Goal: Task Accomplishment & Management: Complete application form

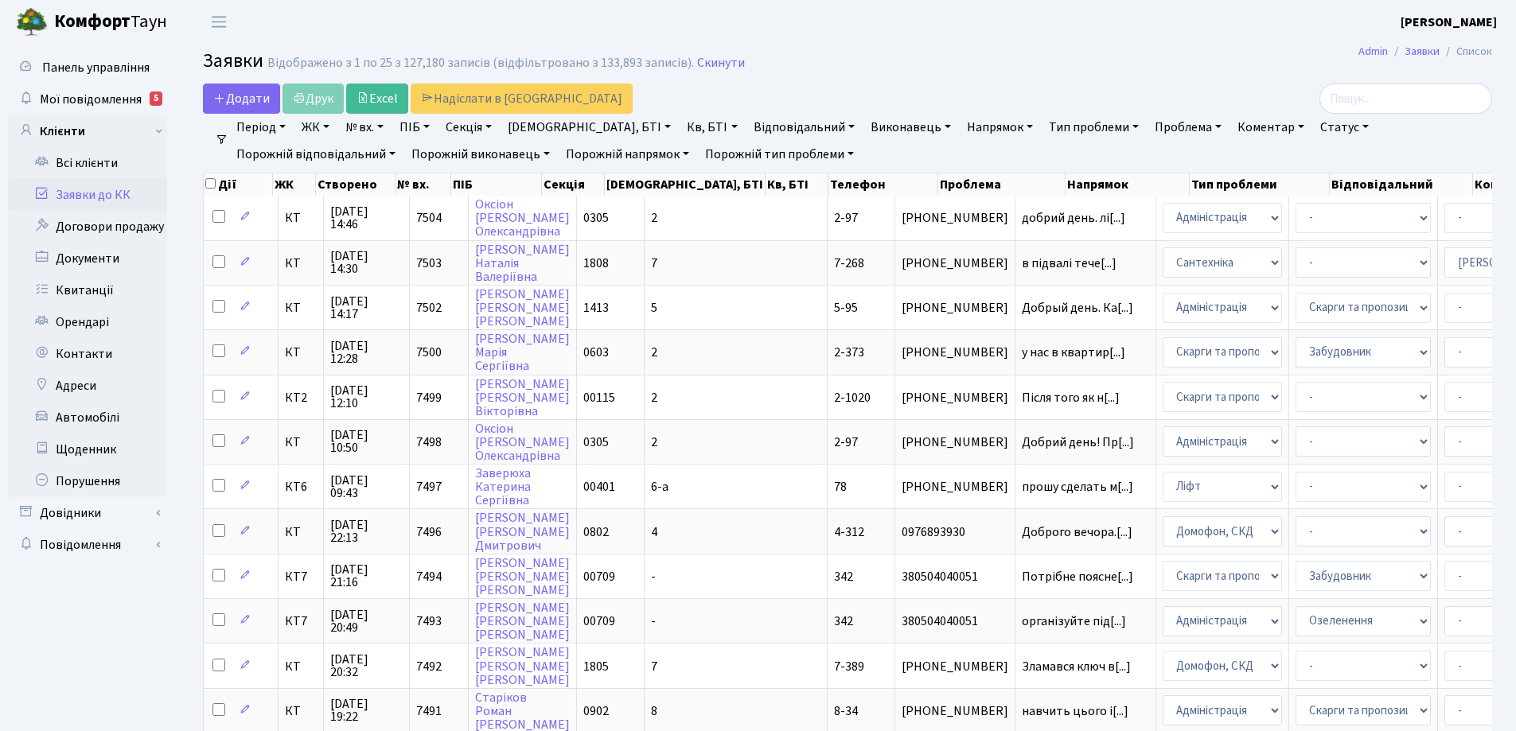
select select "25"
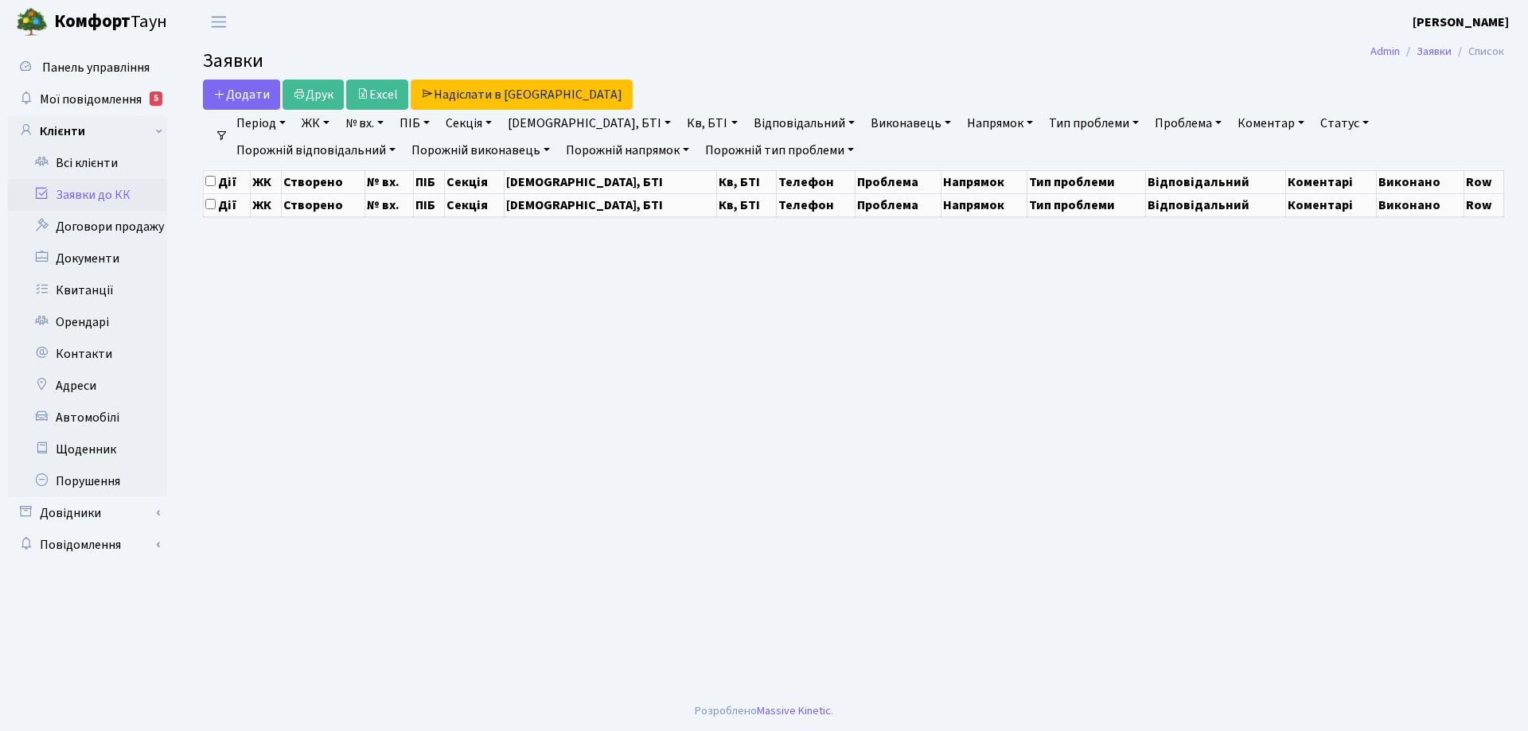
select select "25"
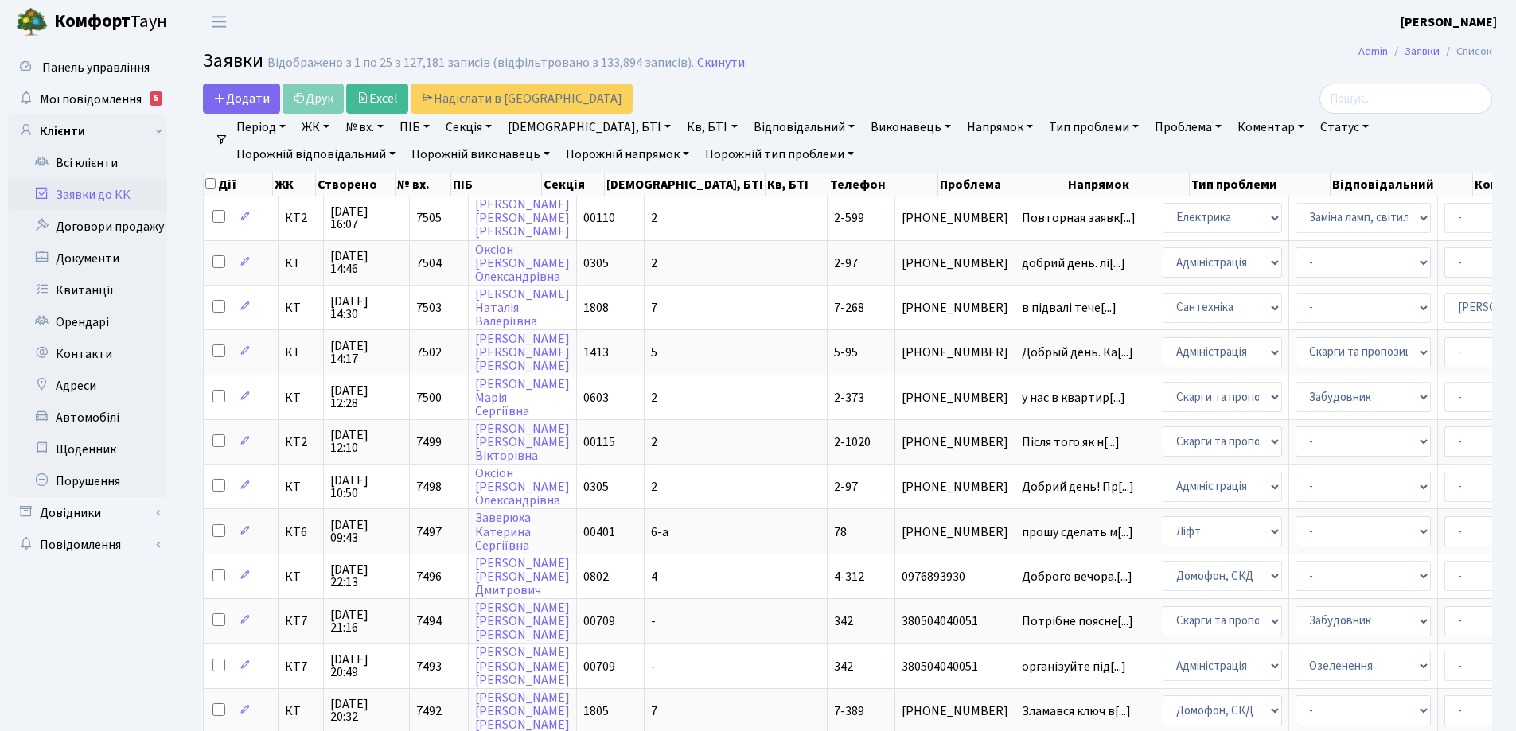
click at [387, 123] on link "№ вх." at bounding box center [364, 127] width 51 height 27
type input "7307"
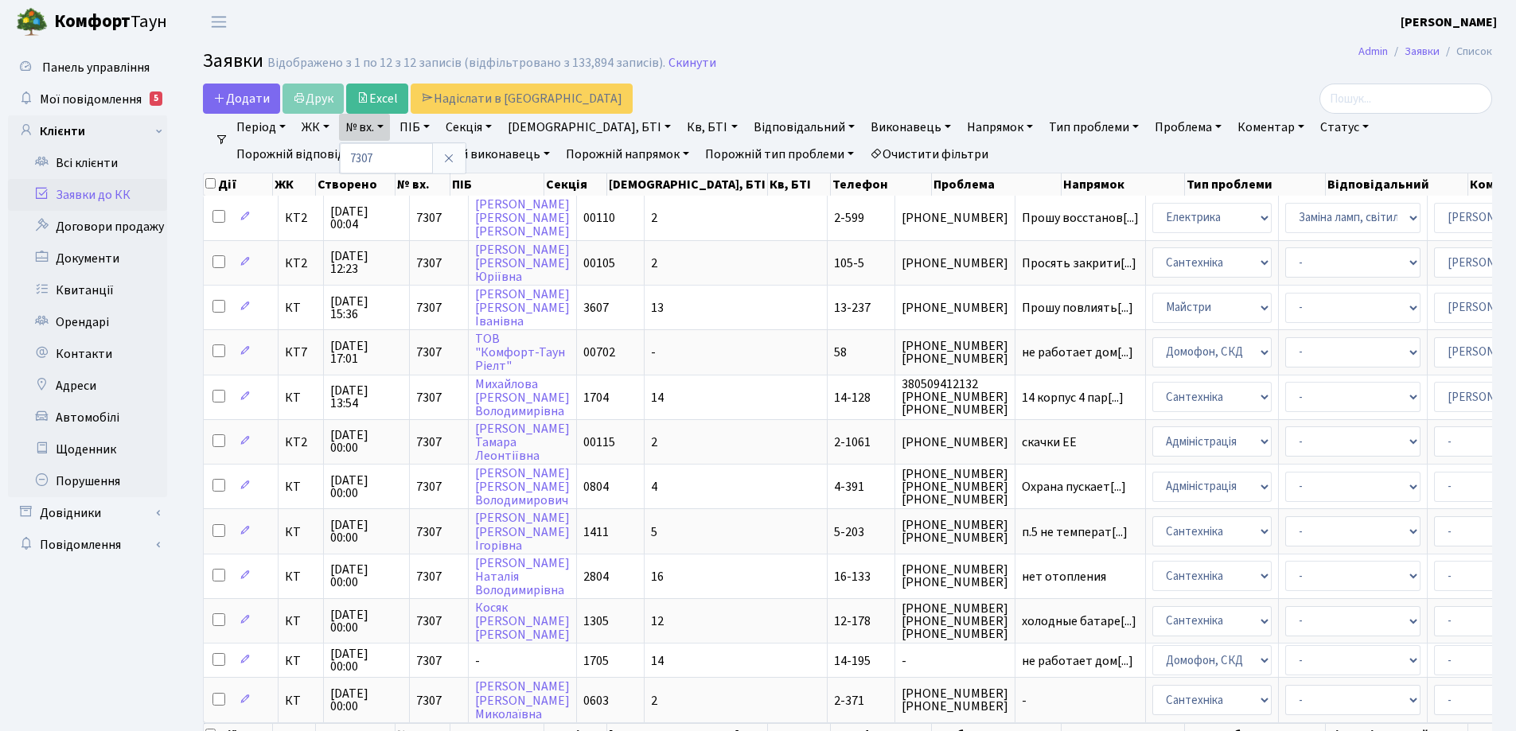
click at [864, 156] on link "Очистити фільтри" at bounding box center [929, 154] width 131 height 27
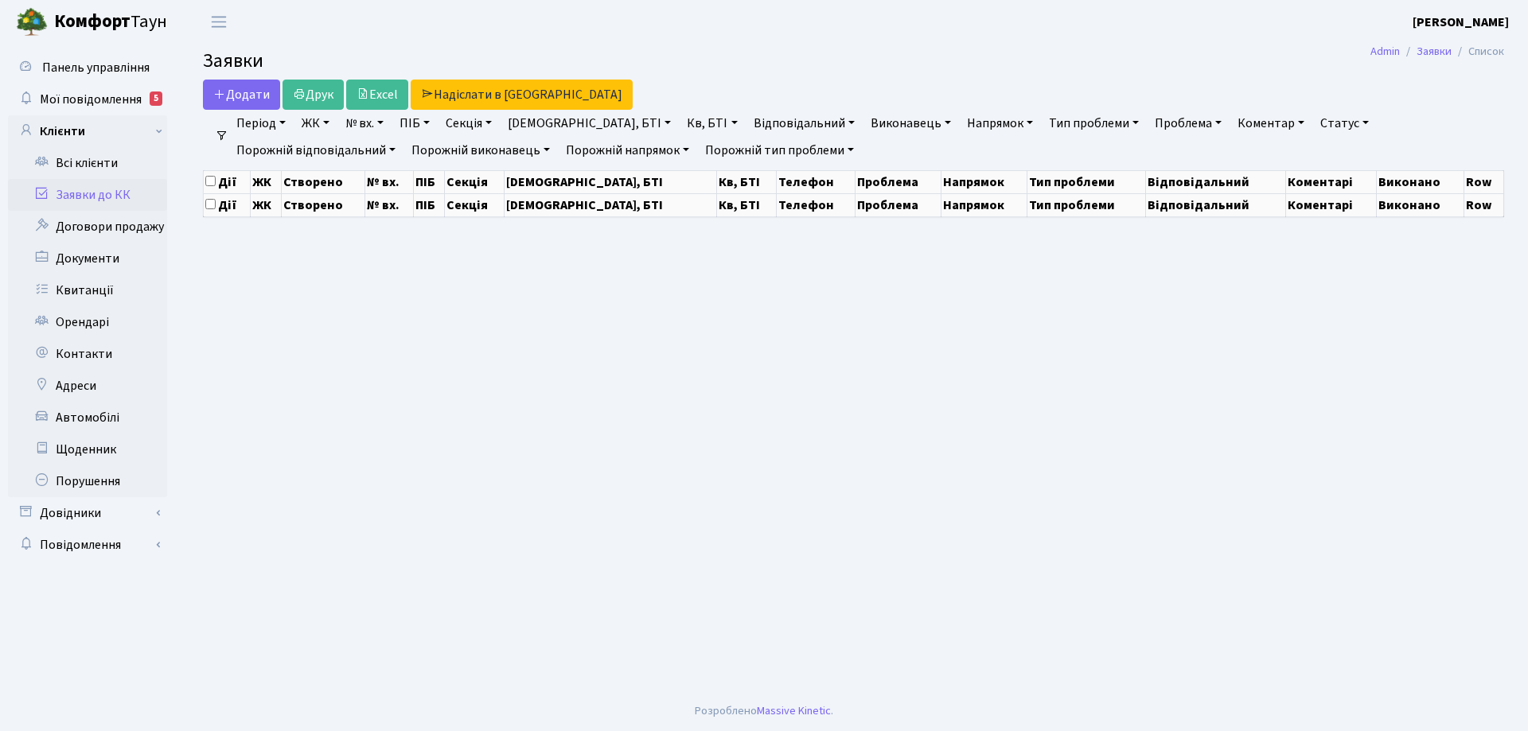
select select "25"
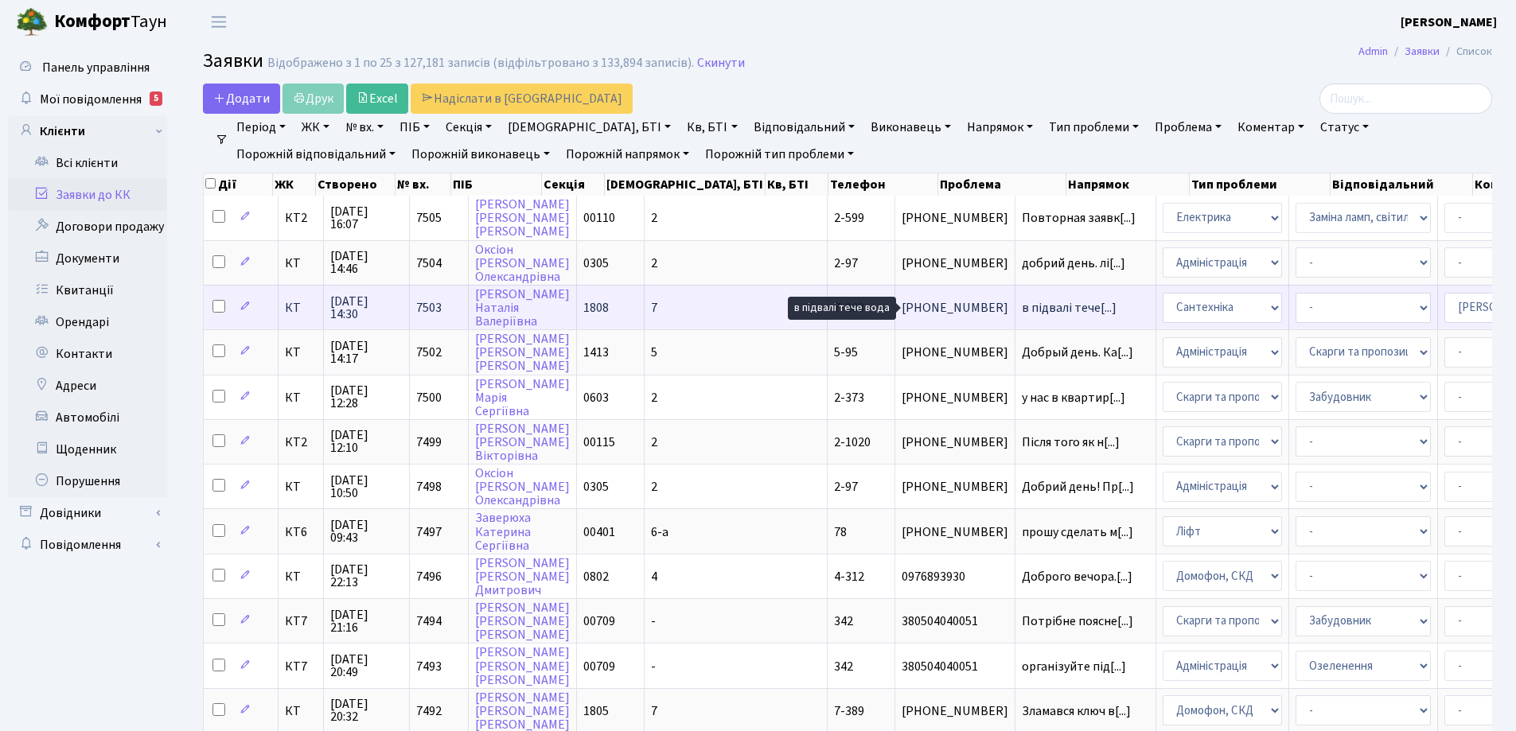
click at [1022, 309] on span "в підвалі тече[...]" at bounding box center [1069, 308] width 95 height 18
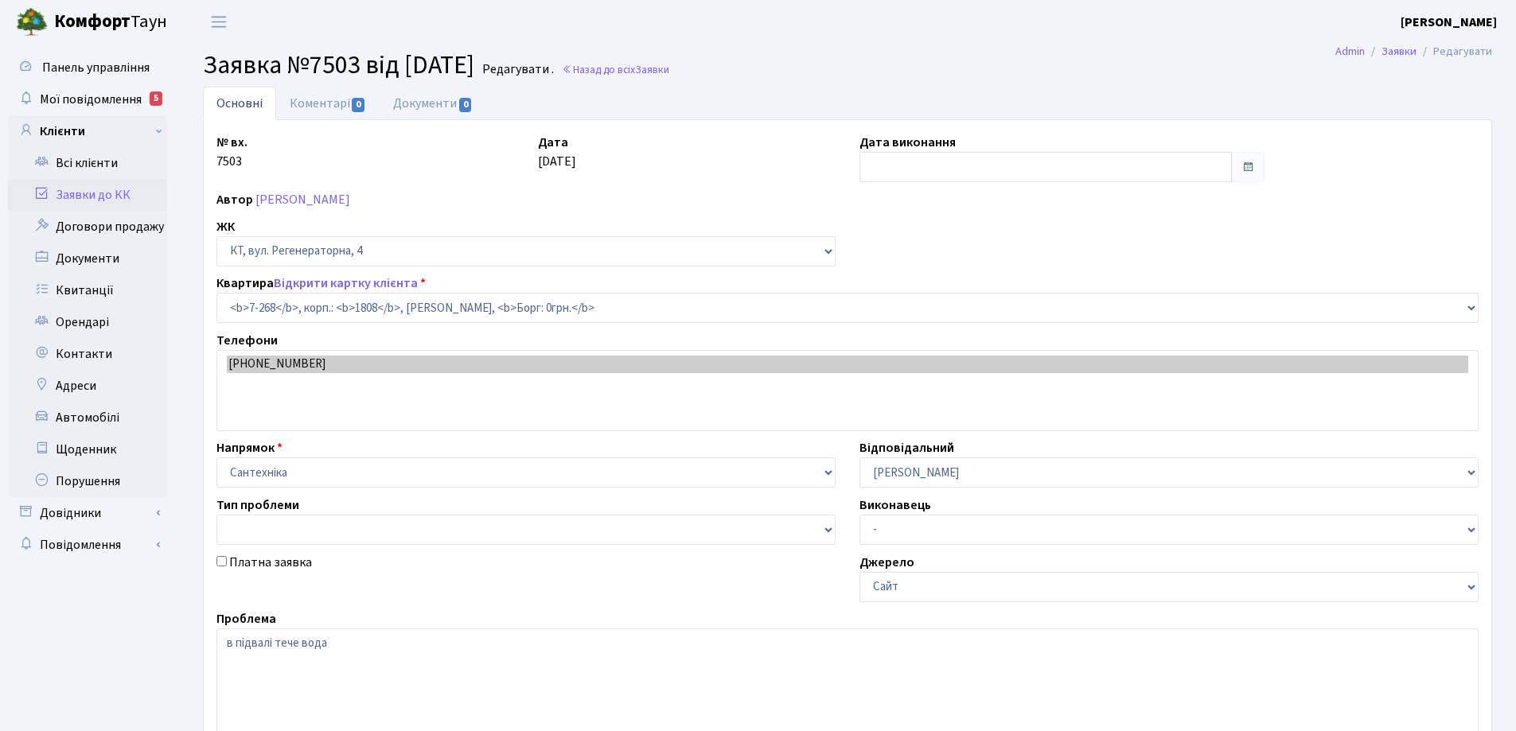
select select "4876"
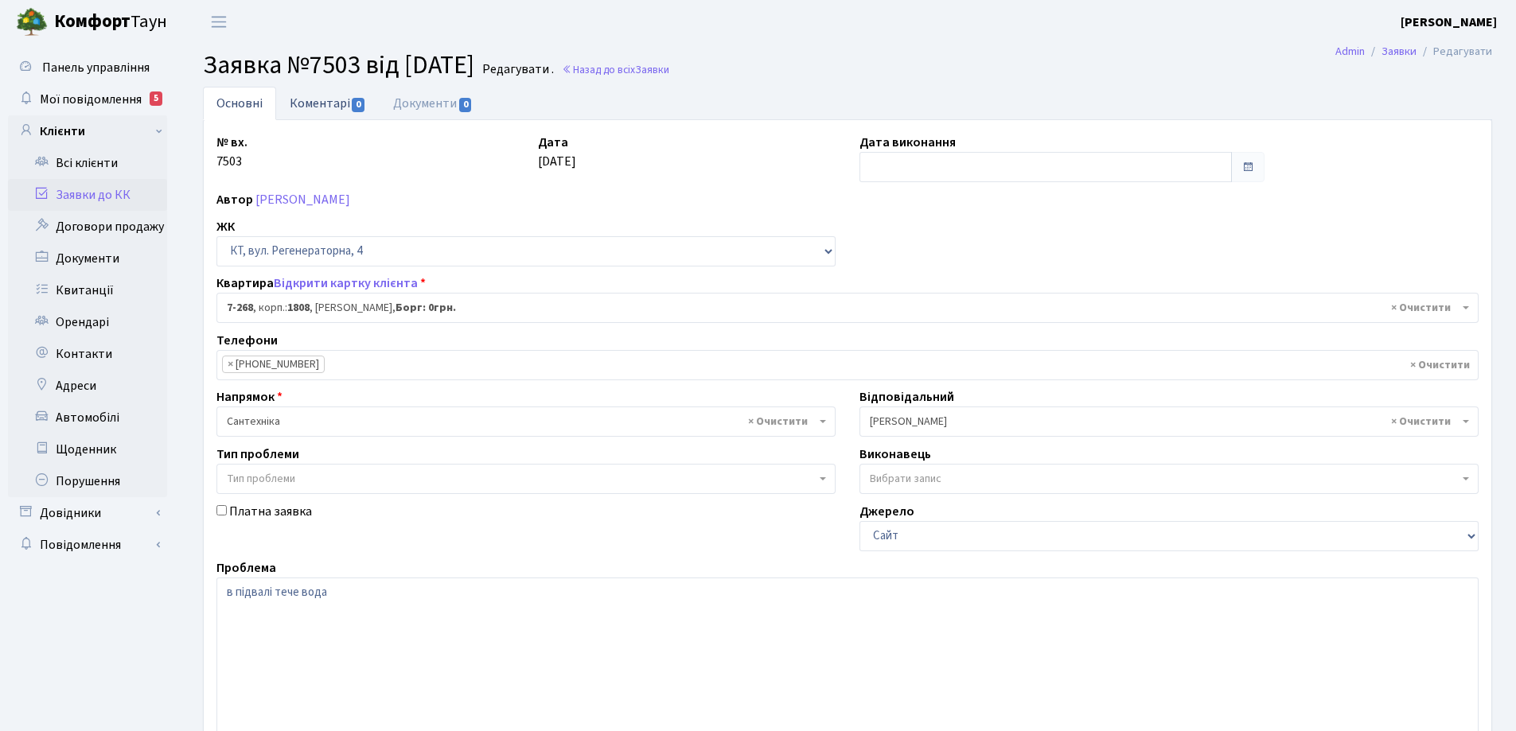
click at [333, 102] on link "Коментарі 0" at bounding box center [327, 103] width 103 height 33
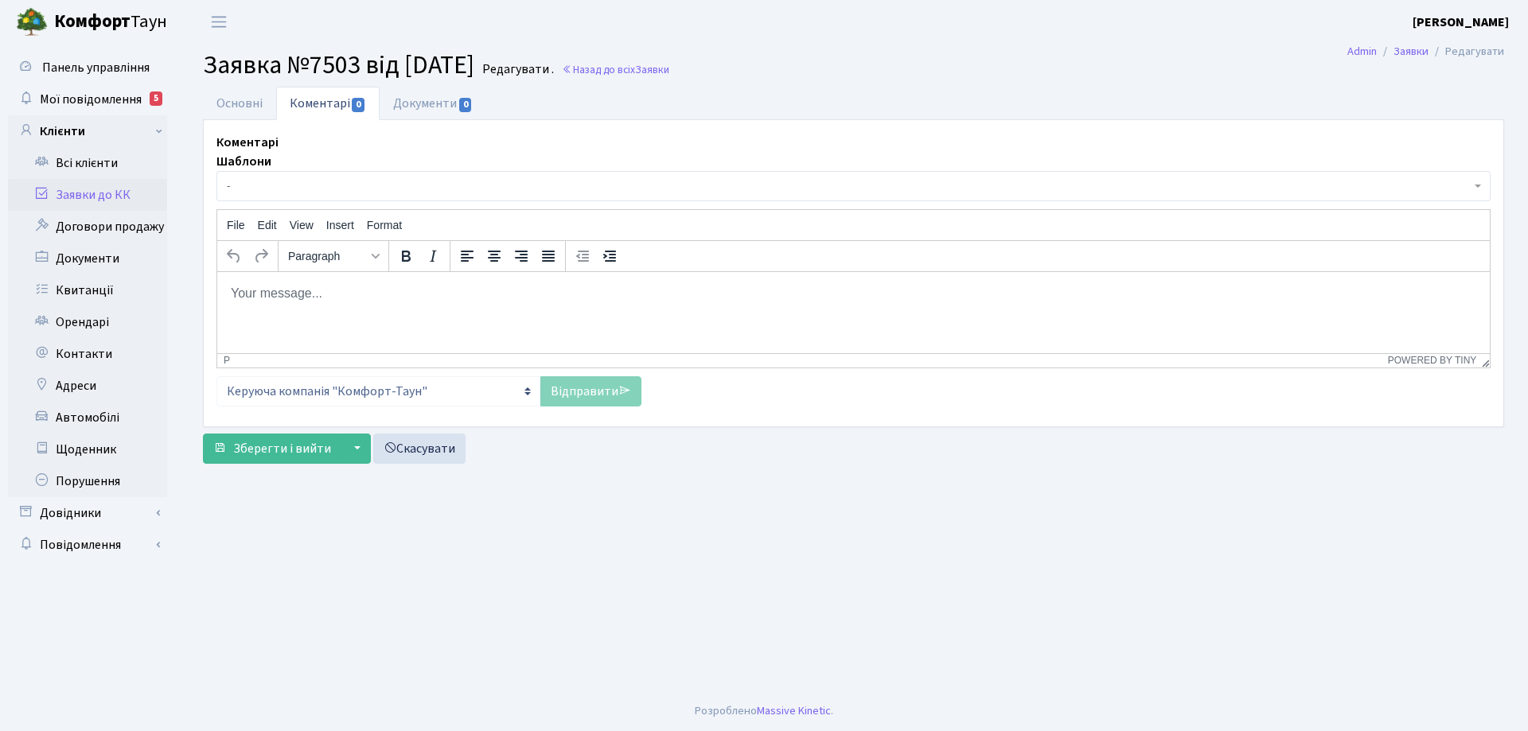
click at [310, 302] on body "Rich Text Area. Press ALT-0 for help." at bounding box center [853, 293] width 1247 height 18
click at [575, 391] on link "Відправити" at bounding box center [590, 391] width 101 height 30
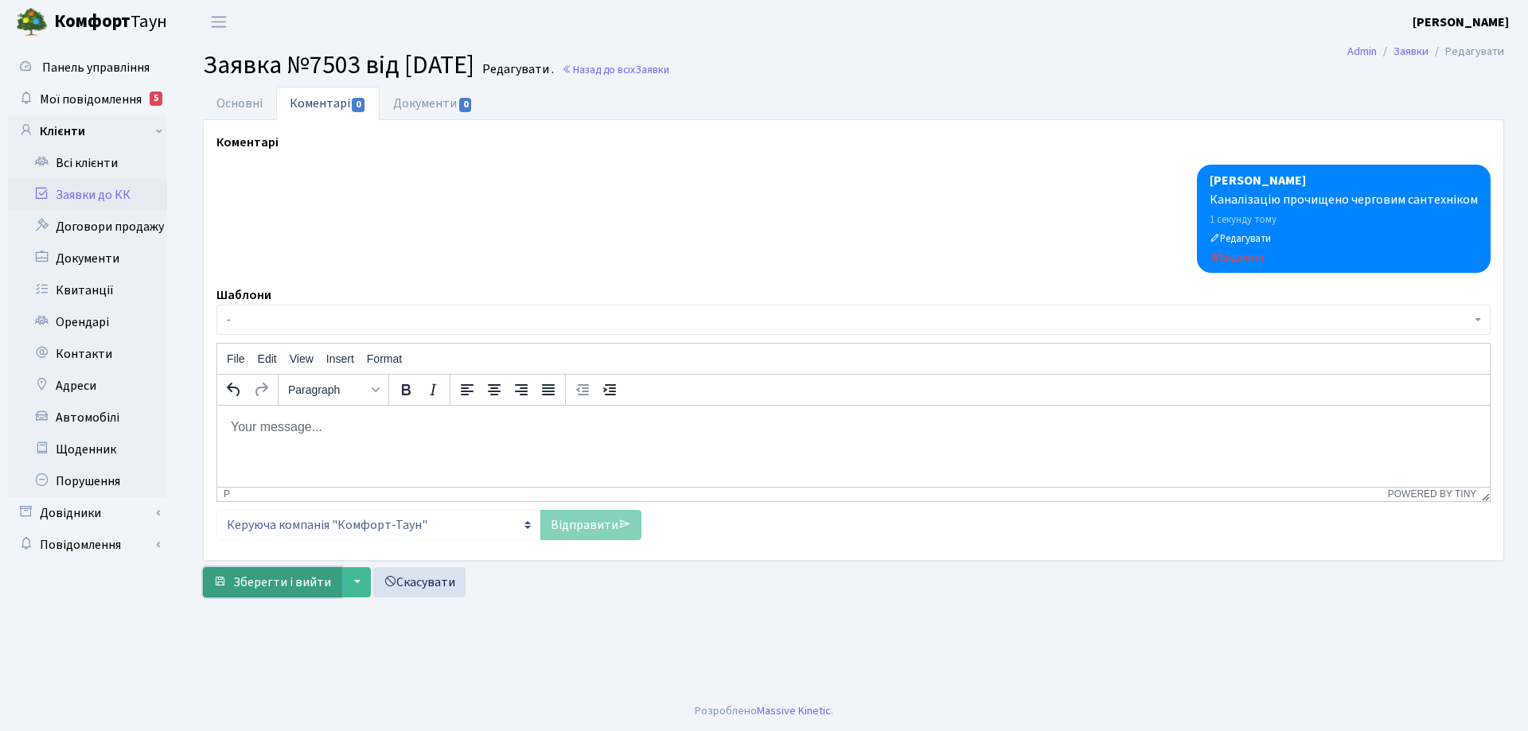
click at [284, 583] on span "Зберегти і вийти" at bounding box center [282, 583] width 98 height 18
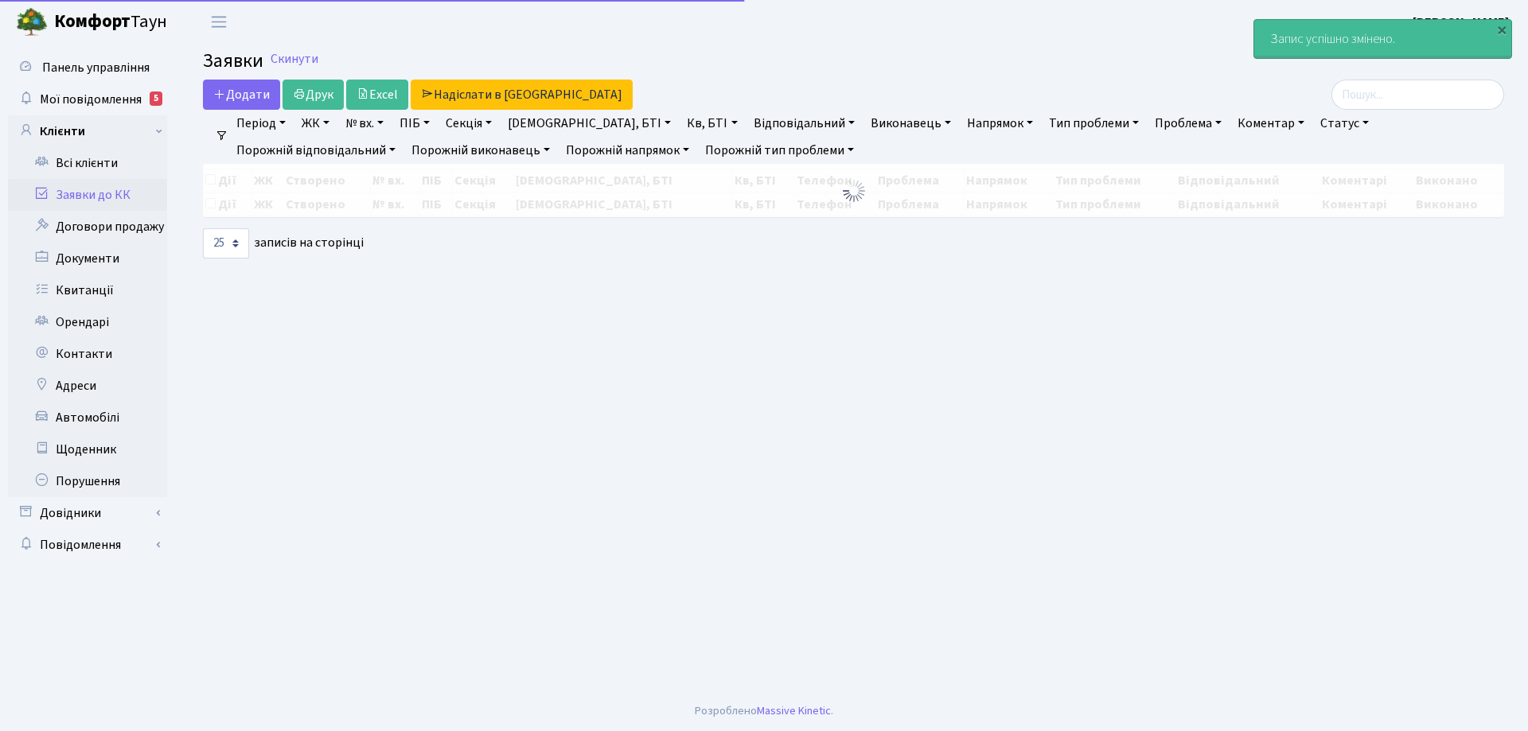
select select "25"
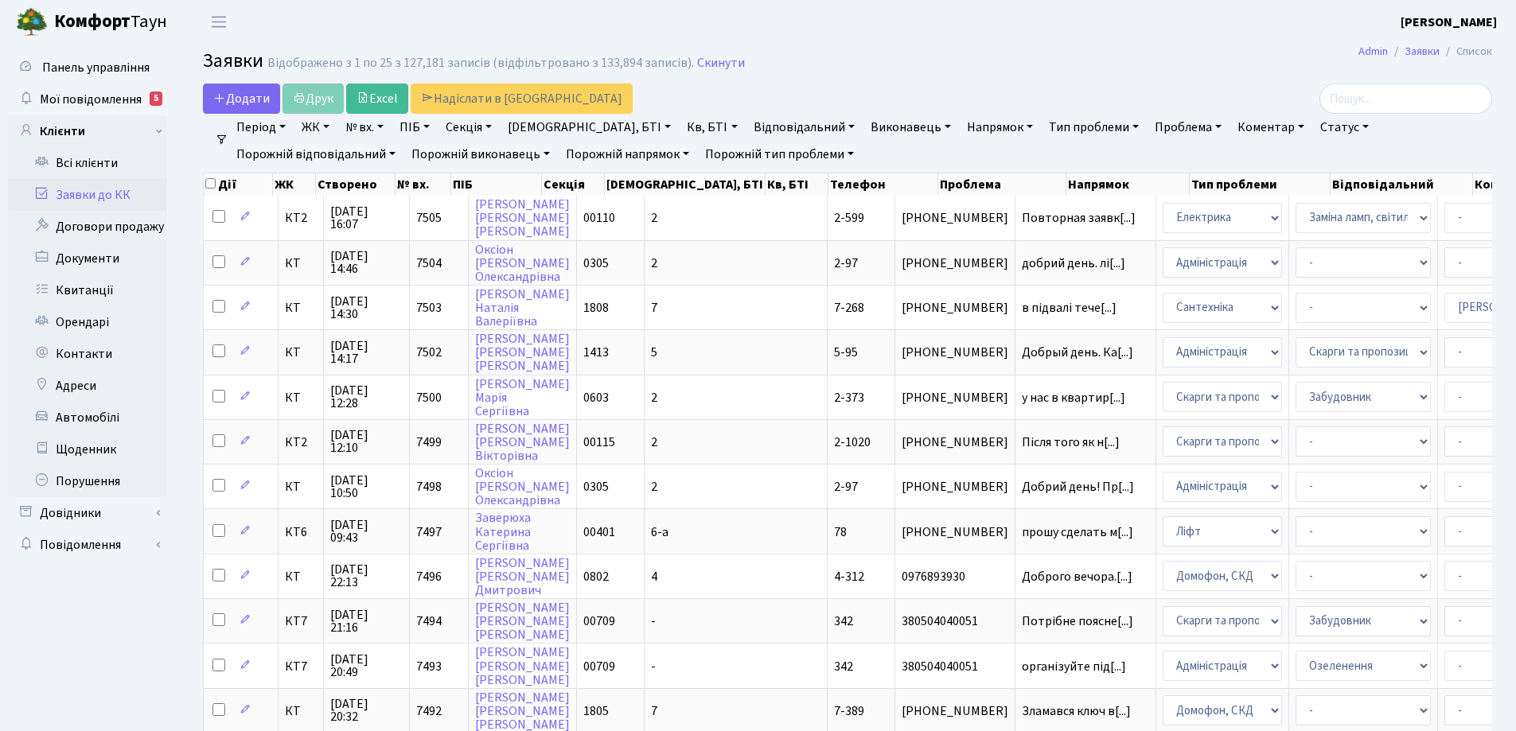
click at [388, 128] on link "№ вх." at bounding box center [364, 127] width 51 height 27
type input "7387"
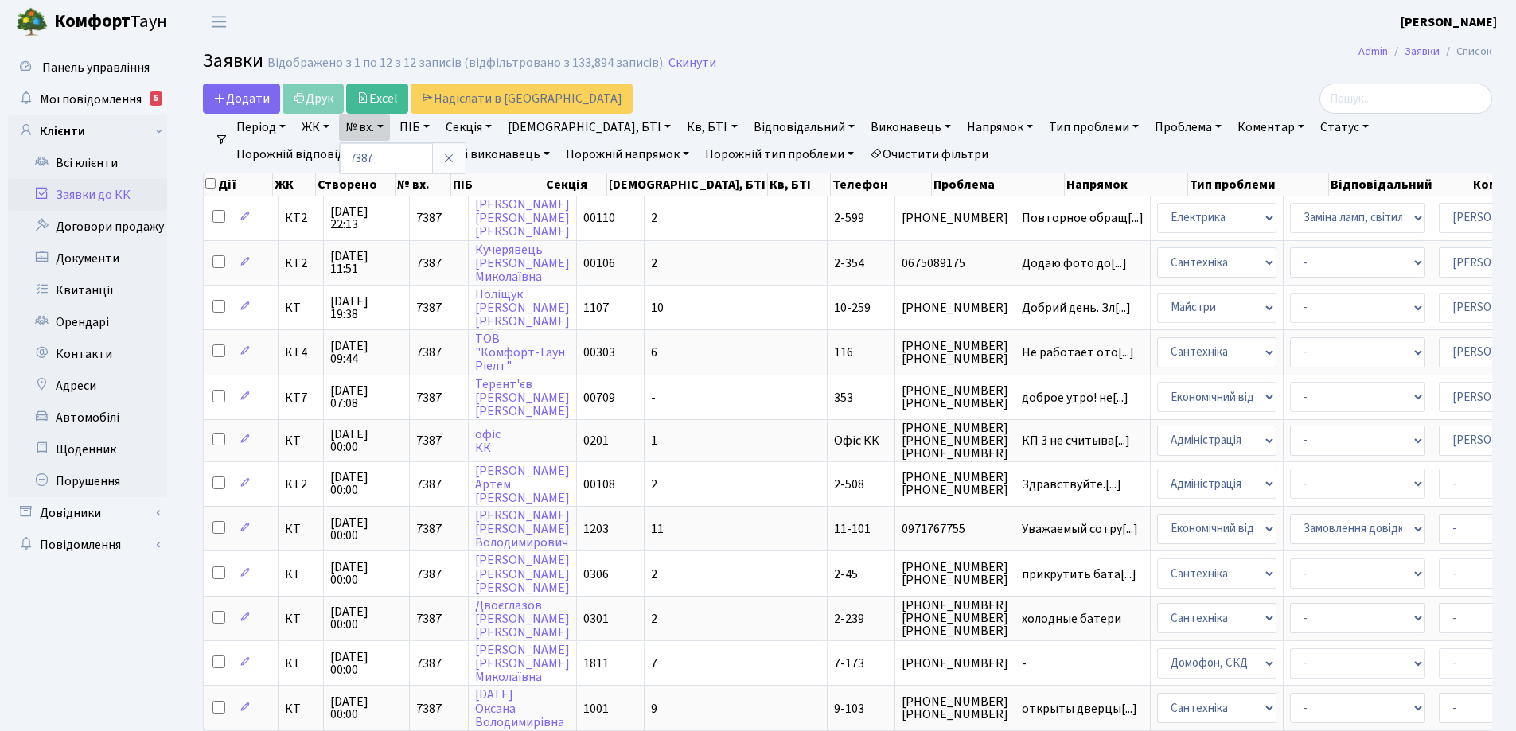
click at [864, 155] on link "Очистити фільтри" at bounding box center [929, 154] width 131 height 27
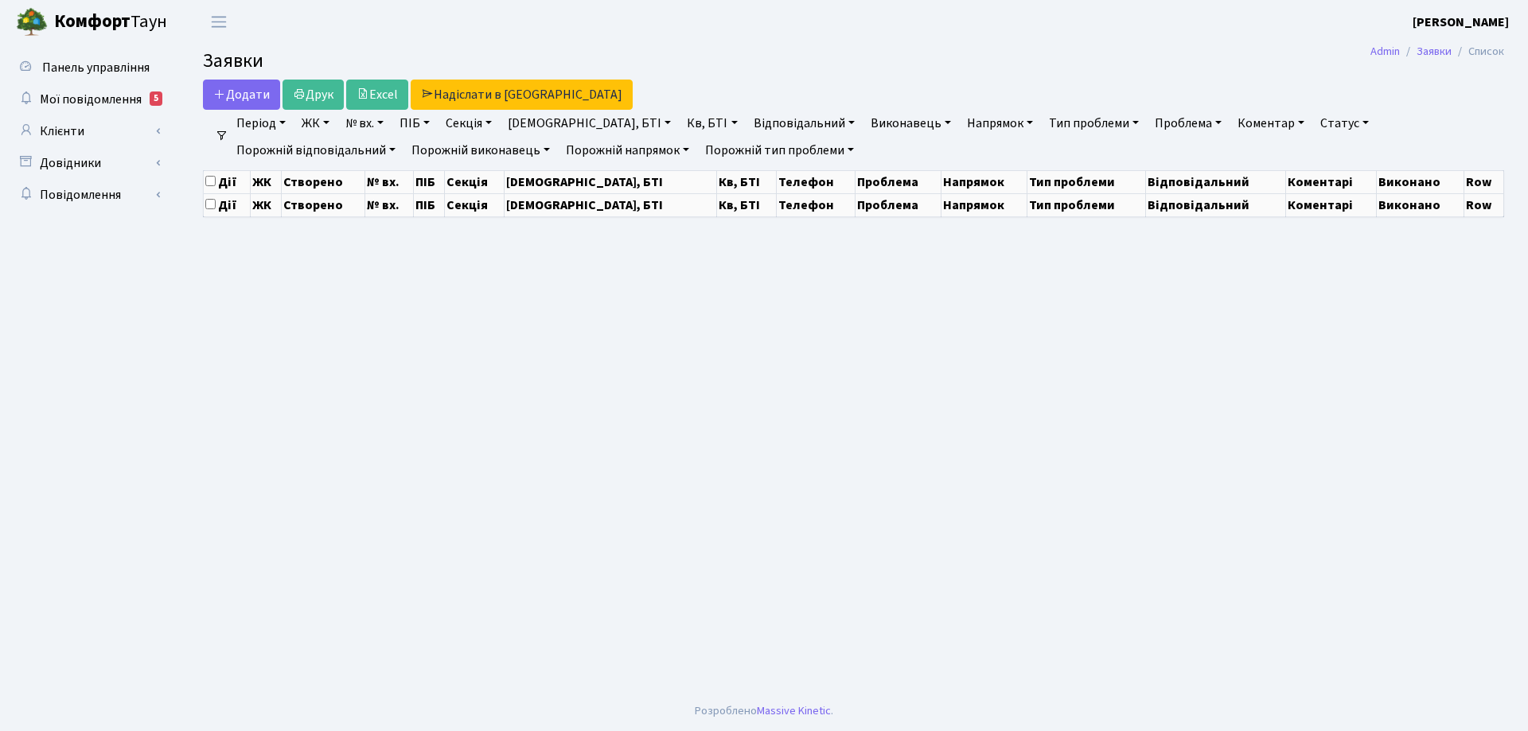
select select "25"
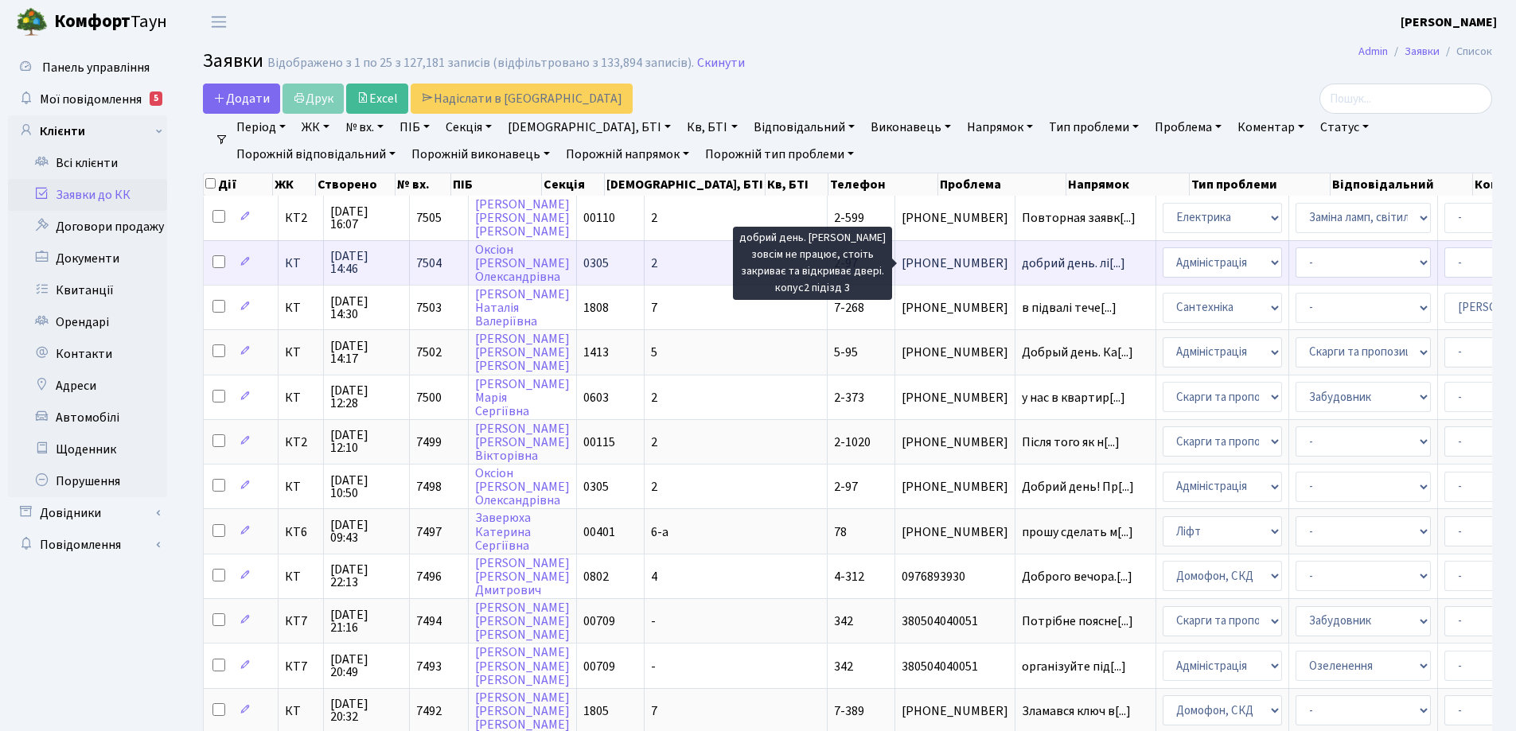
click at [1022, 263] on span "добрий день. лі[...]" at bounding box center [1073, 264] width 103 height 18
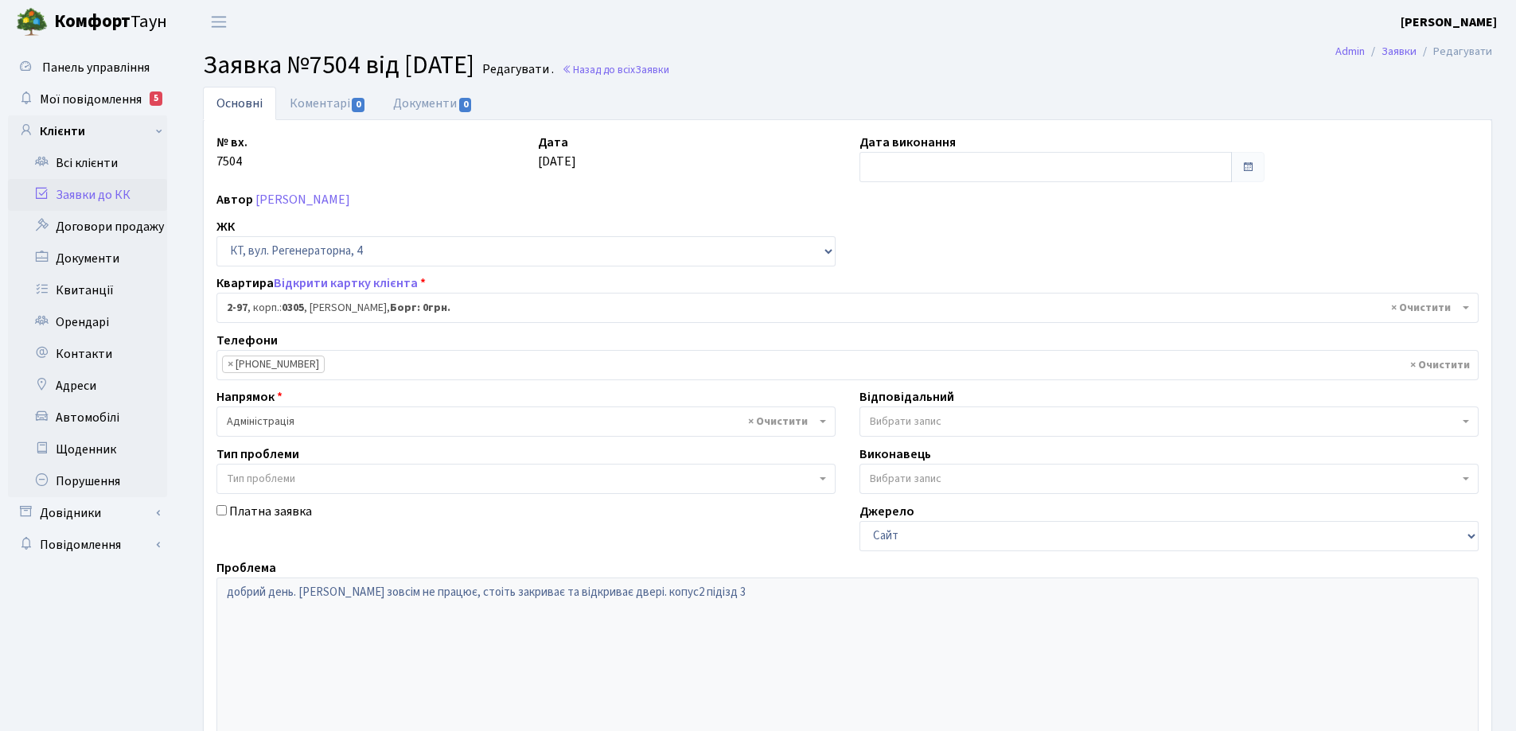
select select "666"
click at [318, 107] on link "Коментарі 0" at bounding box center [327, 103] width 103 height 33
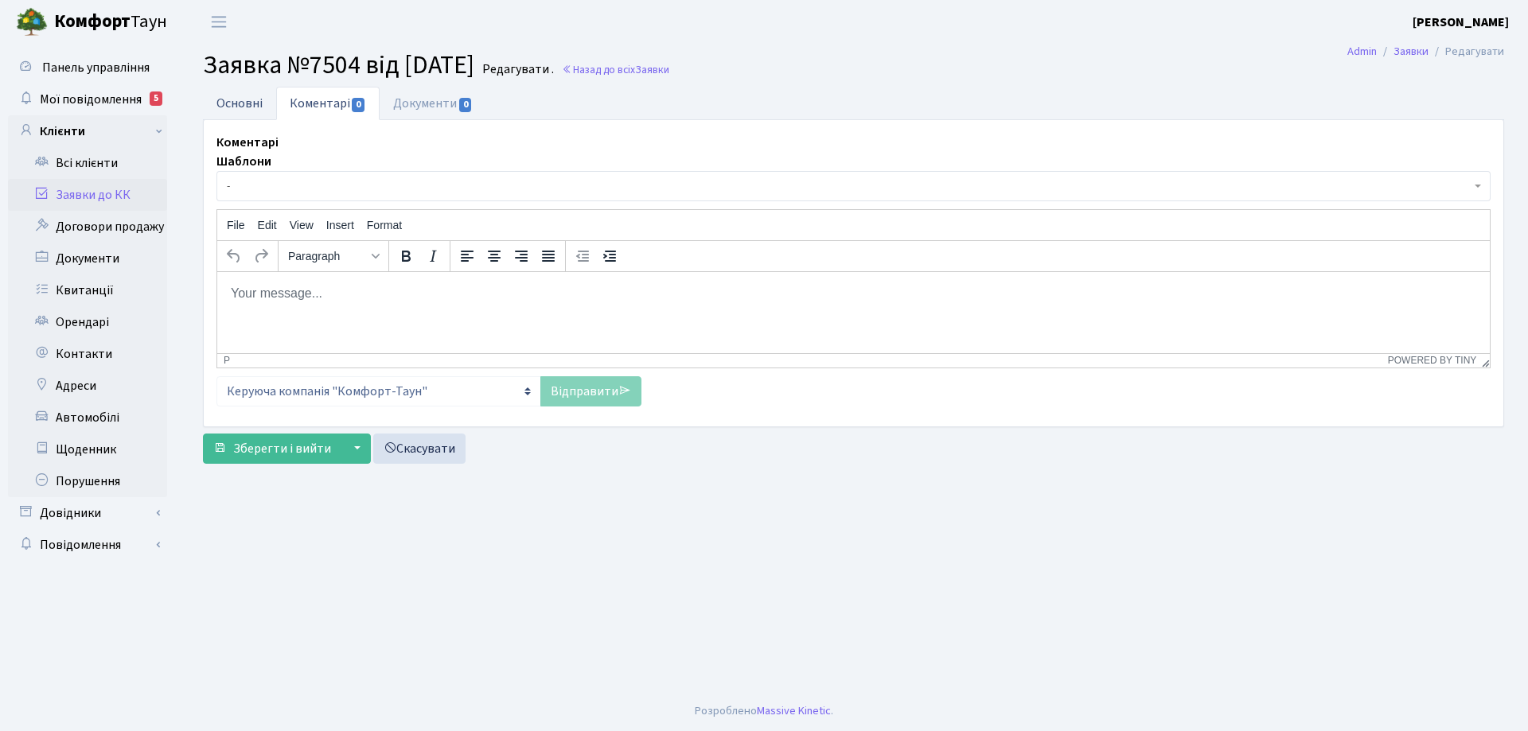
click at [230, 107] on link "Основні" at bounding box center [239, 103] width 73 height 33
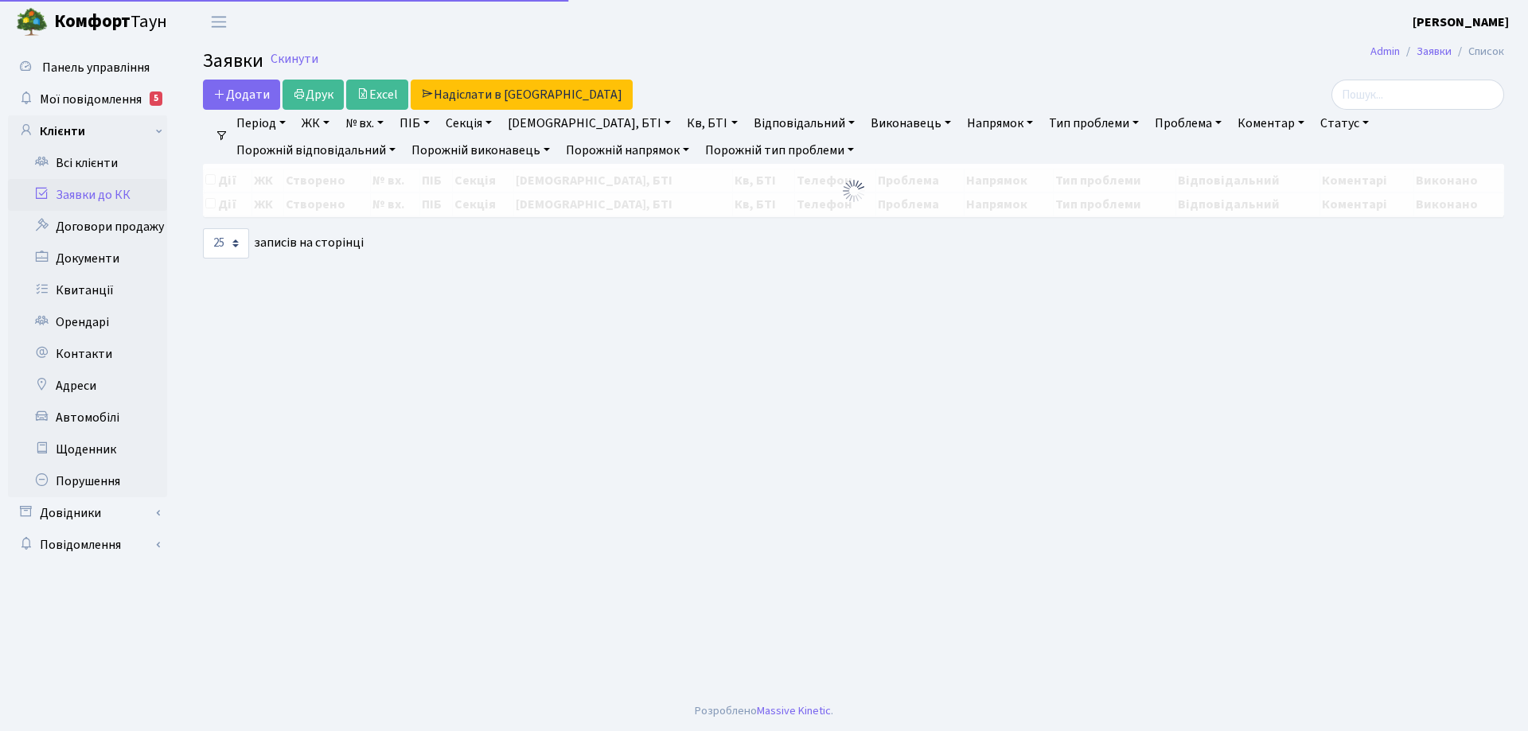
select select "25"
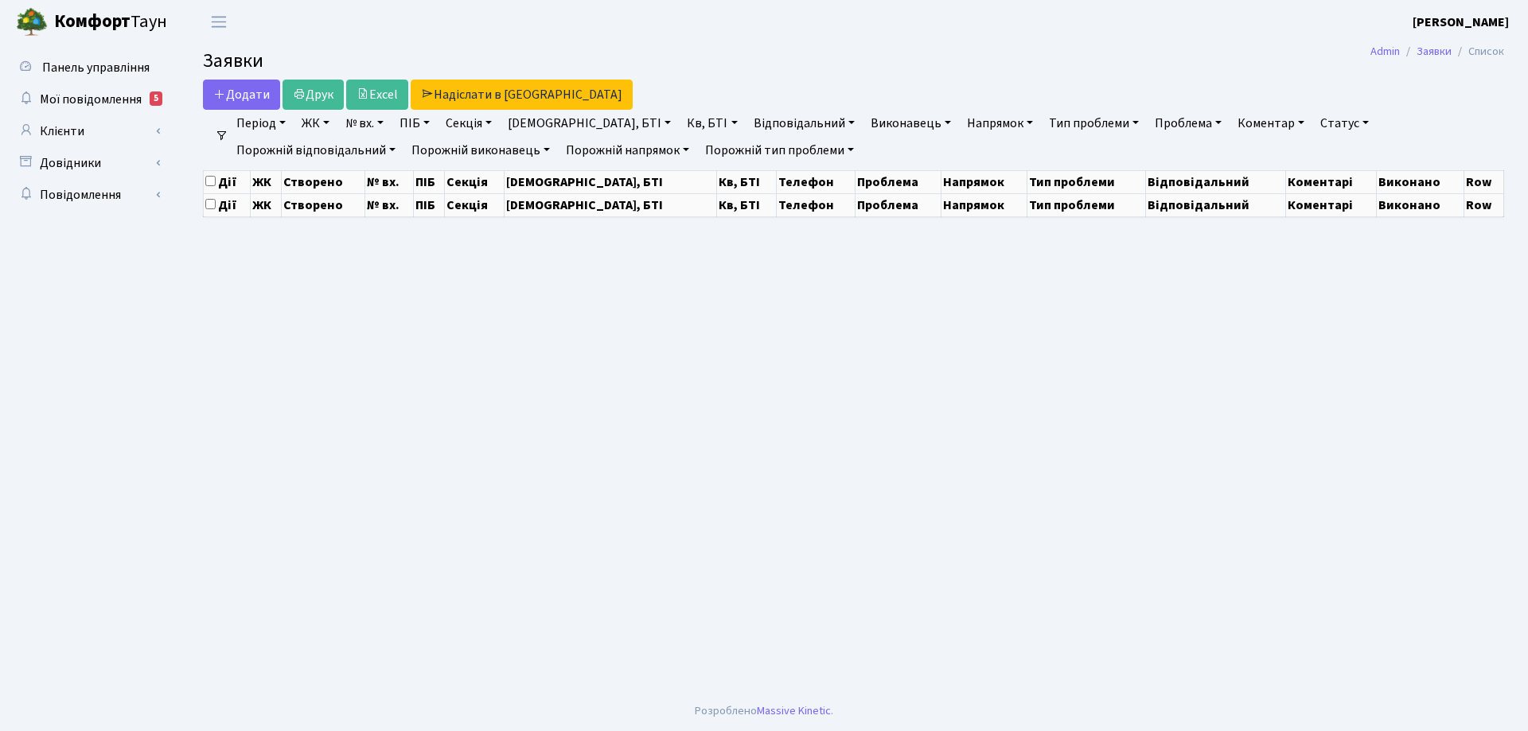
select select "25"
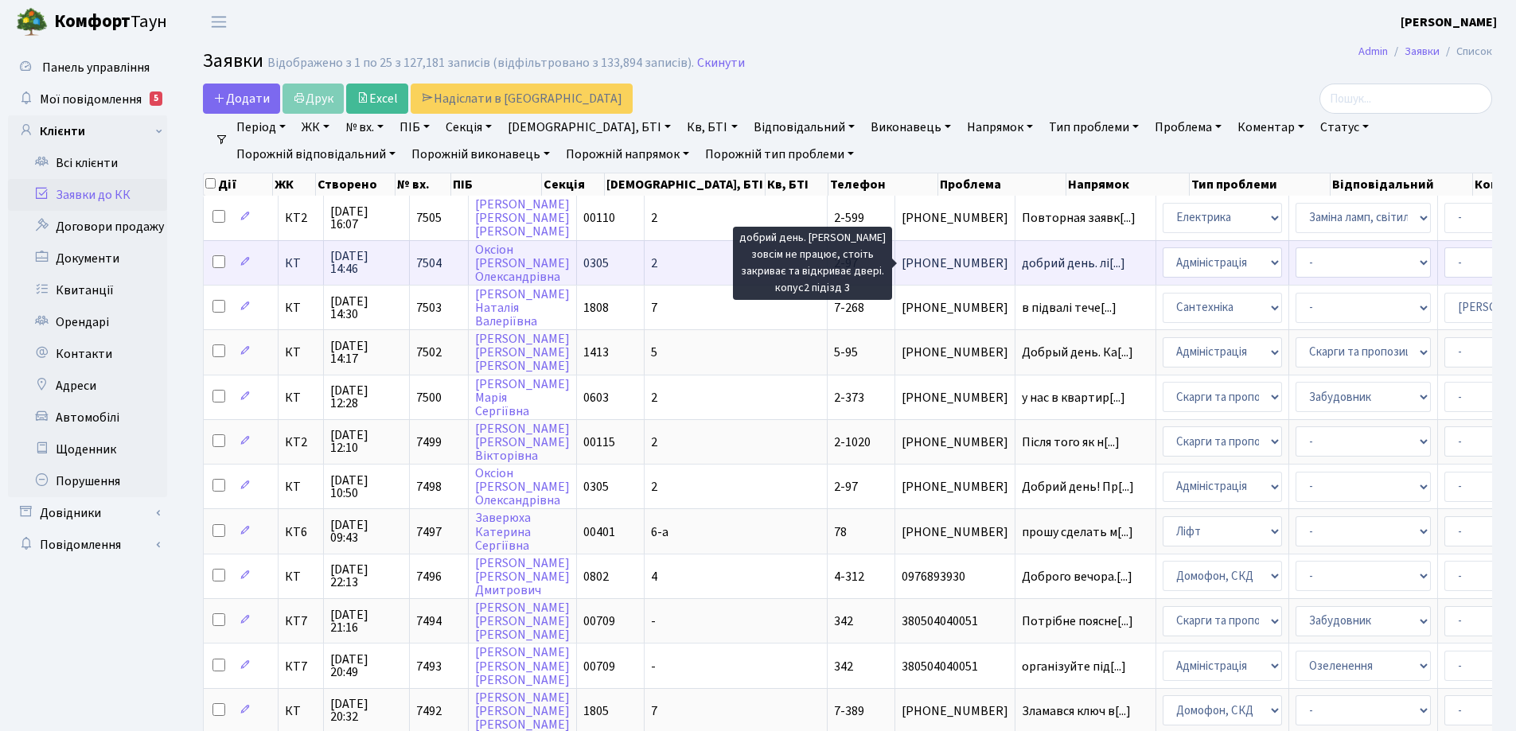
click at [1022, 267] on span "добрий день. лі[...]" at bounding box center [1073, 264] width 103 height 18
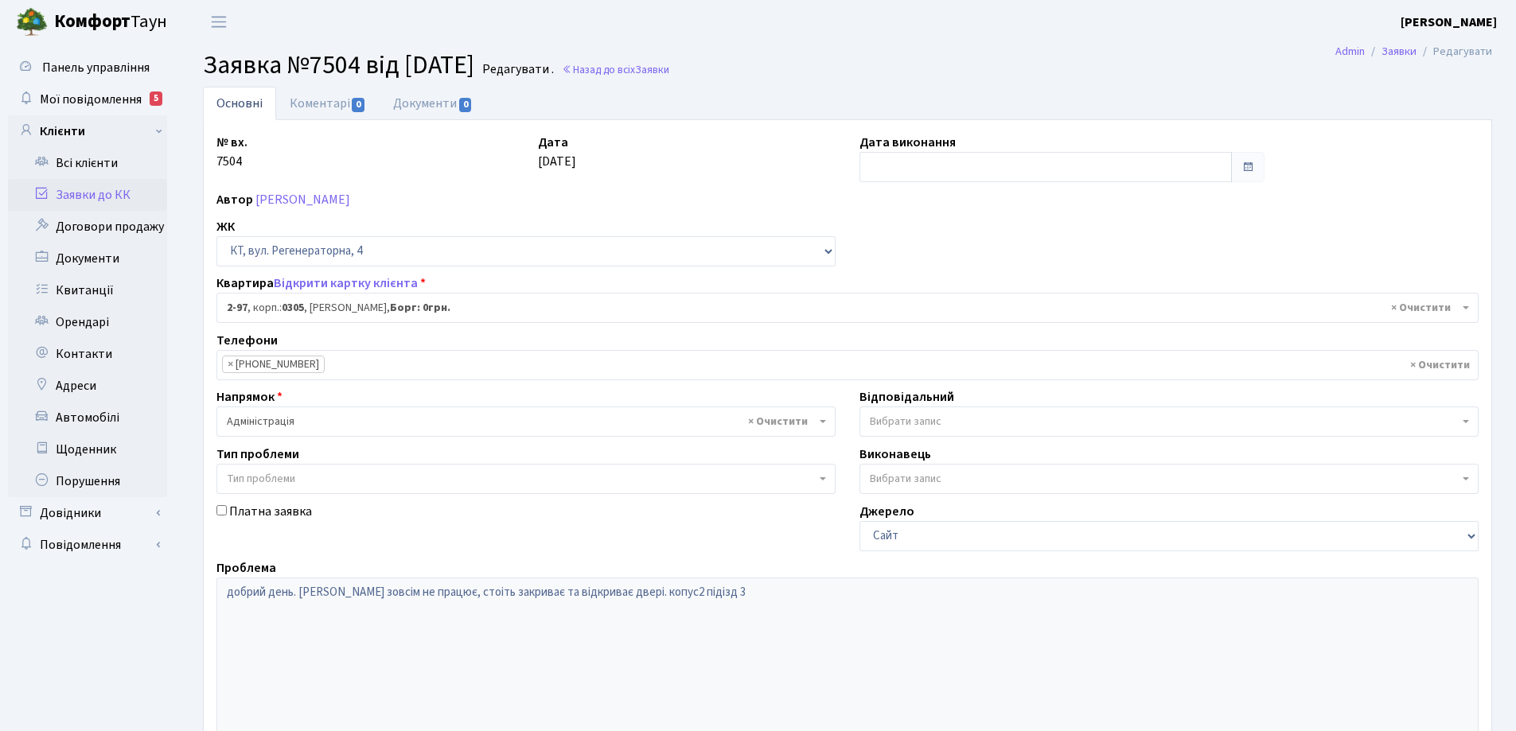
click at [326, 101] on link "Коментарі 0" at bounding box center [327, 103] width 103 height 33
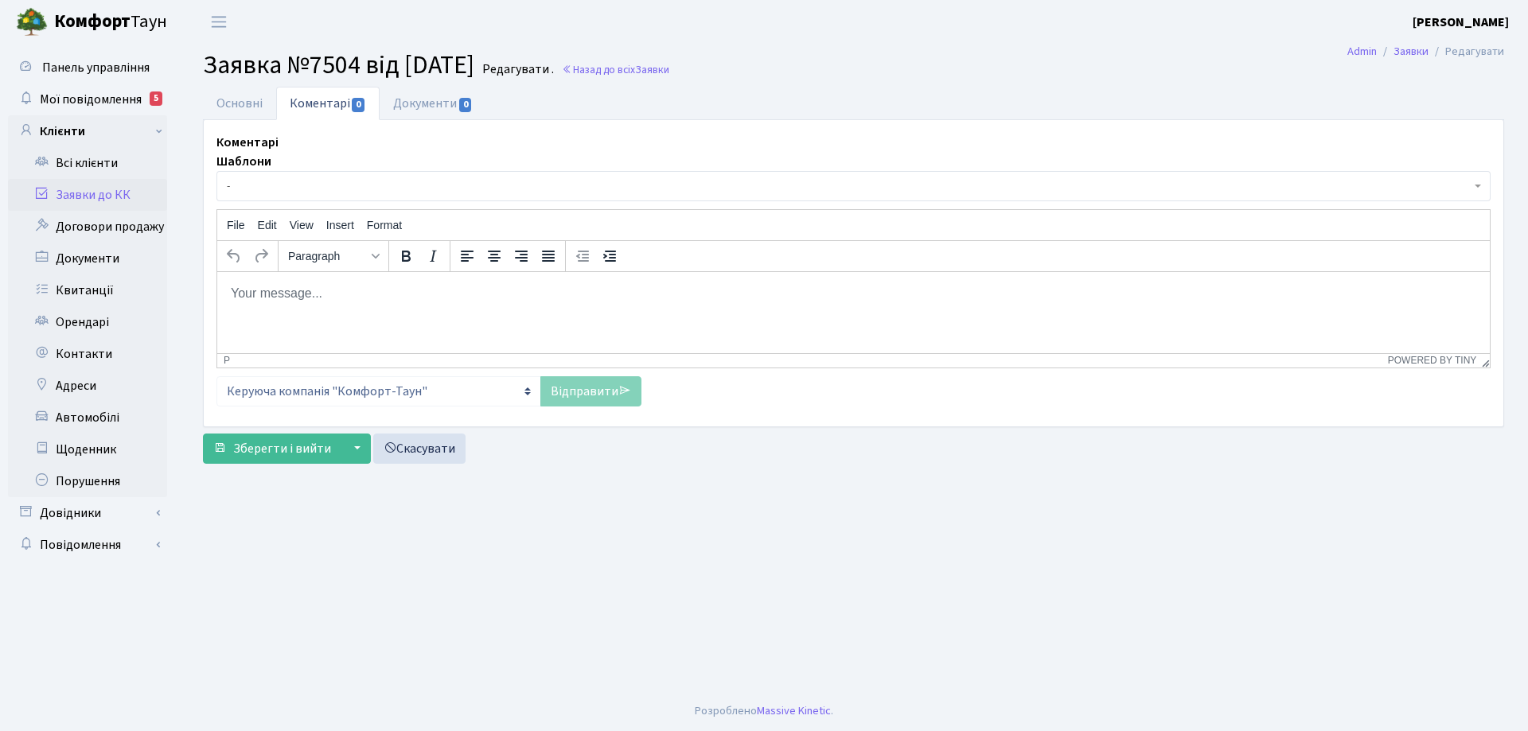
click at [275, 295] on body "Rich Text Area. Press ALT-0 for help." at bounding box center [853, 293] width 1247 height 18
click at [585, 399] on link "Відправити" at bounding box center [590, 391] width 101 height 30
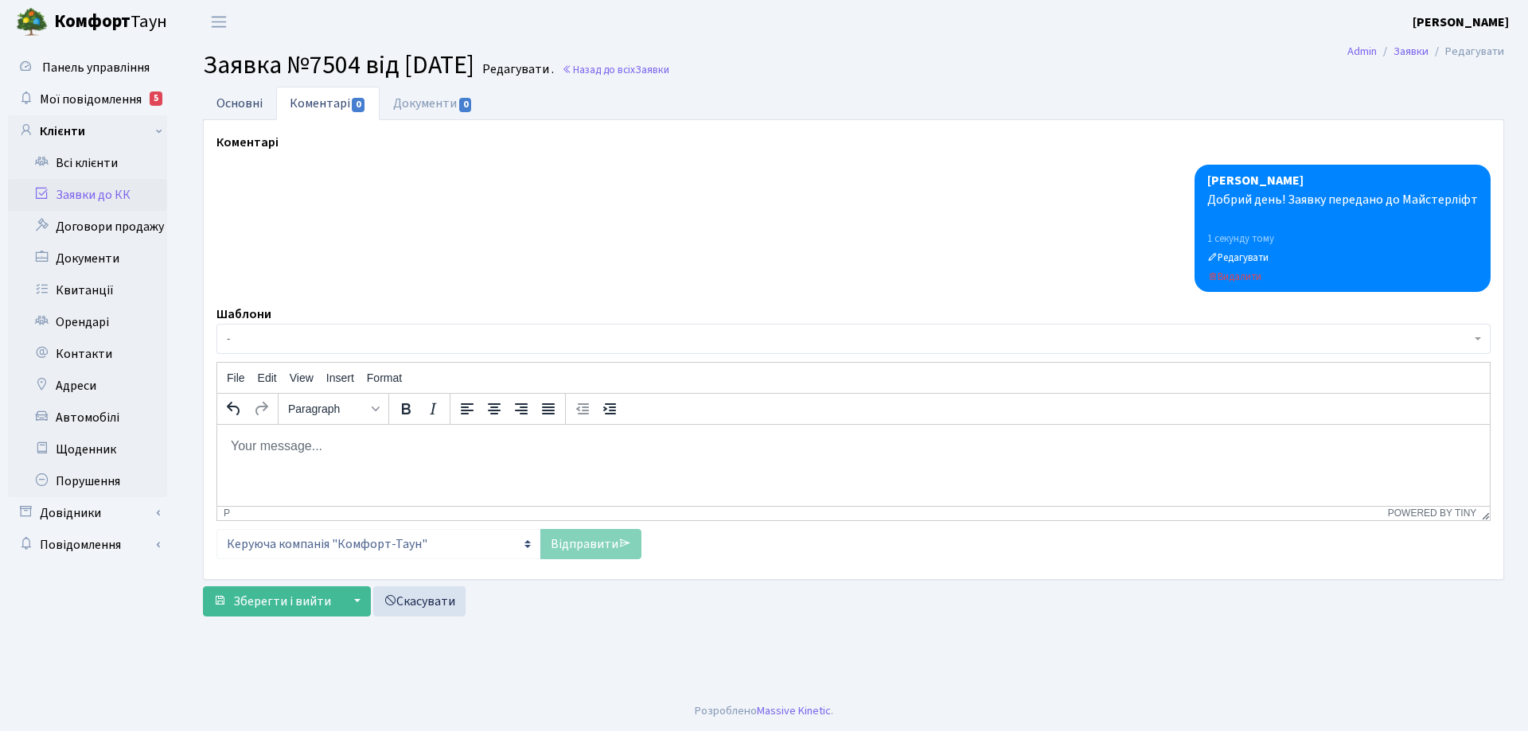
click at [250, 101] on link "Основні" at bounding box center [239, 103] width 73 height 33
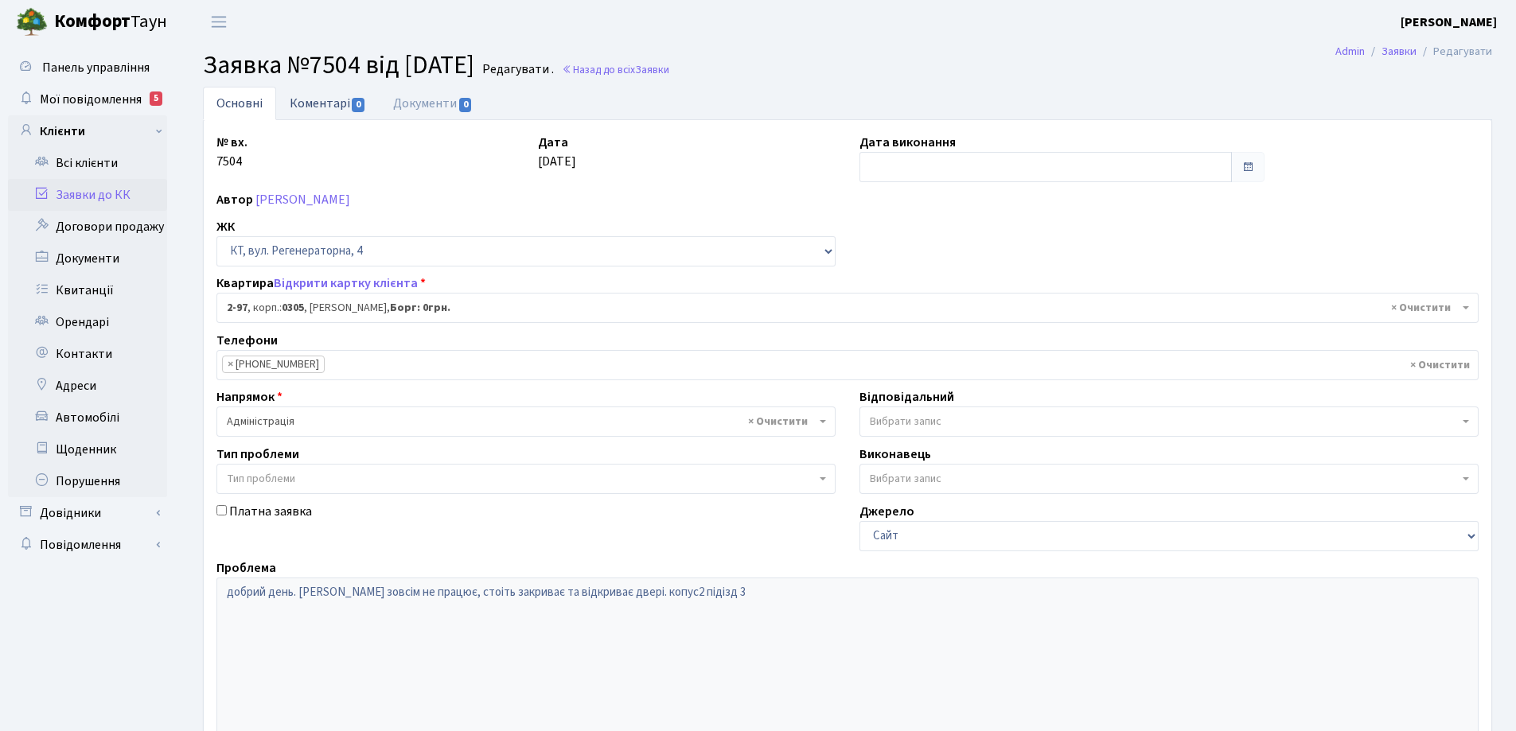
click at [324, 103] on link "Коментарі 0" at bounding box center [327, 103] width 103 height 33
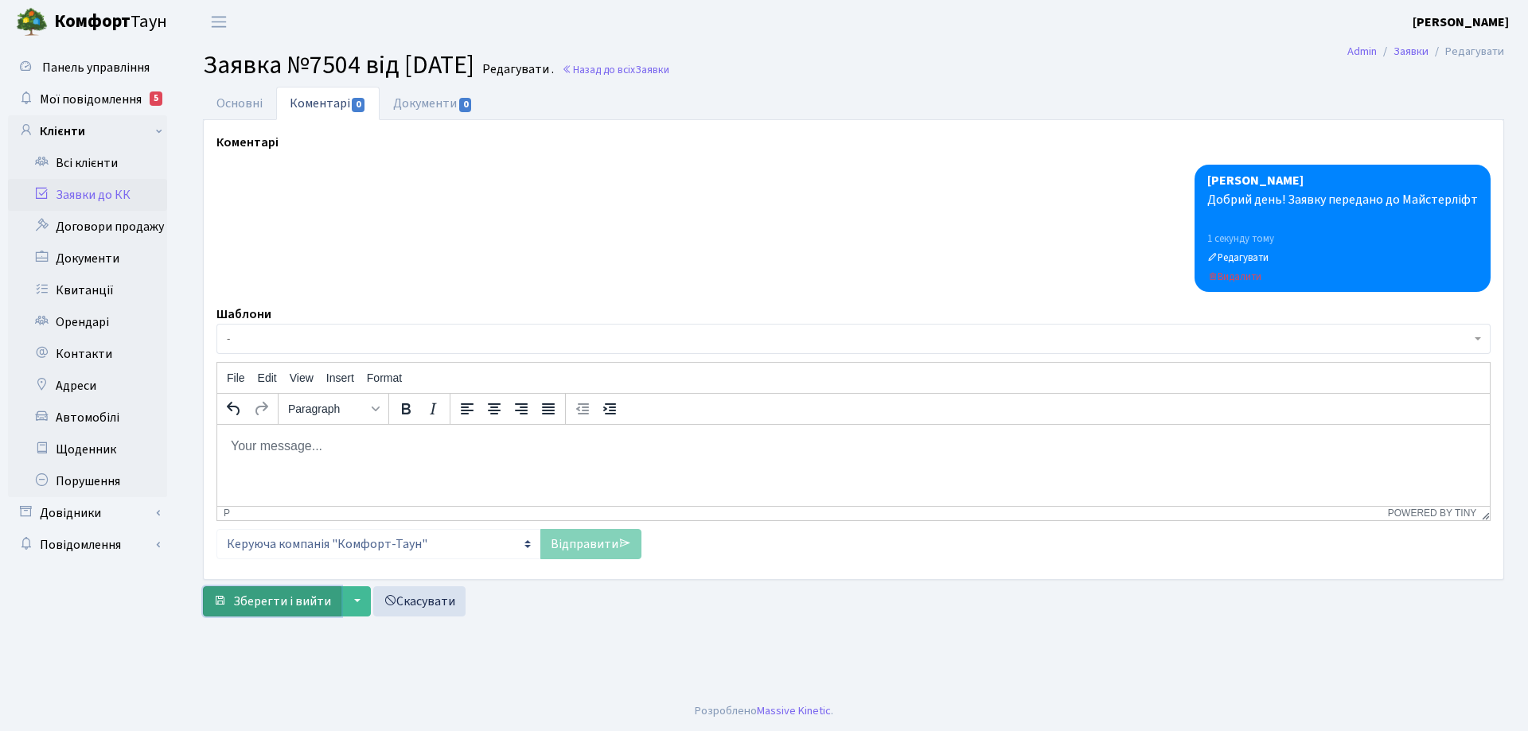
click at [301, 606] on span "Зберегти і вийти" at bounding box center [282, 602] width 98 height 18
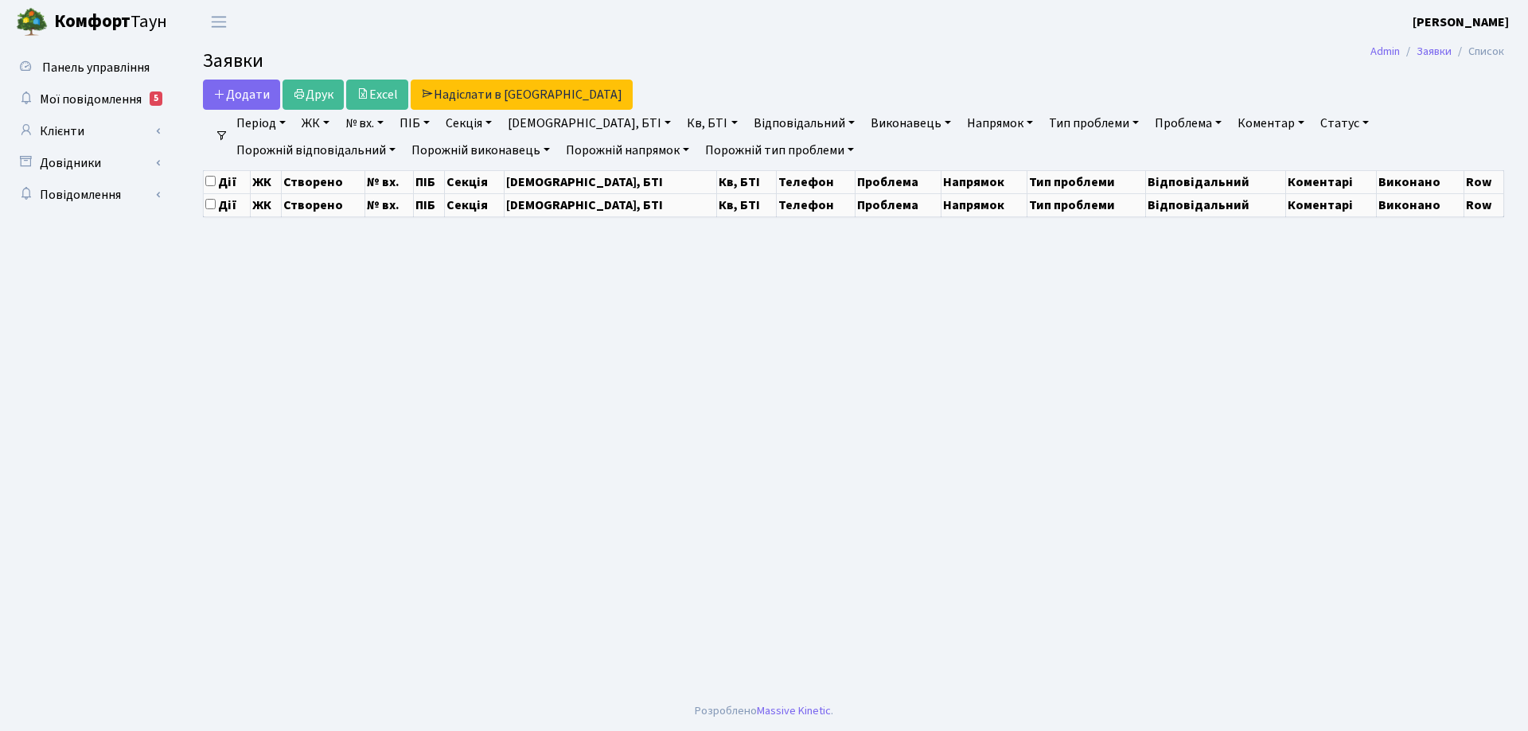
select select "25"
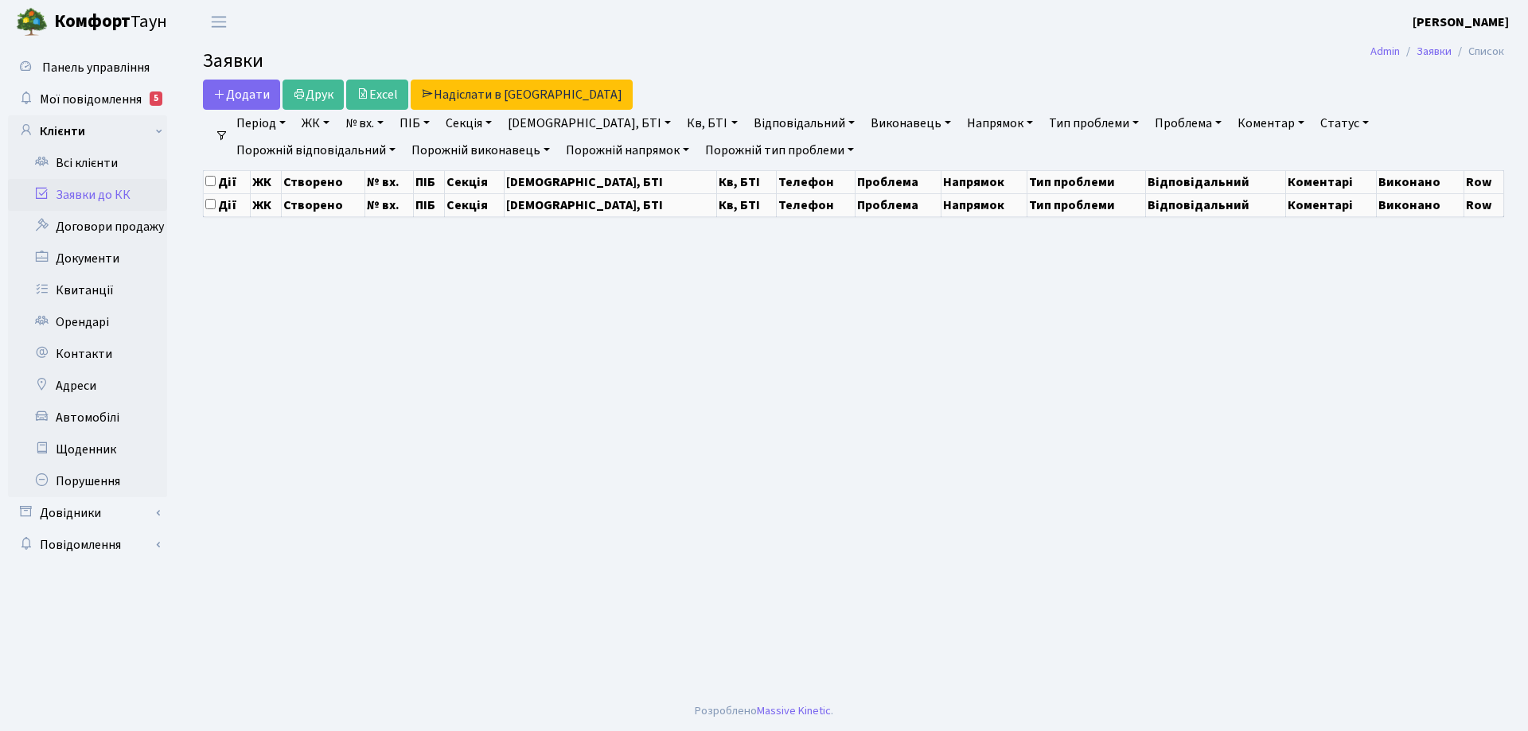
select select "25"
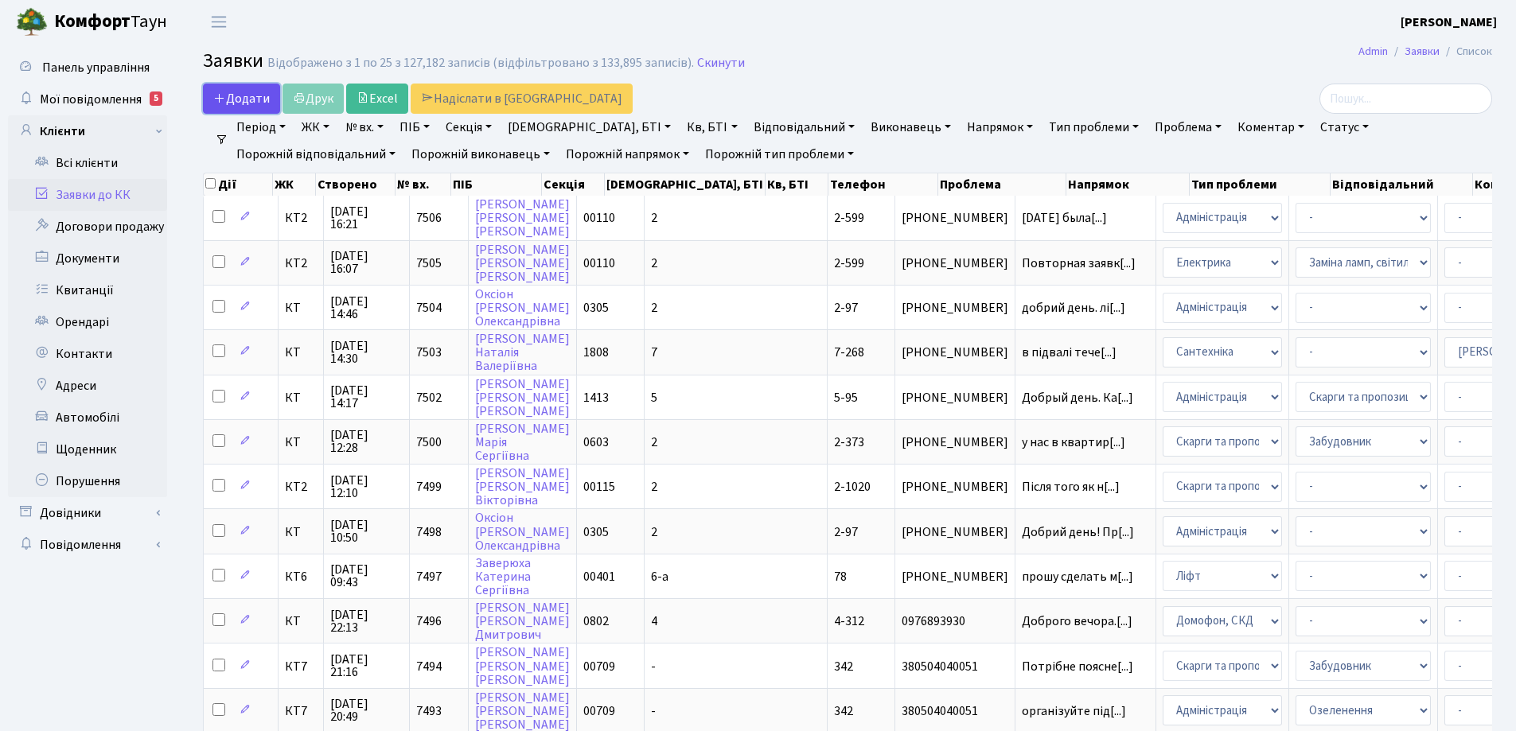
click at [245, 101] on span "Додати" at bounding box center [241, 99] width 57 height 18
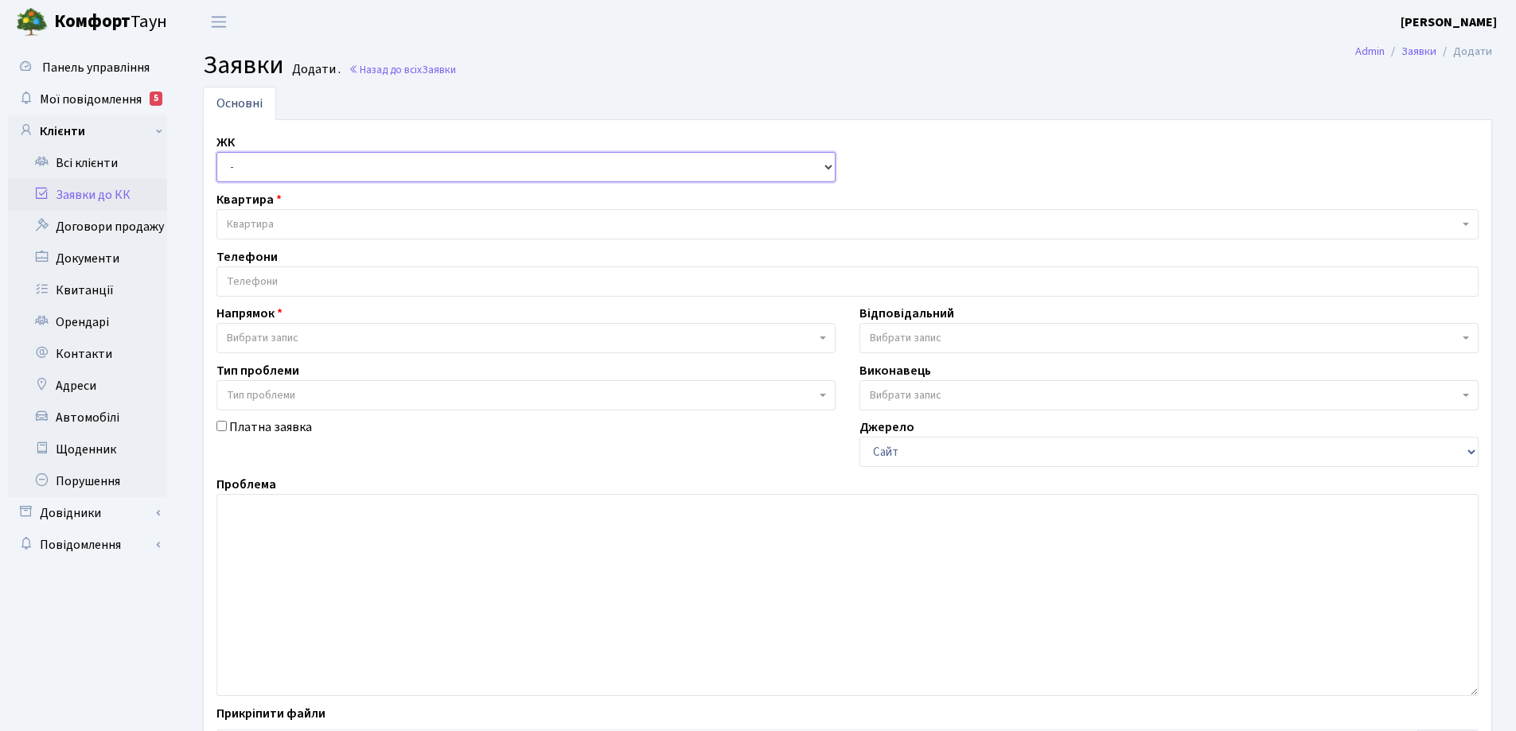
click at [832, 166] on select "- КТ, вул. Регенераторна, 4 КТ2, просп. Соборності, 17 КТ3, вул. Березнева, 16 …" at bounding box center [525, 167] width 619 height 30
select select "271"
click at [216, 152] on select "- КТ, вул. Регенераторна, 4 КТ2, просп. Соборності, 17 КТ3, вул. Березнева, 16 …" at bounding box center [525, 167] width 619 height 30
select select
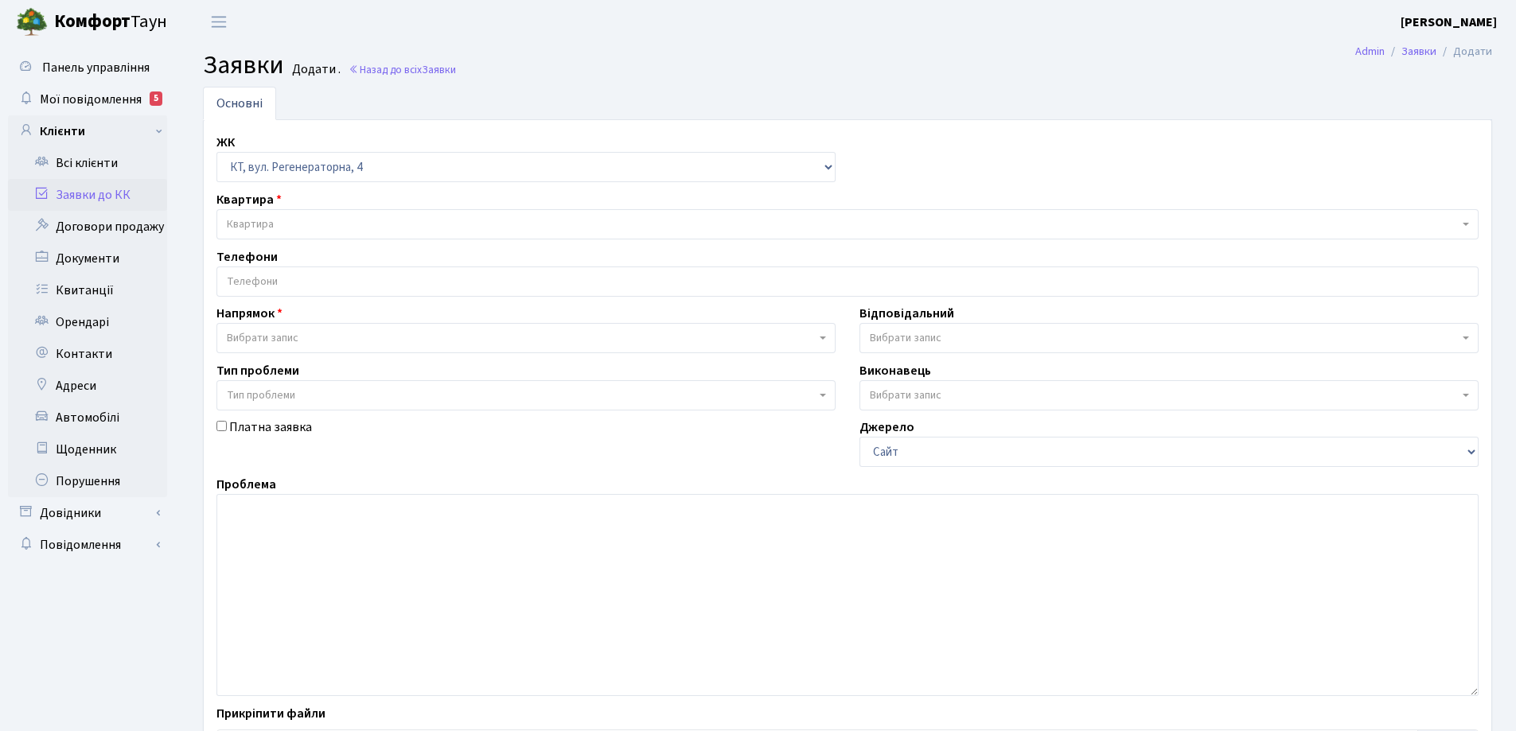
click at [314, 224] on span "Квартира" at bounding box center [843, 224] width 1232 height 16
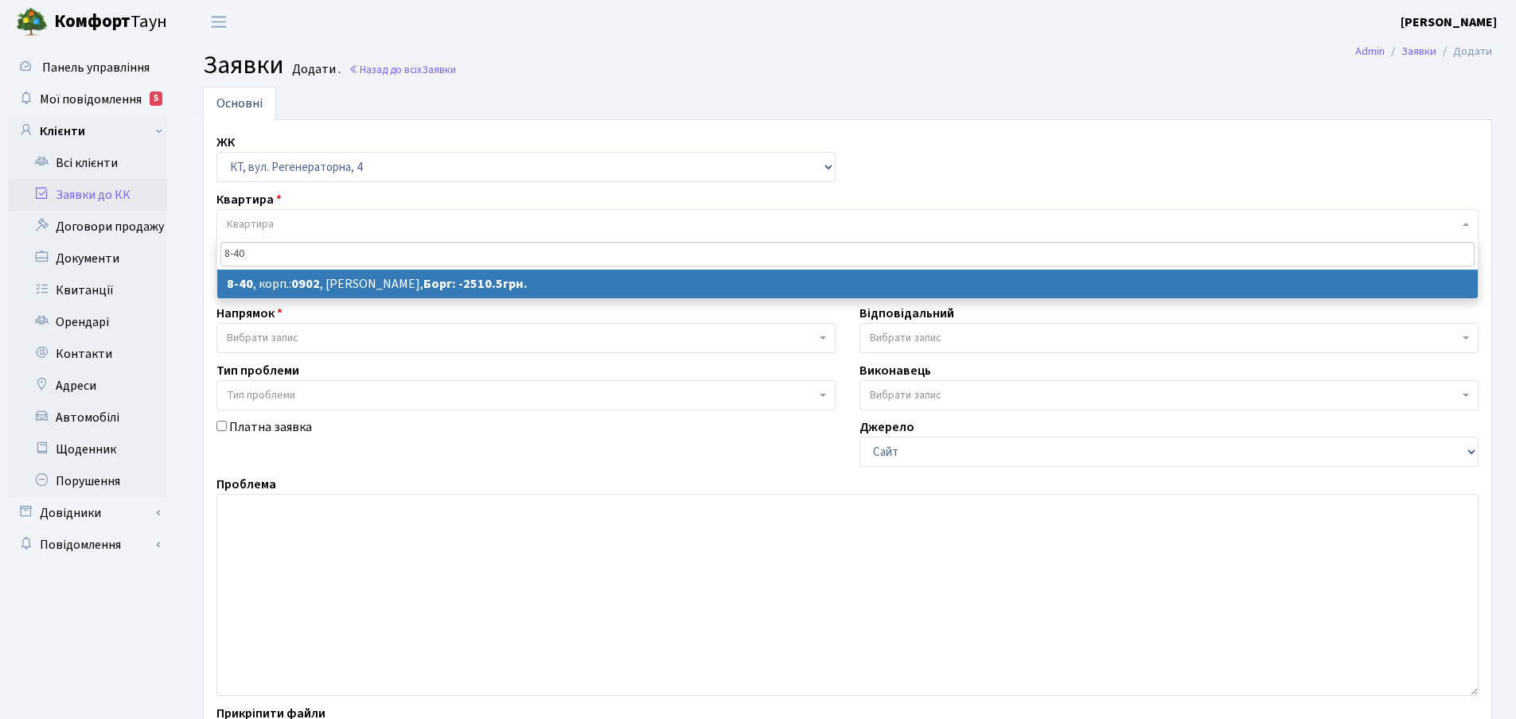
type input "8-40"
select select
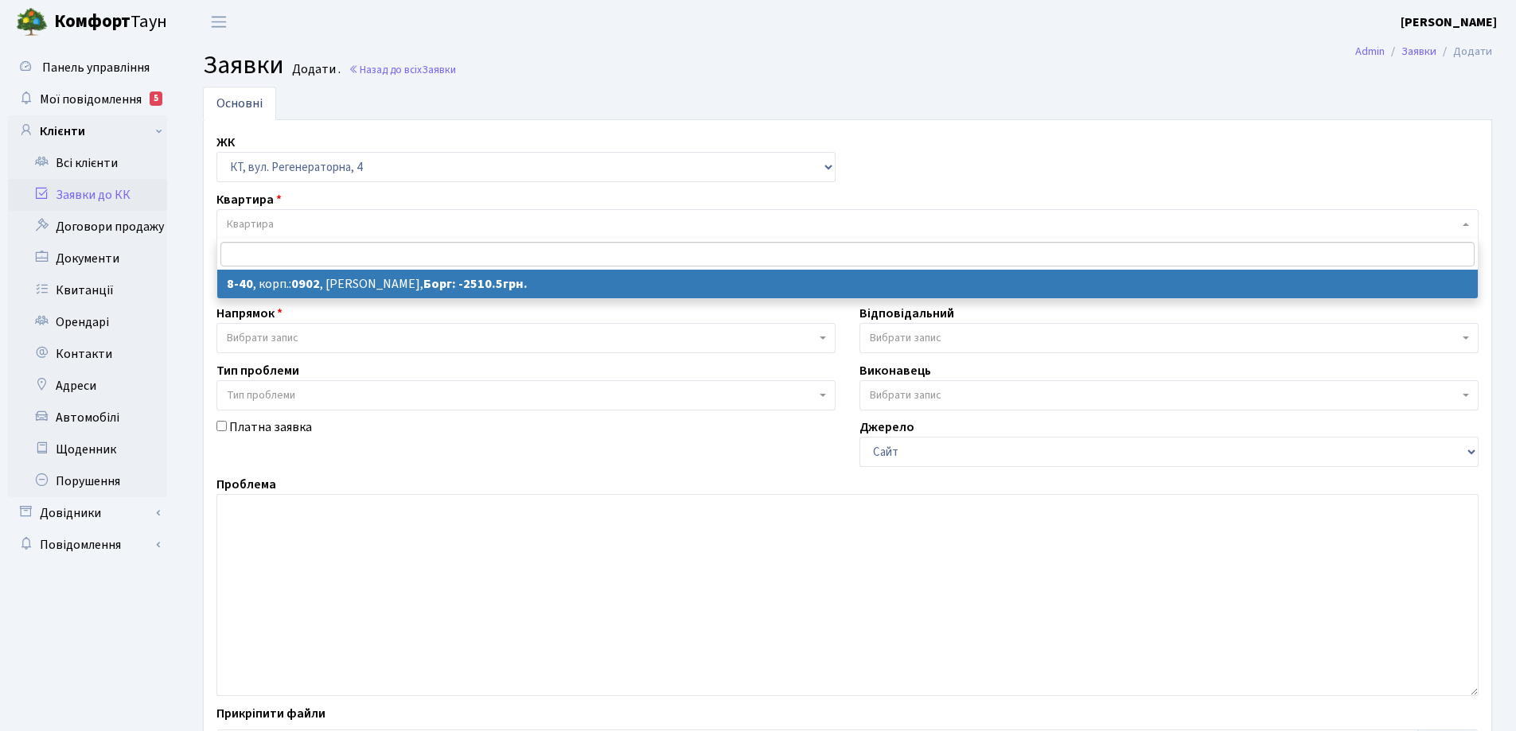
select select "6417"
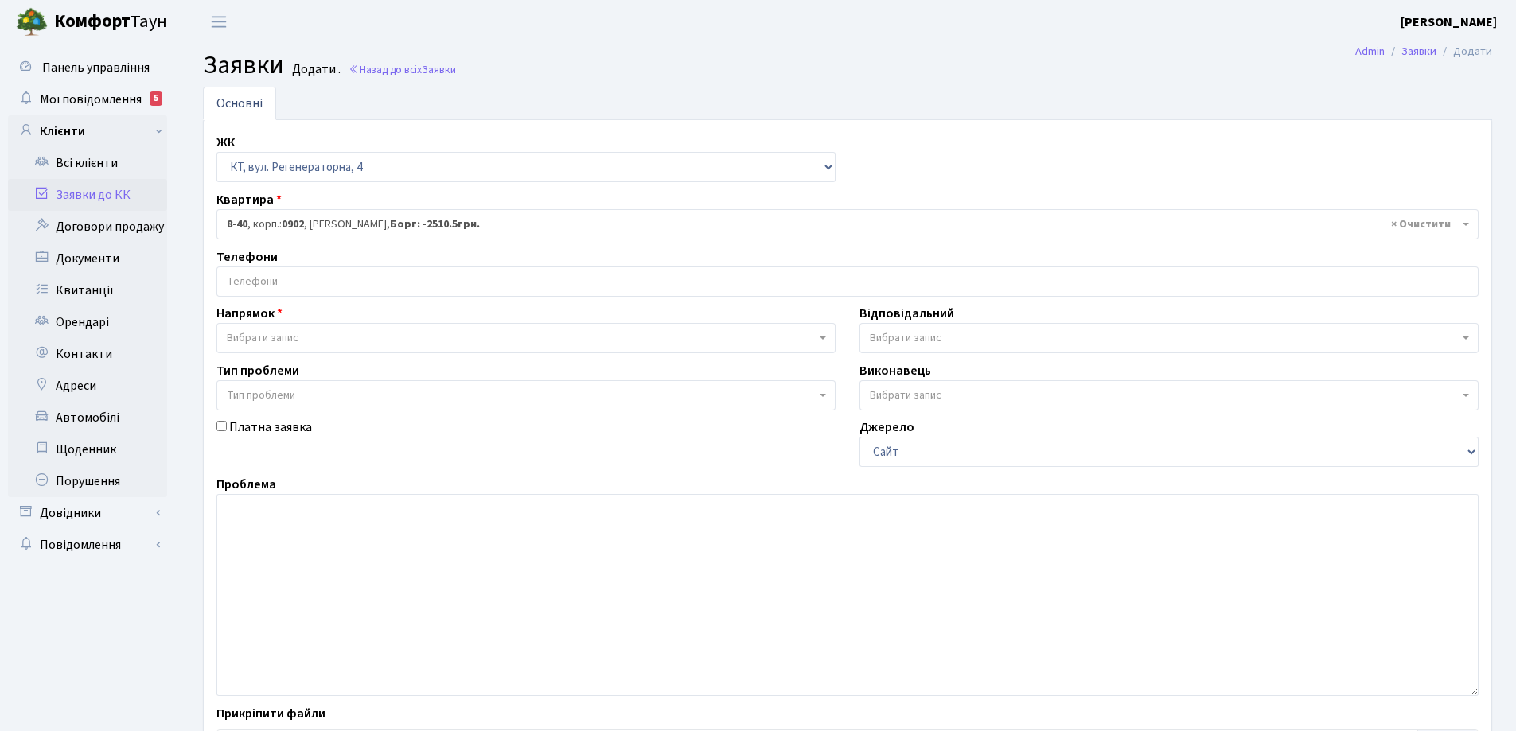
click at [282, 276] on input "search" at bounding box center [847, 281] width 1261 height 29
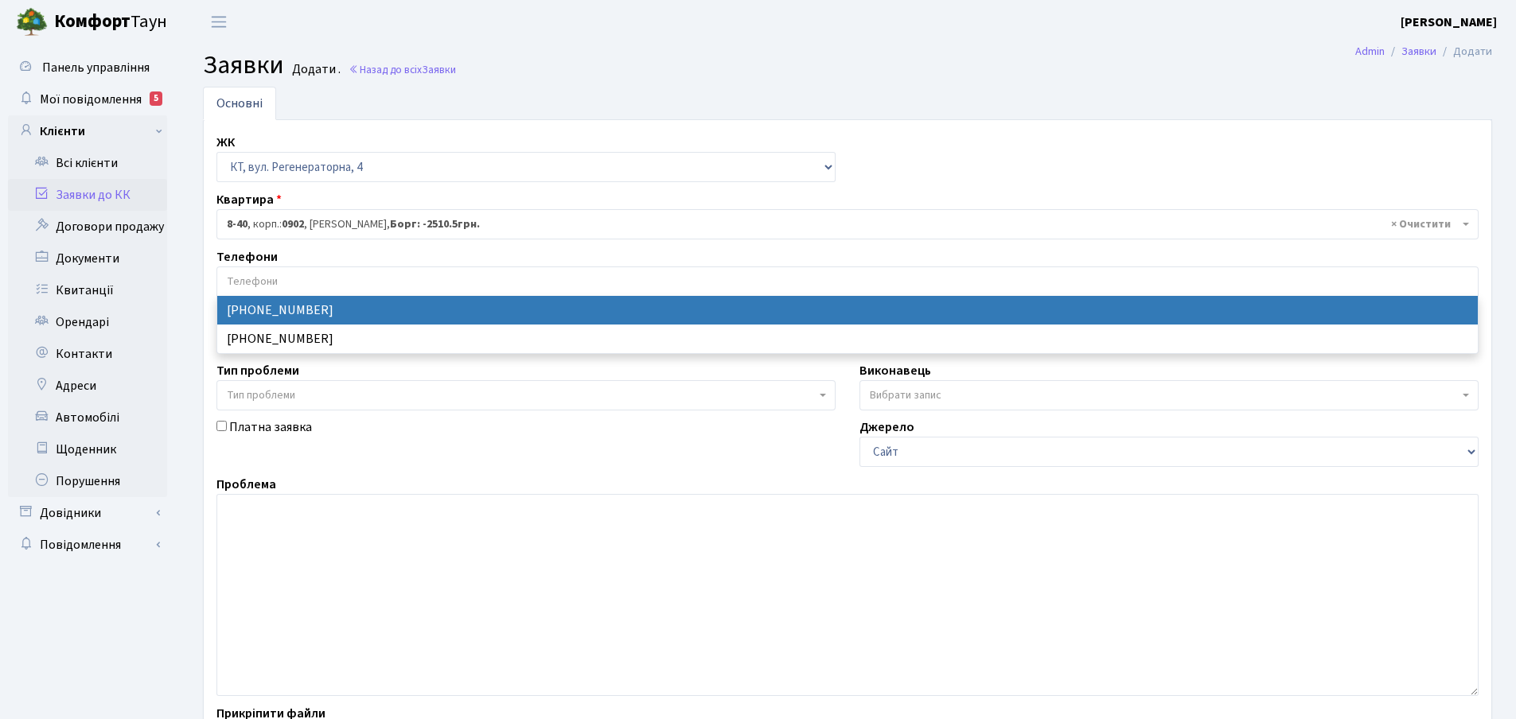
select select "52356"
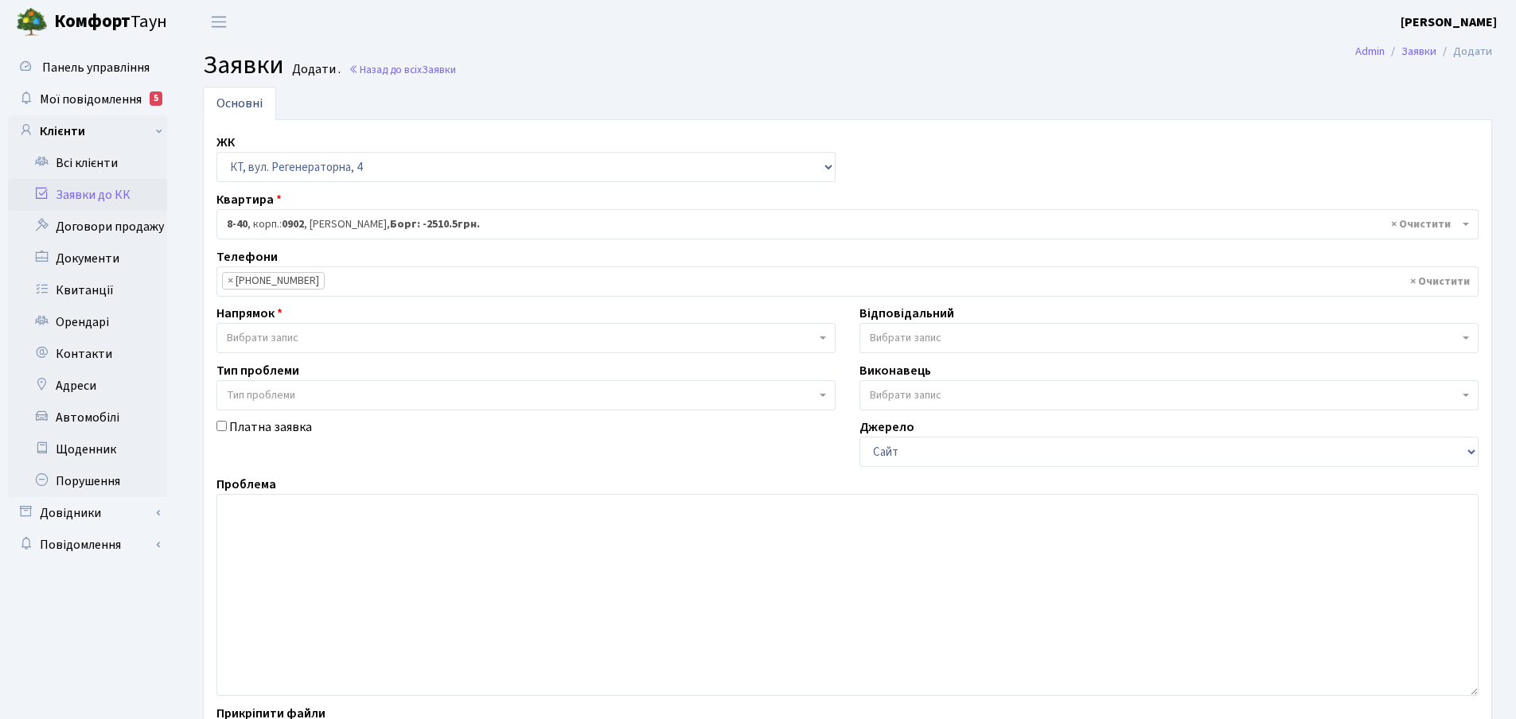
click at [825, 337] on b at bounding box center [823, 338] width 6 height 3
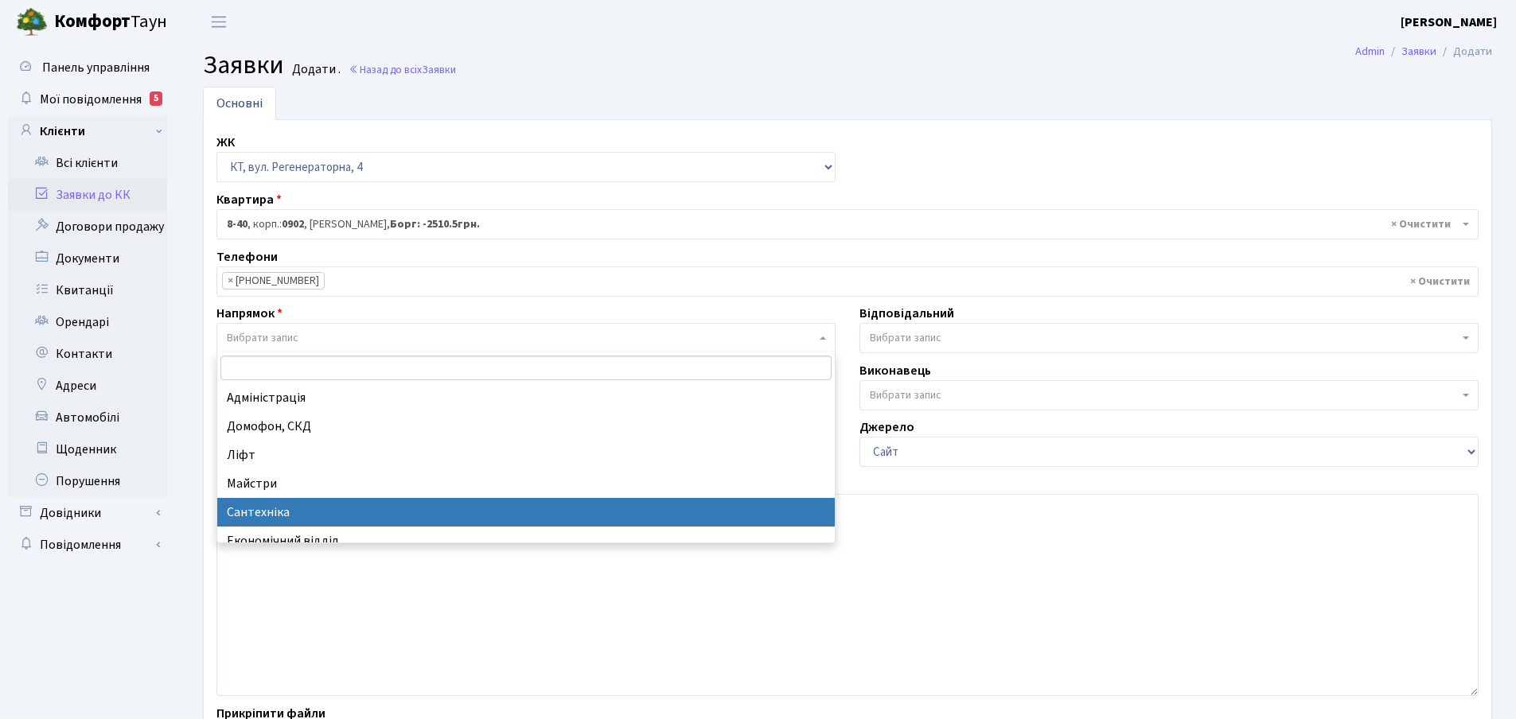
select select "2"
select select
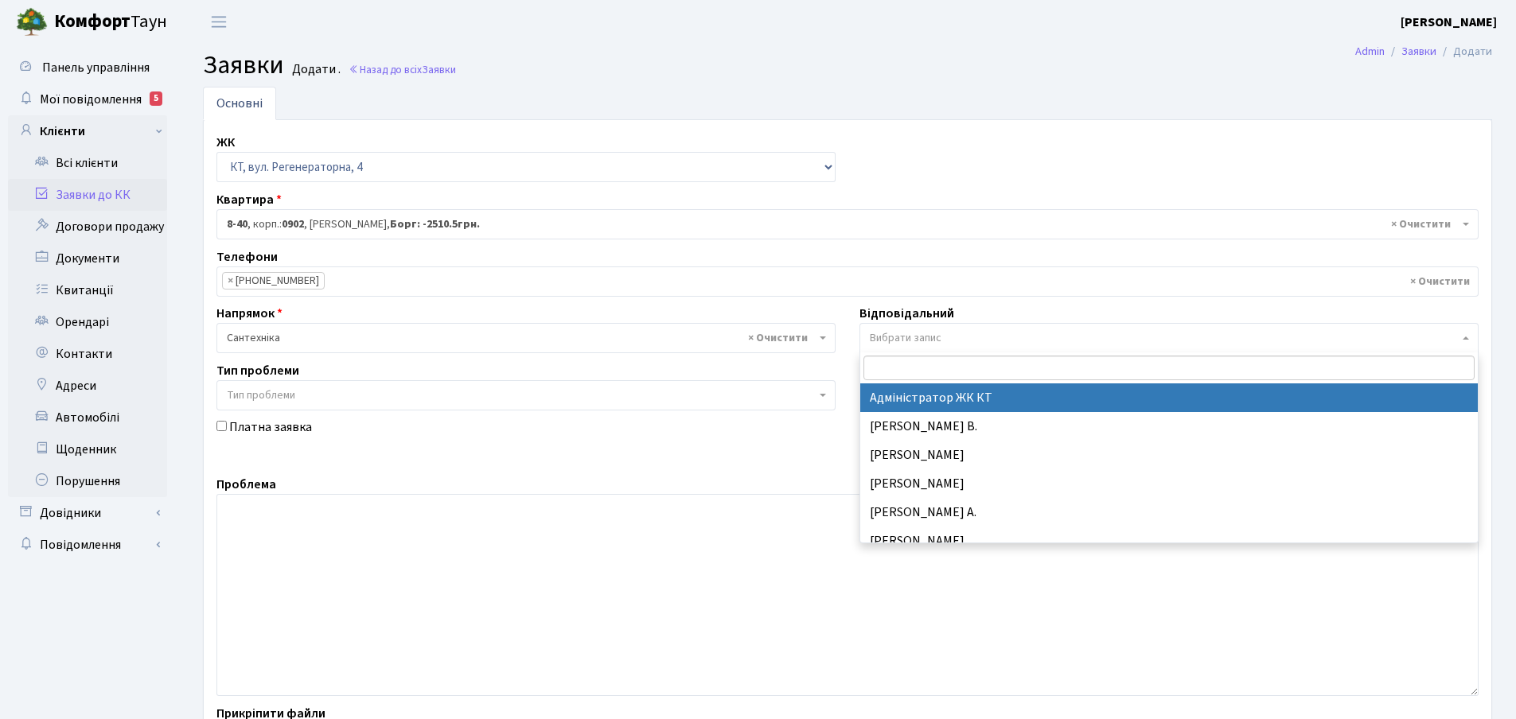
click at [1464, 342] on span "Вибрати запис" at bounding box center [1169, 338] width 619 height 30
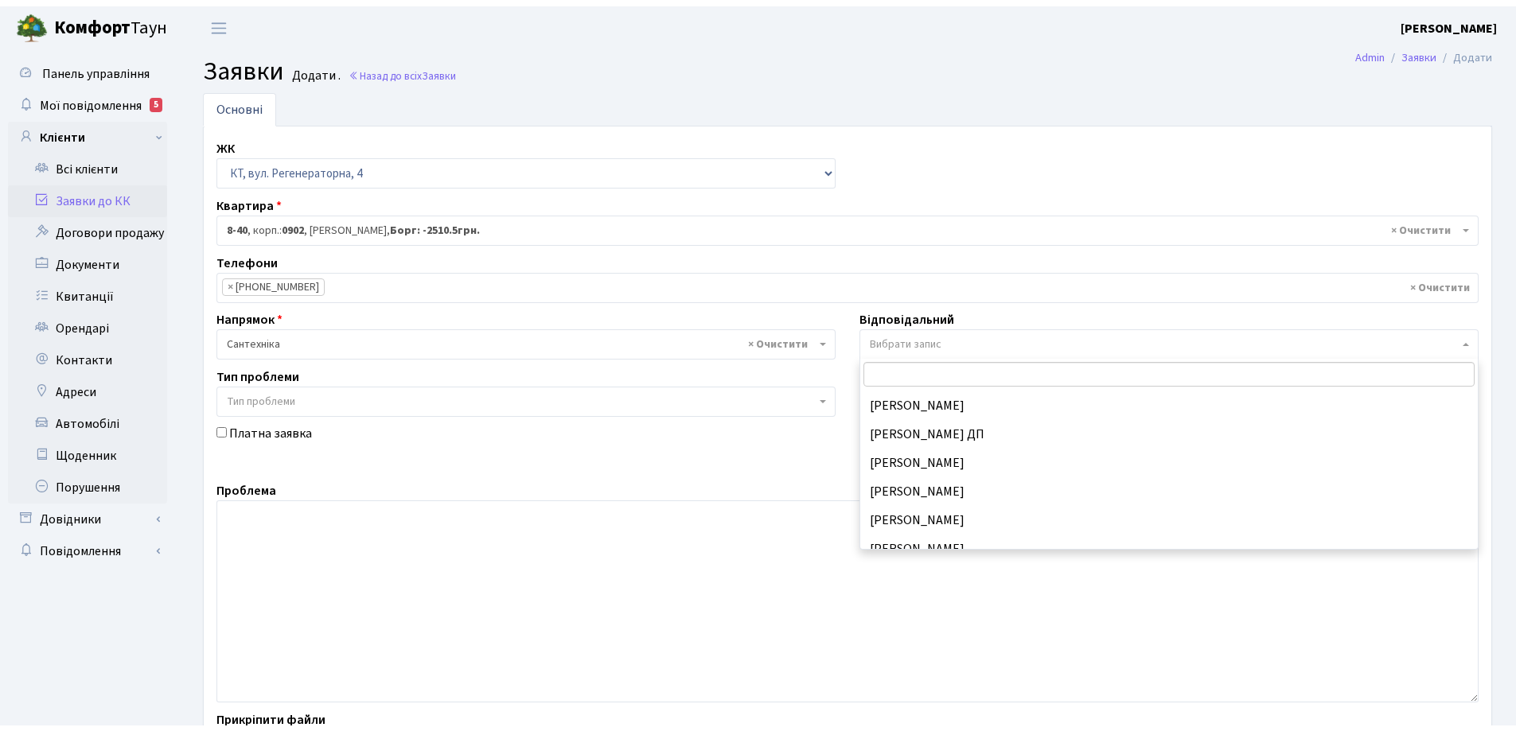
scroll to position [716, 0]
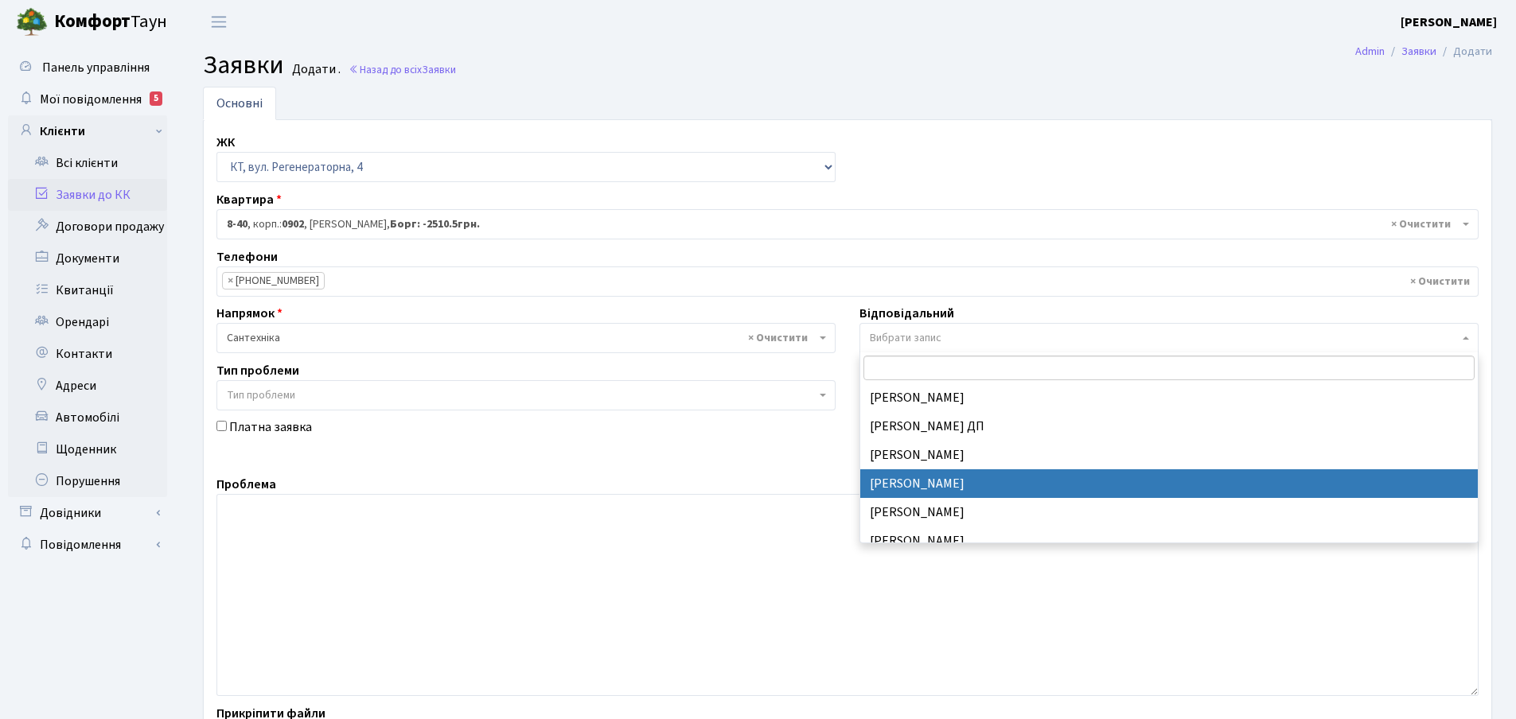
select select "67"
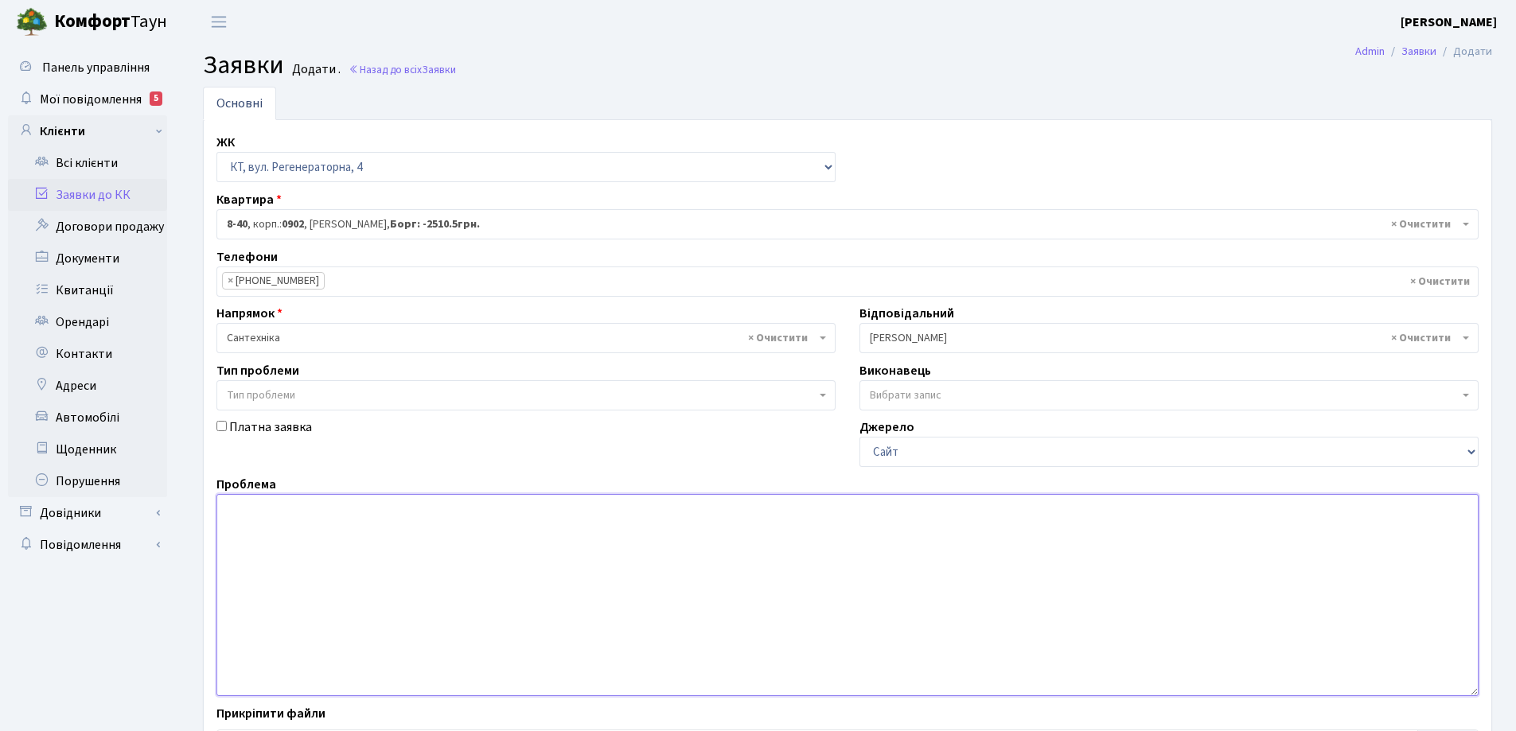
click at [255, 516] on textarea at bounding box center [847, 595] width 1262 height 202
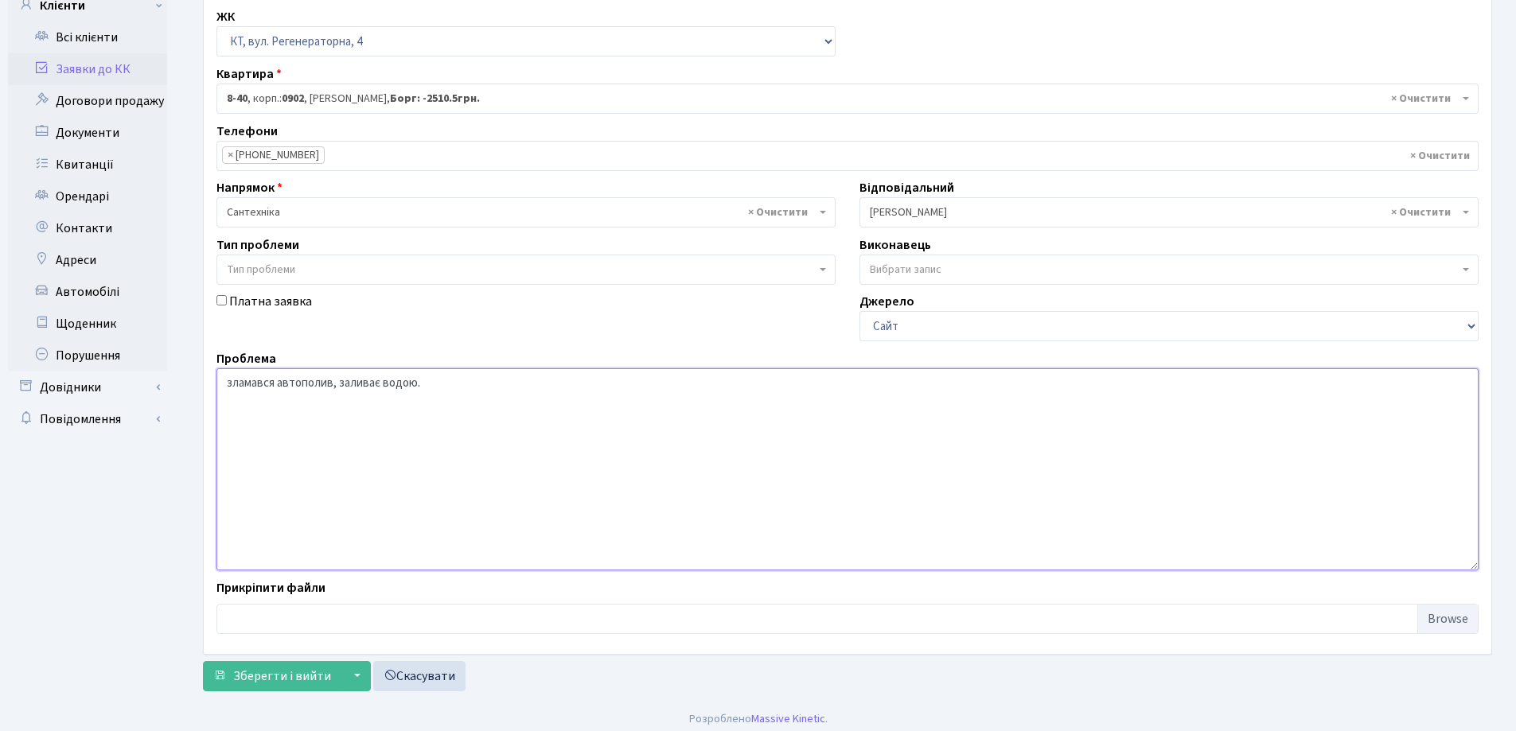
scroll to position [134, 0]
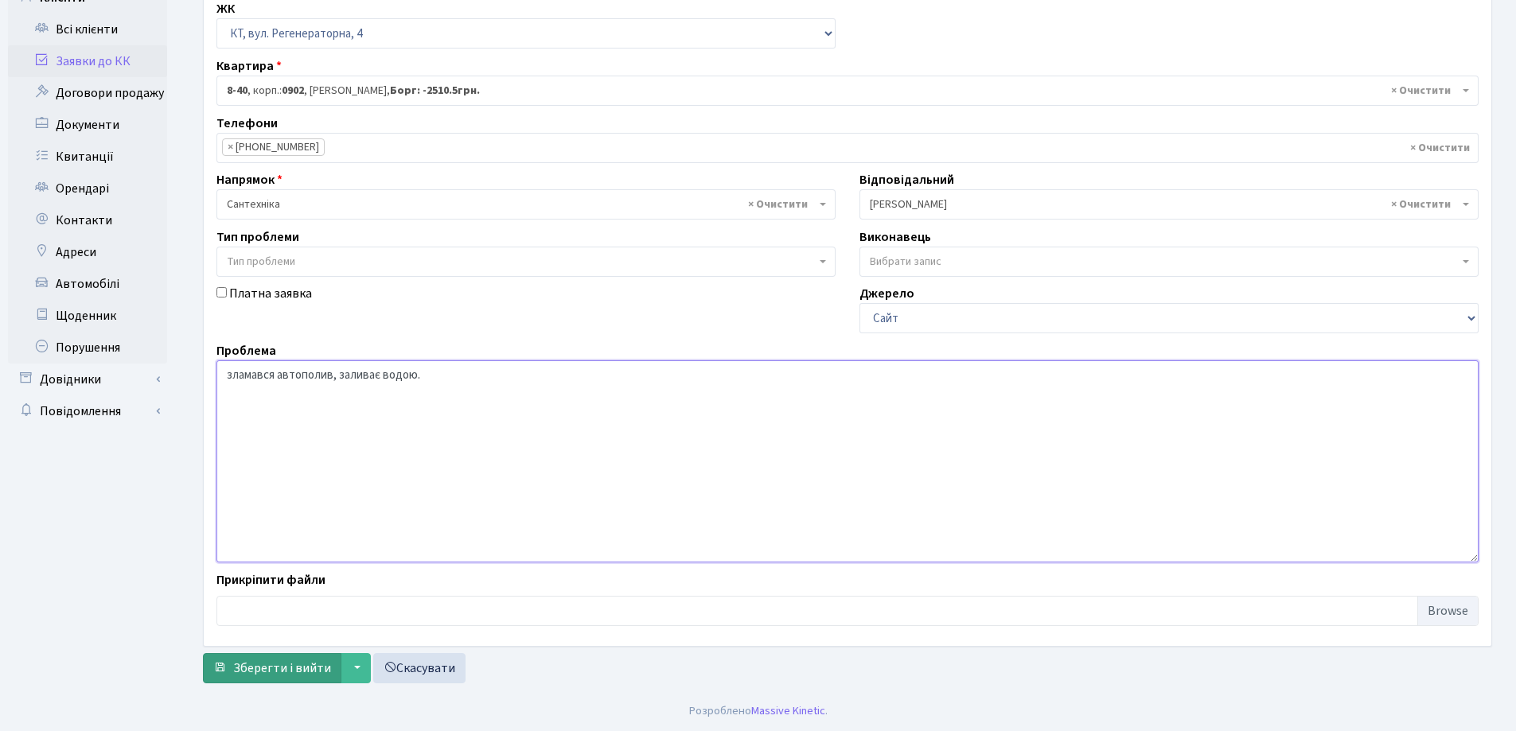
type textarea "зламався автополив, заливає водою."
click at [303, 672] on span "Зберегти і вийти" at bounding box center [282, 669] width 98 height 18
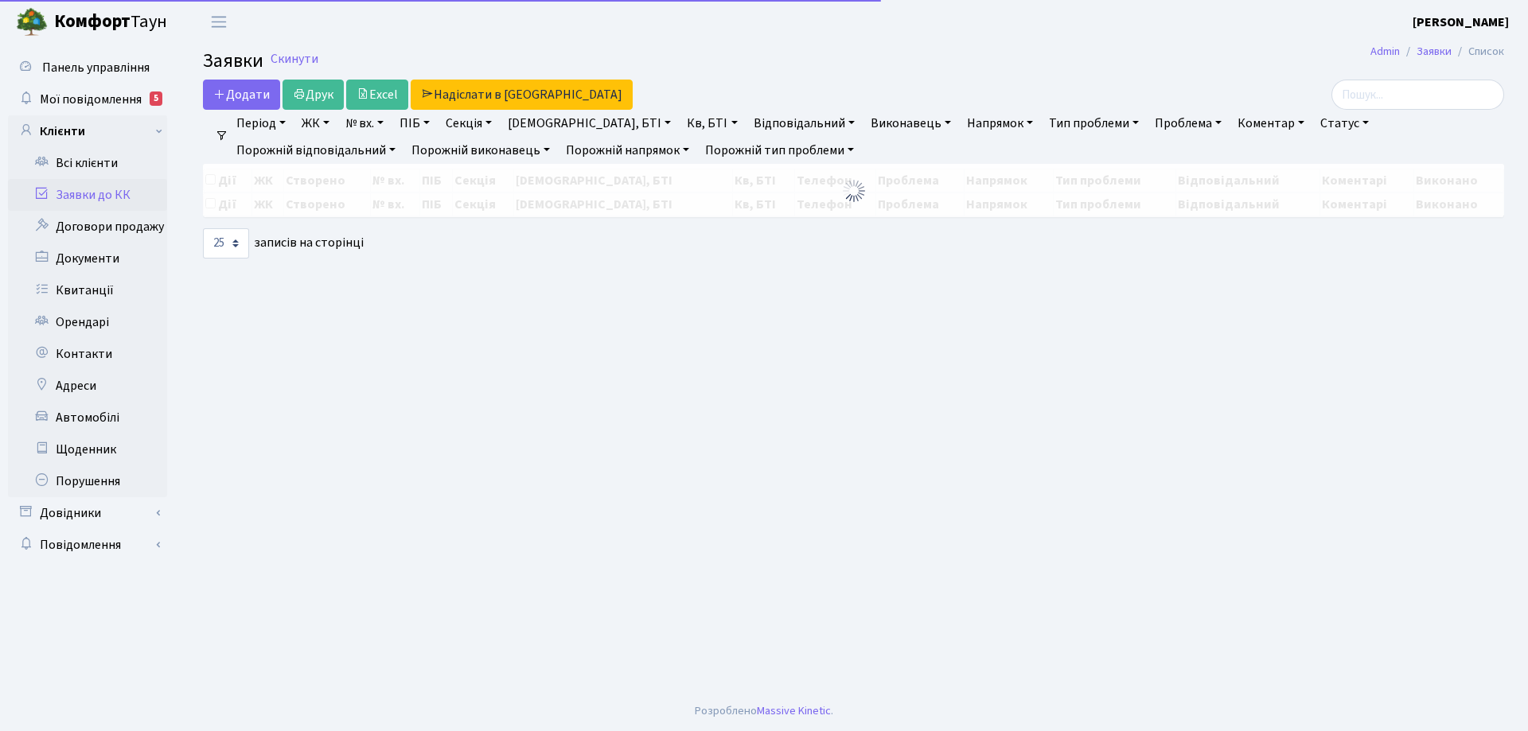
select select "25"
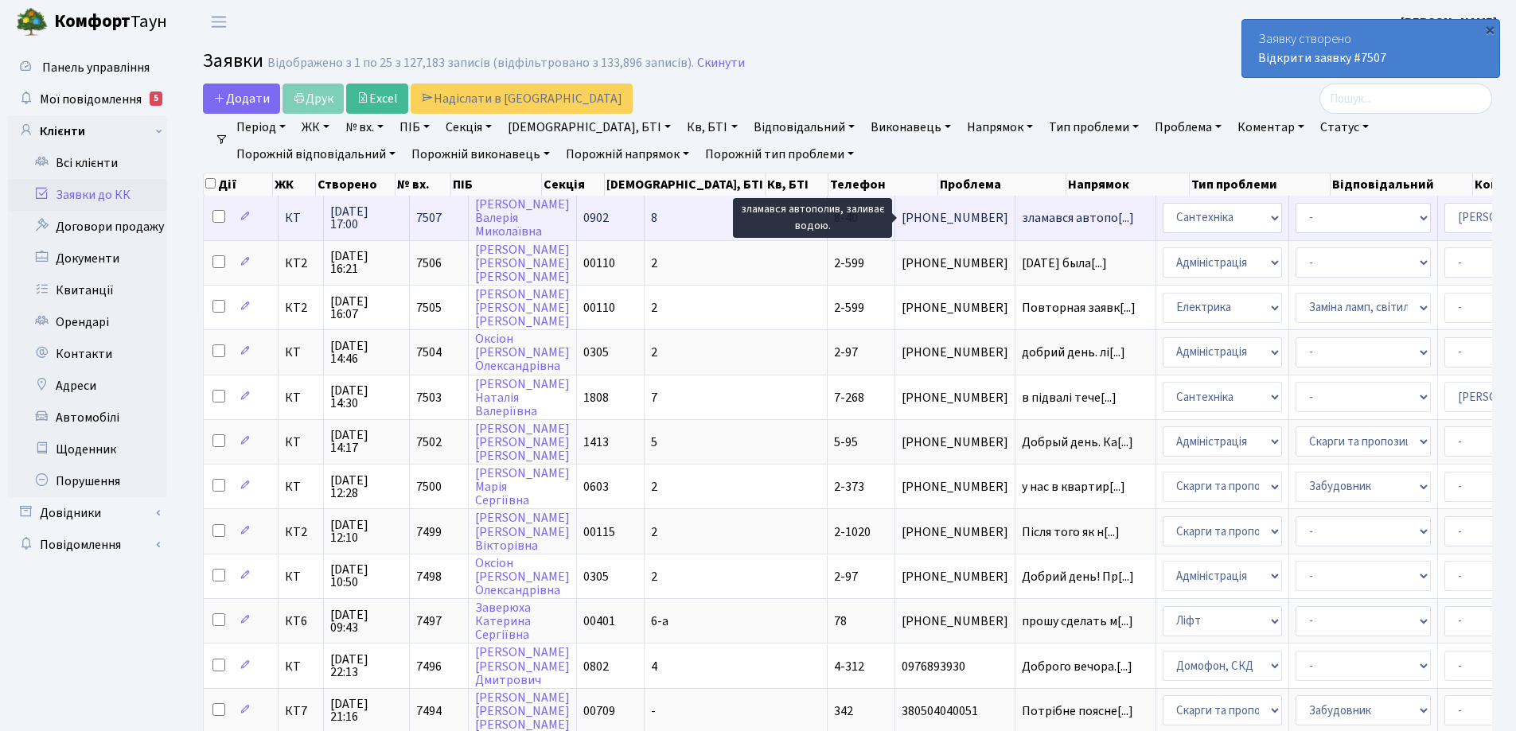
click at [1022, 224] on span "зламався автопо[...]" at bounding box center [1078, 218] width 112 height 18
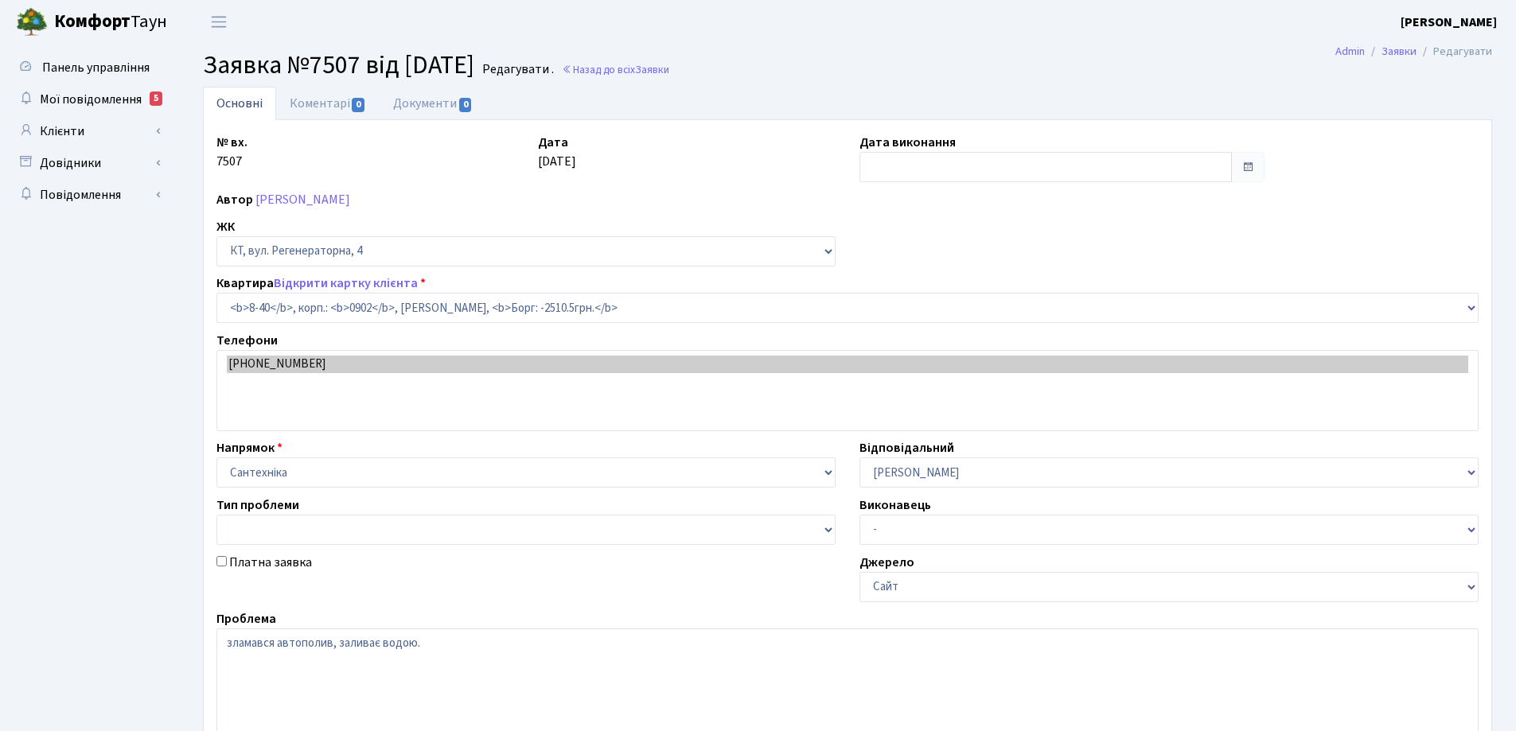
select select "6417"
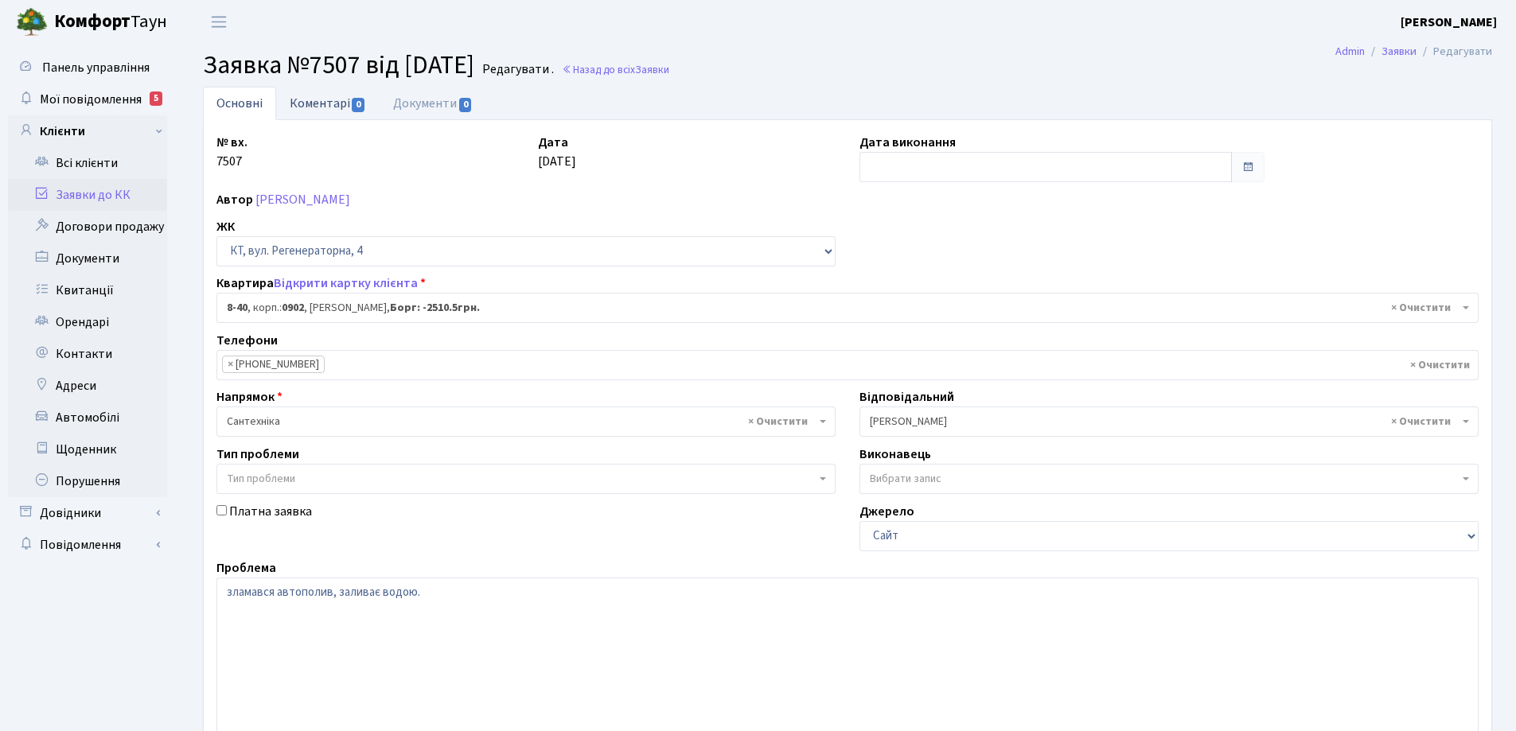
click at [314, 108] on link "Коментарі 0" at bounding box center [327, 103] width 103 height 33
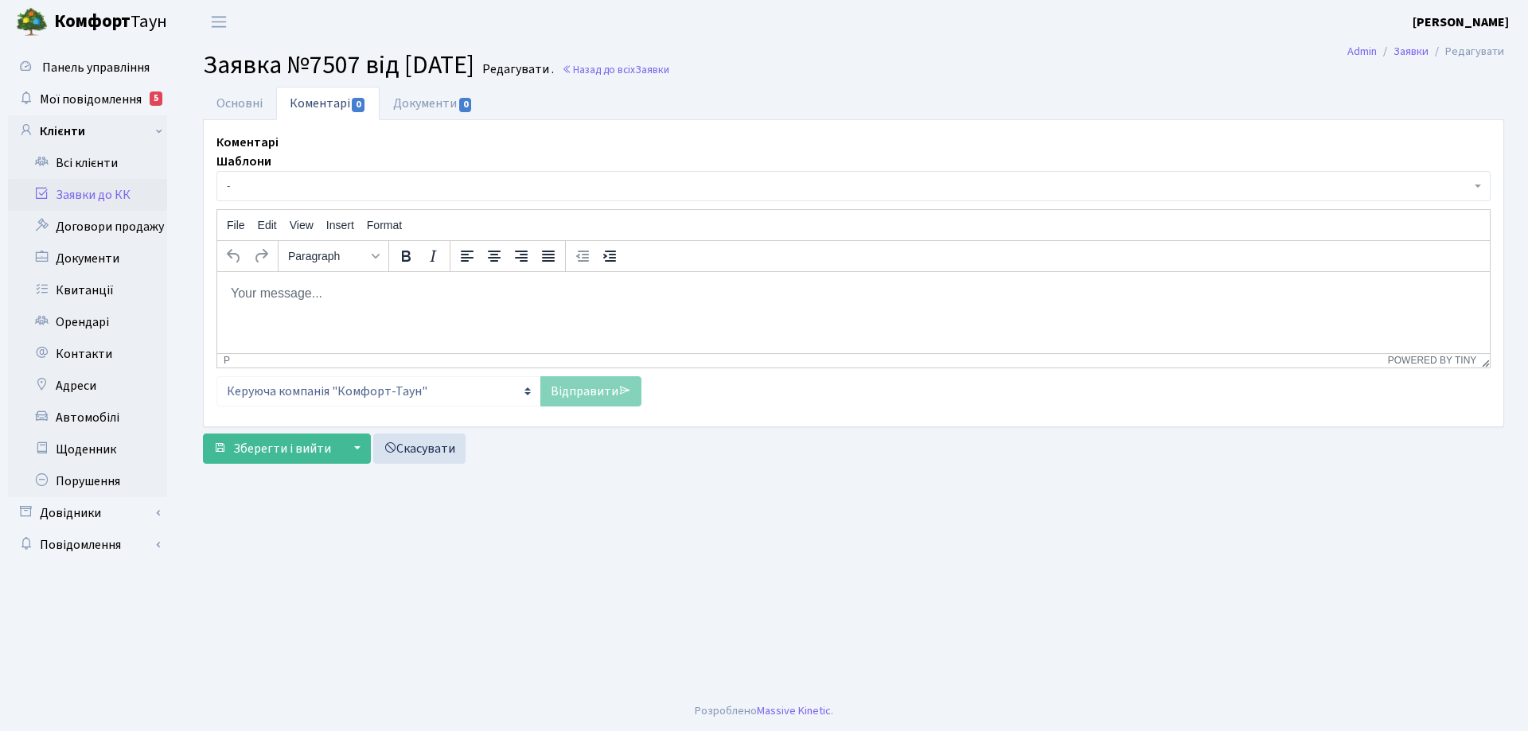
click at [307, 296] on body "Rich Text Area. Press ALT-0 for help." at bounding box center [853, 293] width 1247 height 18
click at [571, 393] on link "Відправити" at bounding box center [590, 391] width 101 height 30
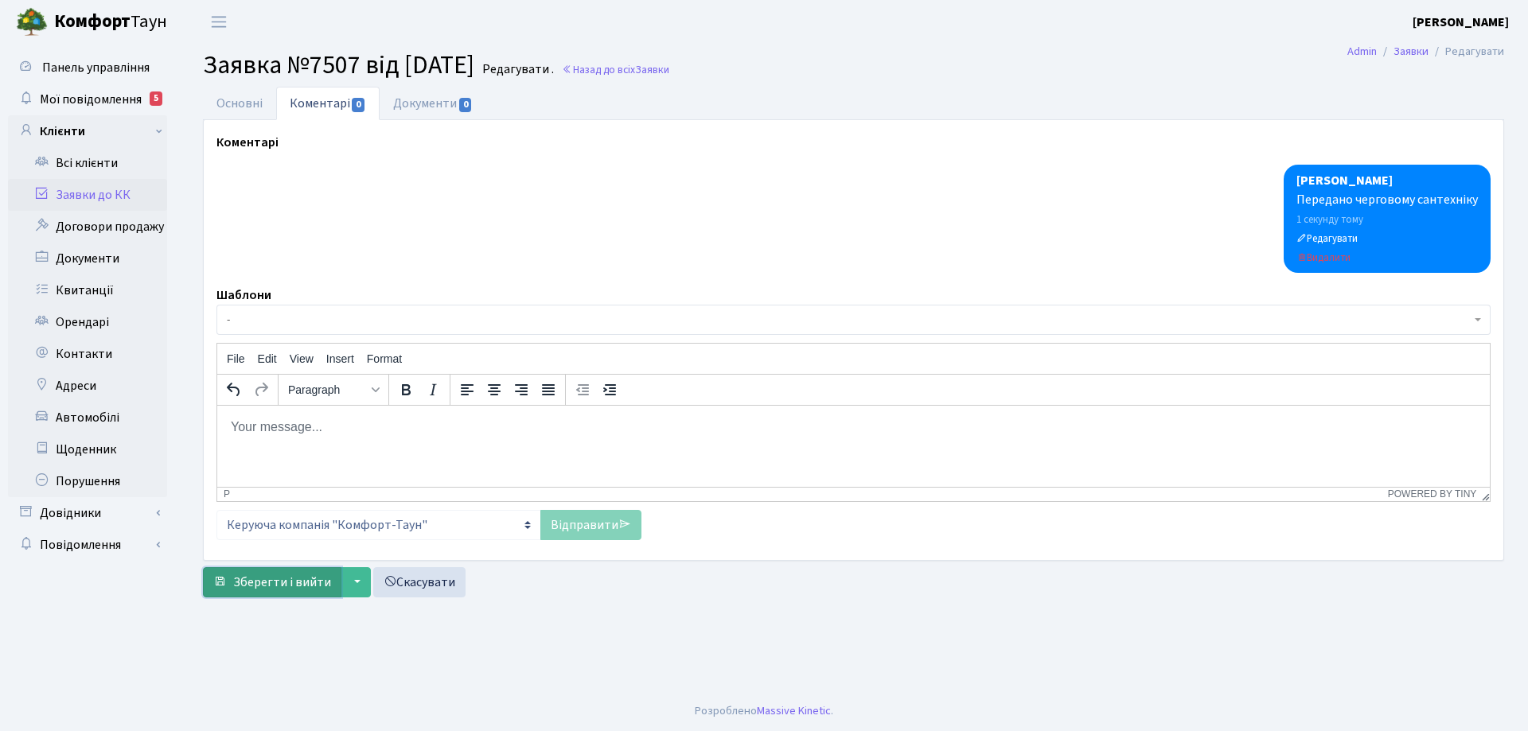
click at [301, 586] on span "Зберегти і вийти" at bounding box center [282, 583] width 98 height 18
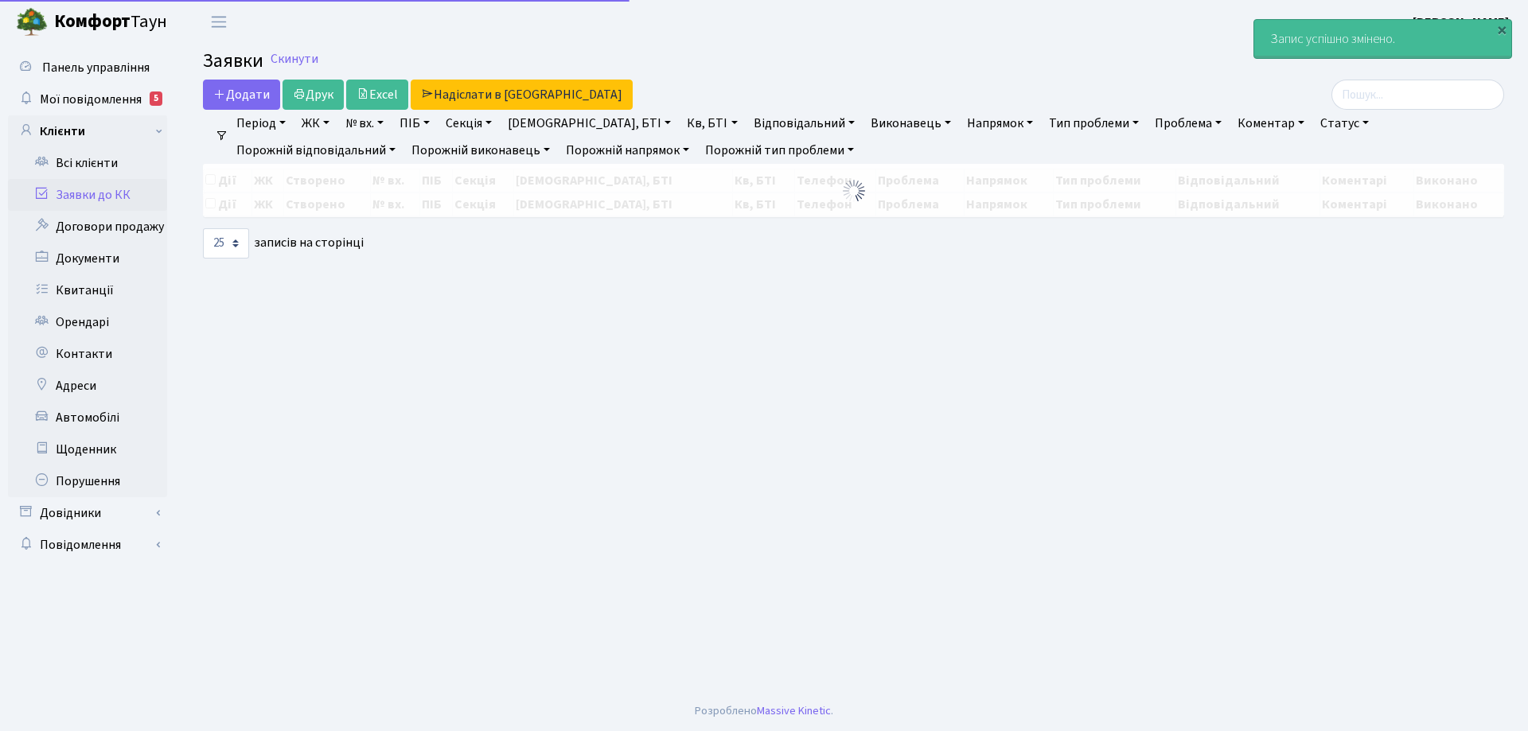
select select "25"
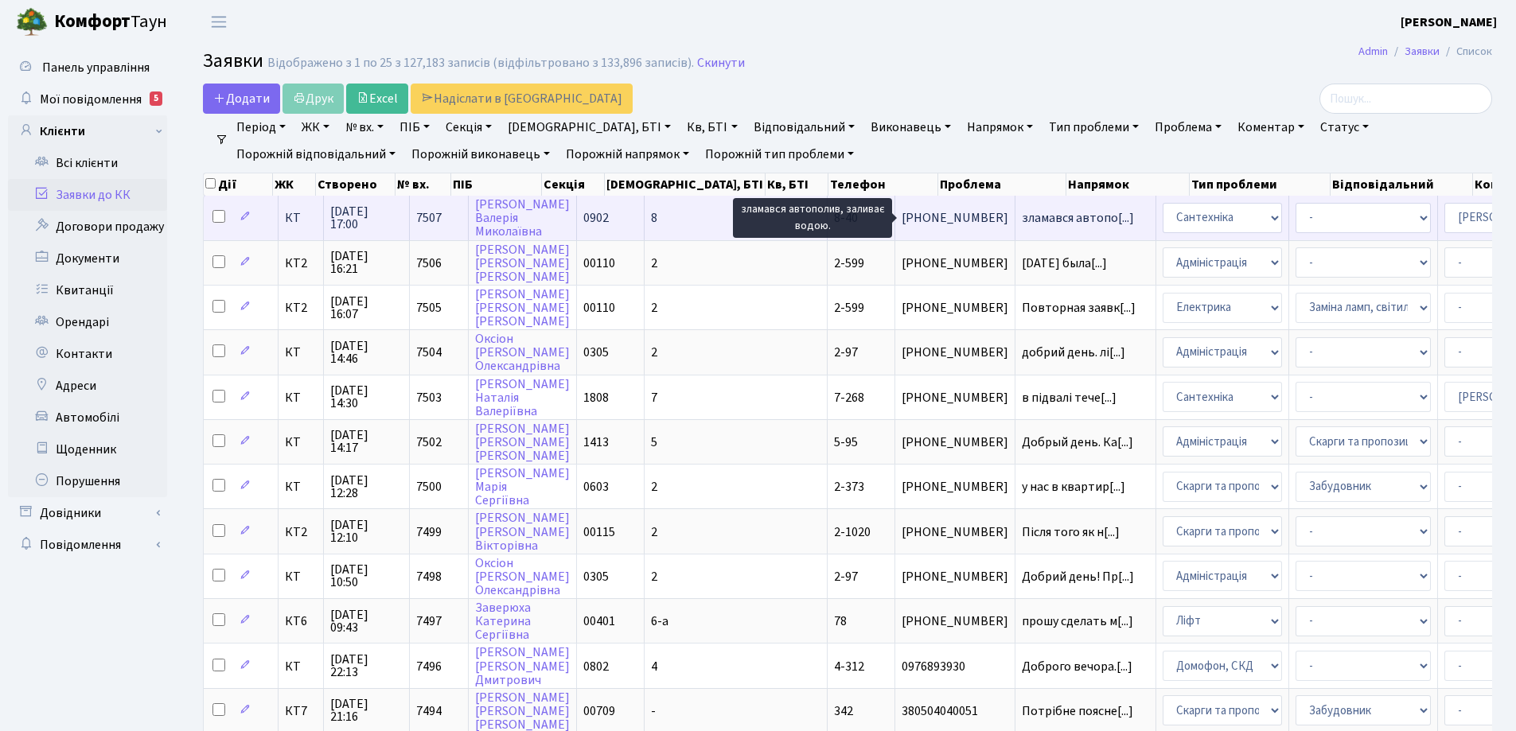
click at [1022, 219] on span "зламався автопо[...]" at bounding box center [1078, 218] width 112 height 18
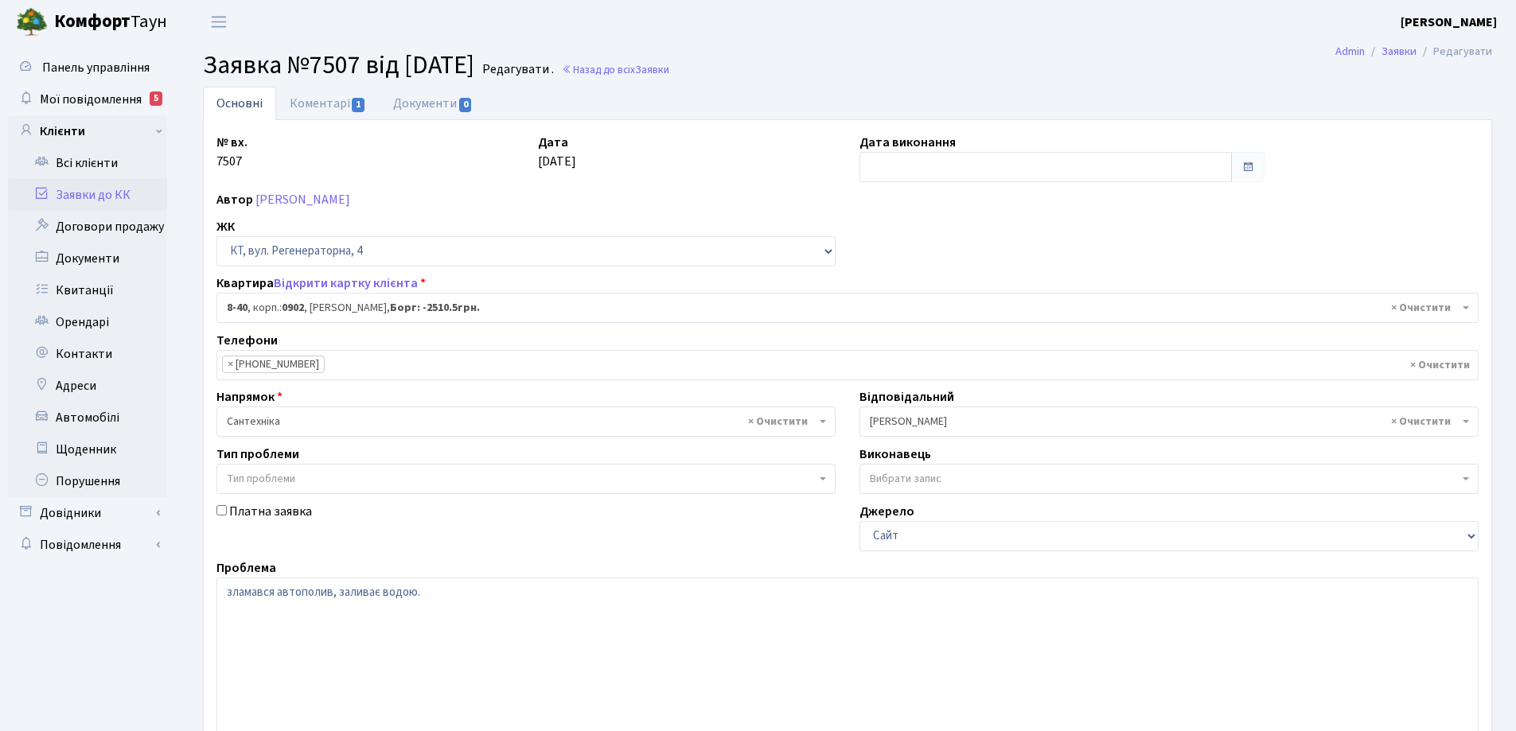
select select "6417"
drag, startPoint x: 299, startPoint y: 594, endPoint x: 281, endPoint y: 594, distance: 18.3
click at [281, 594] on textarea "зламався автополив, заливає водою." at bounding box center [847, 679] width 1262 height 202
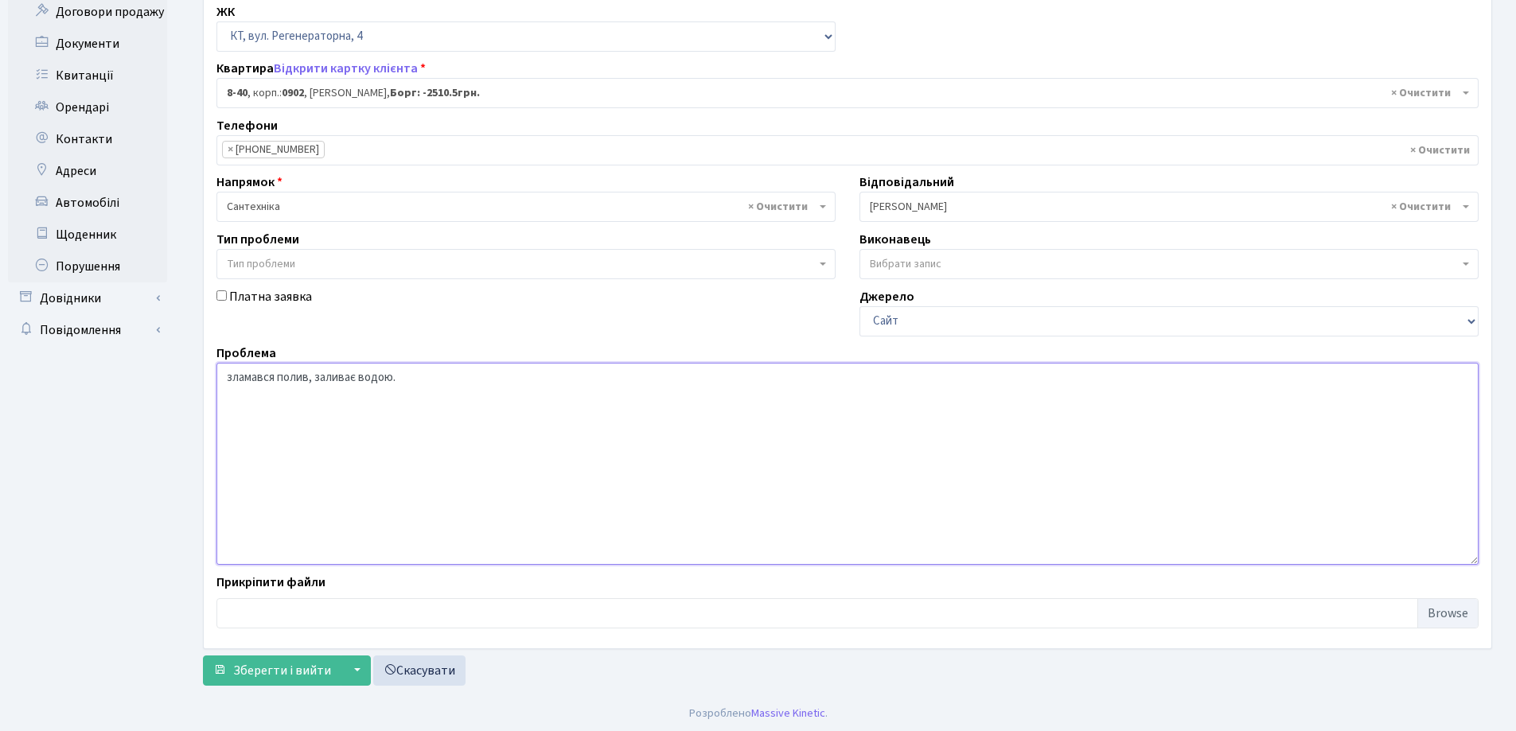
scroll to position [217, 0]
type textarea "зламався полив, заливає водою."
click at [292, 665] on span "Зберегти і вийти" at bounding box center [282, 669] width 98 height 18
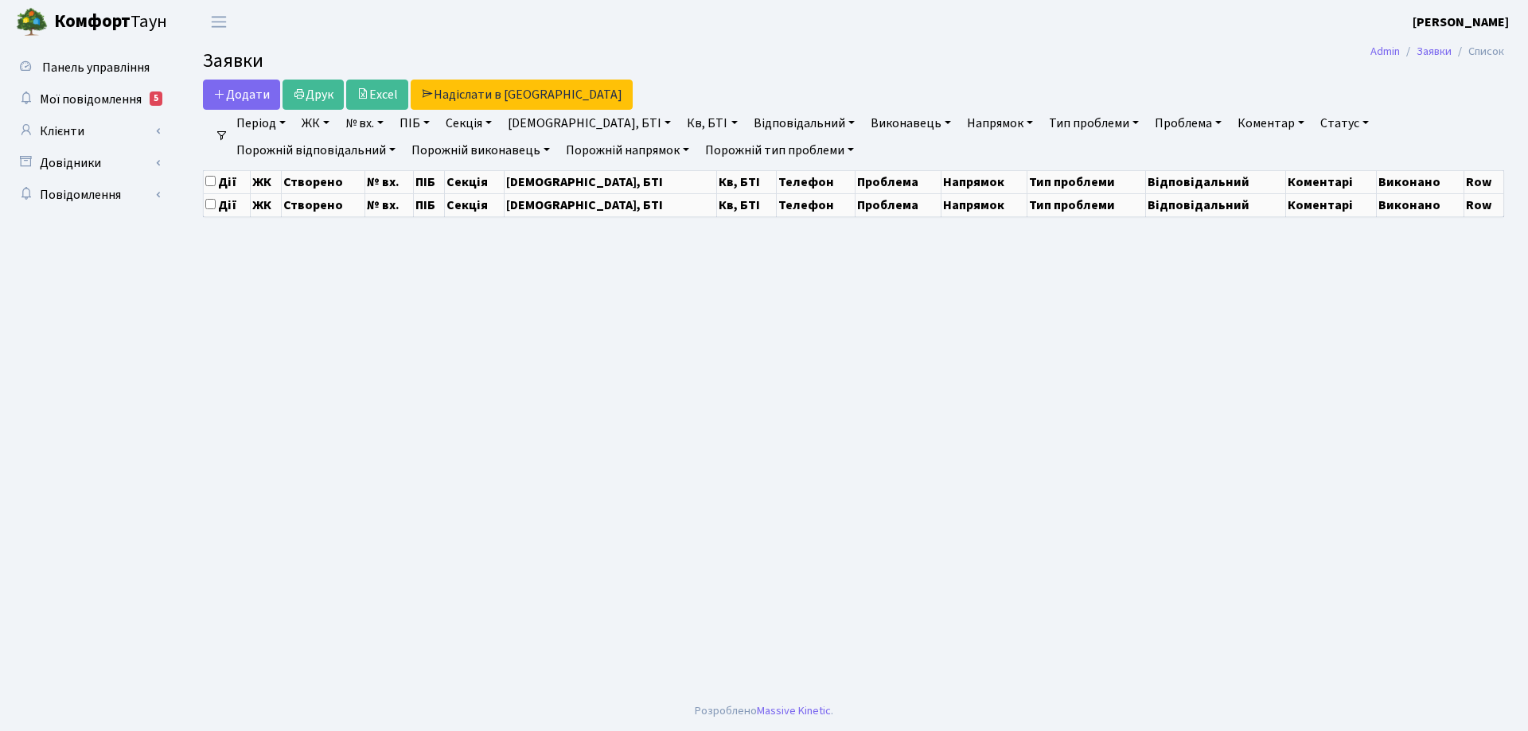
select select "25"
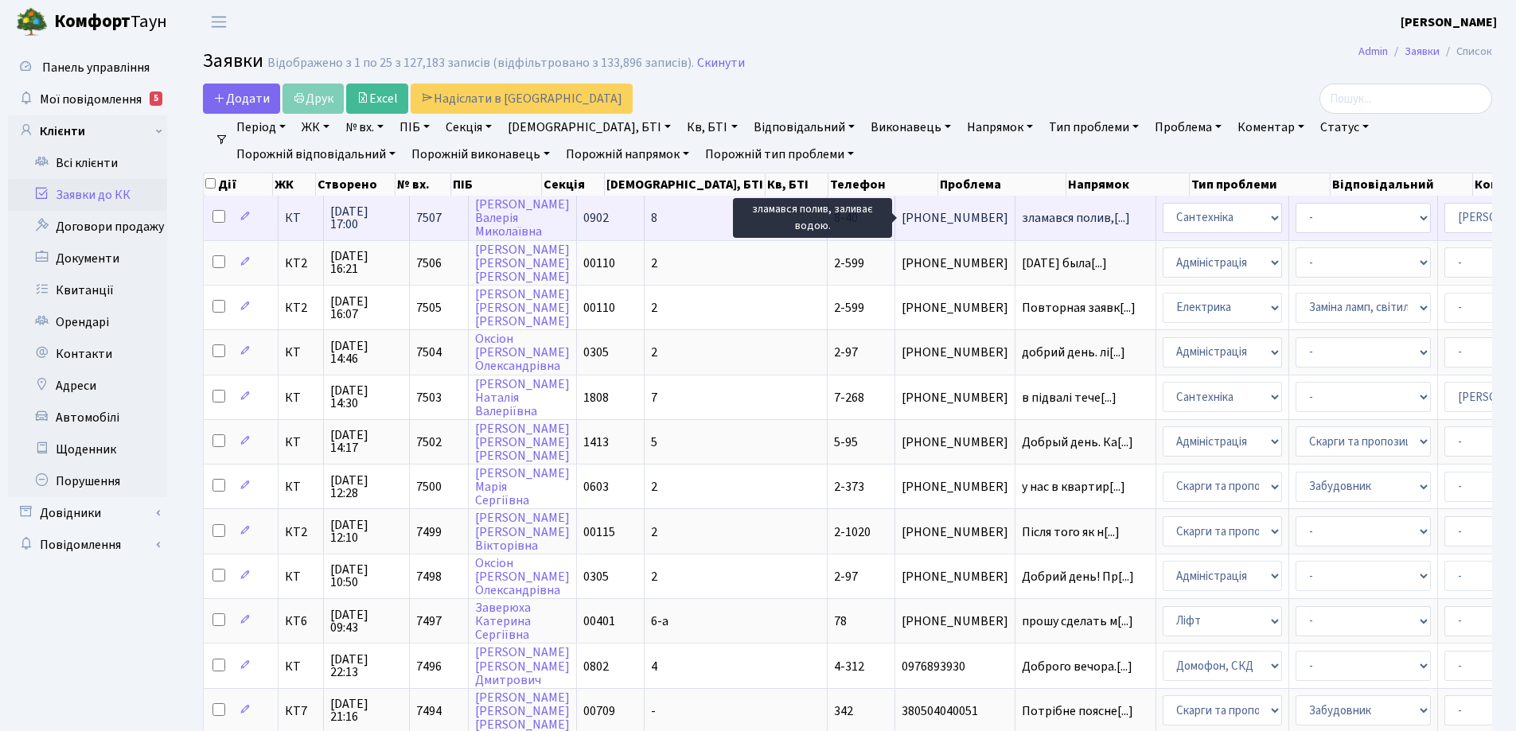
click at [1022, 216] on span "зламався полив,[...]" at bounding box center [1076, 218] width 108 height 18
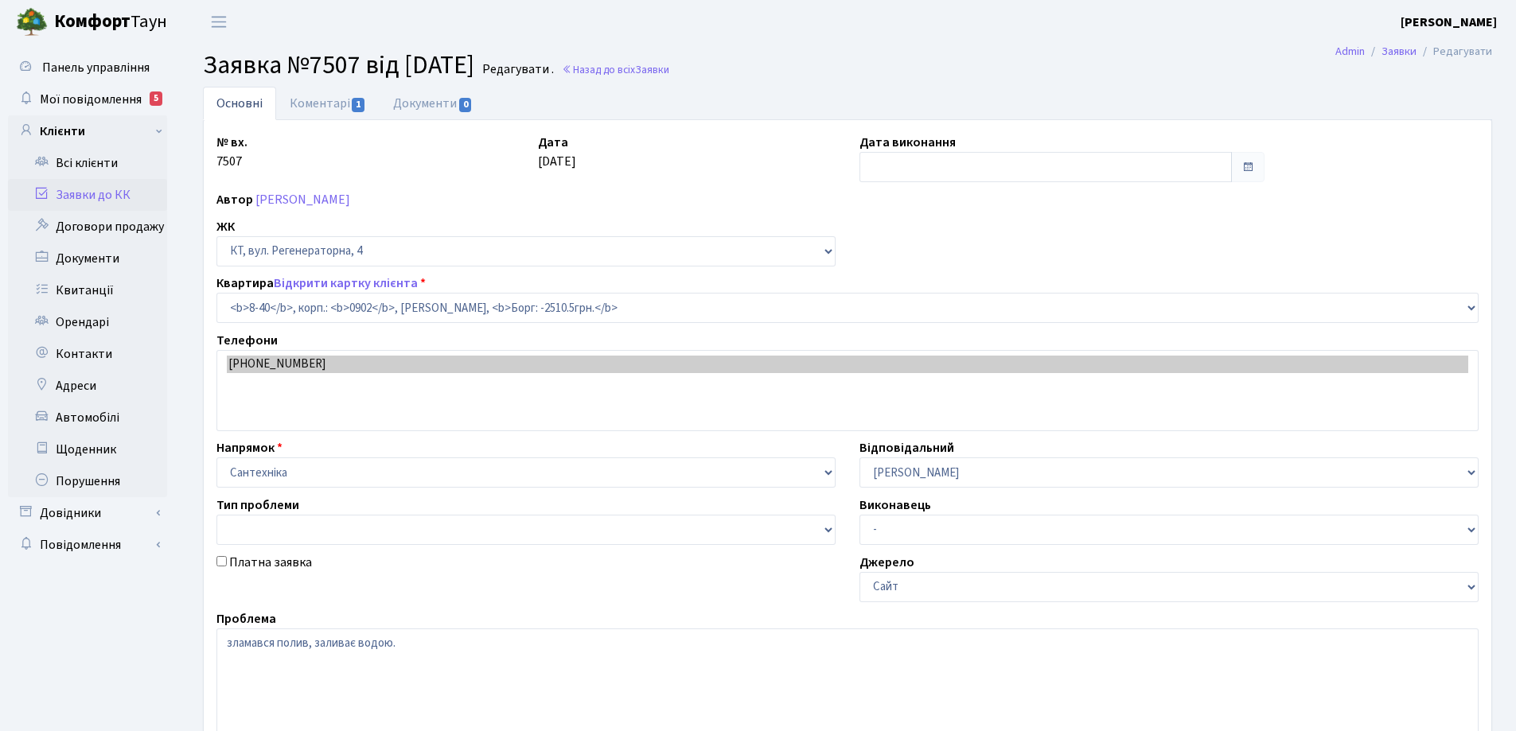
select select "6417"
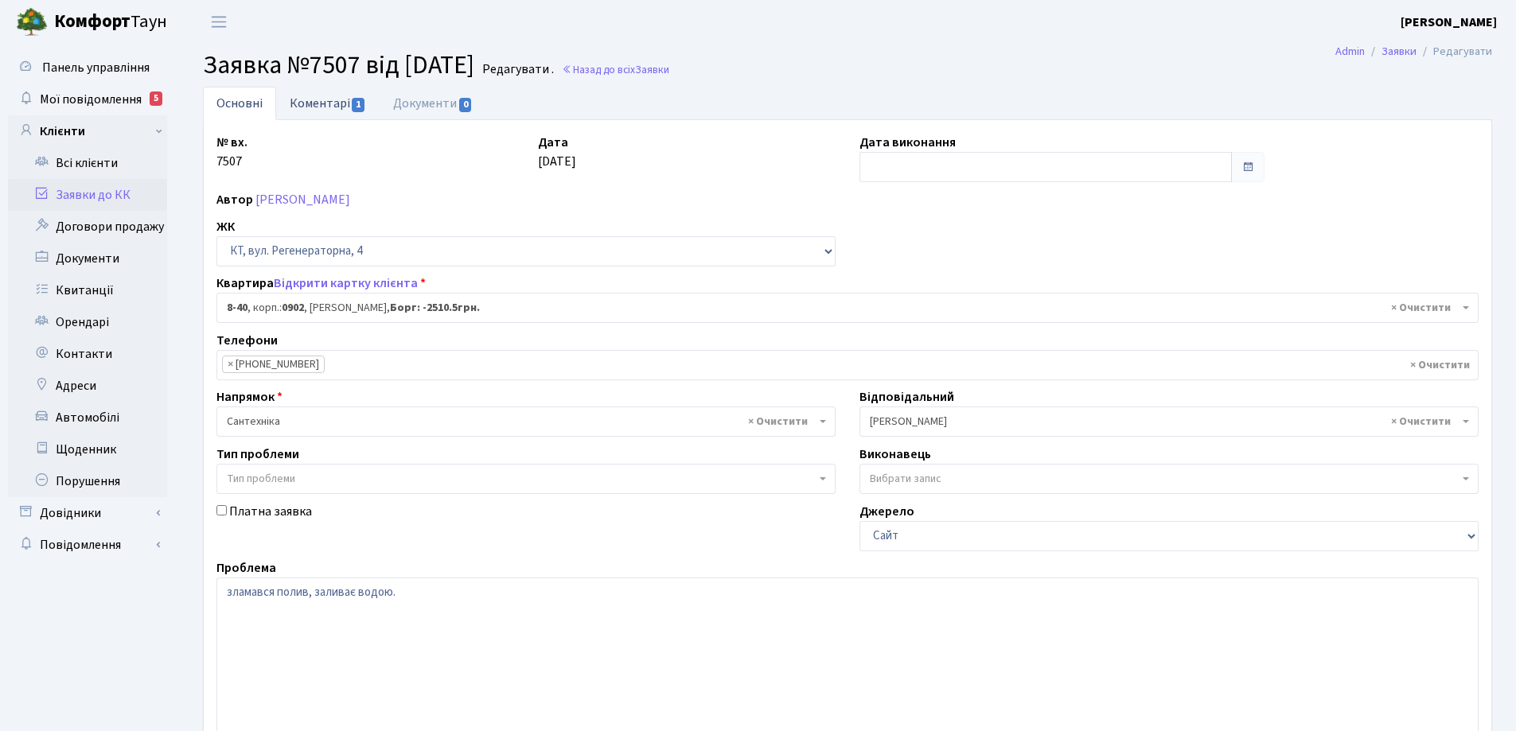
click at [319, 101] on link "Коментарі 1" at bounding box center [327, 103] width 103 height 33
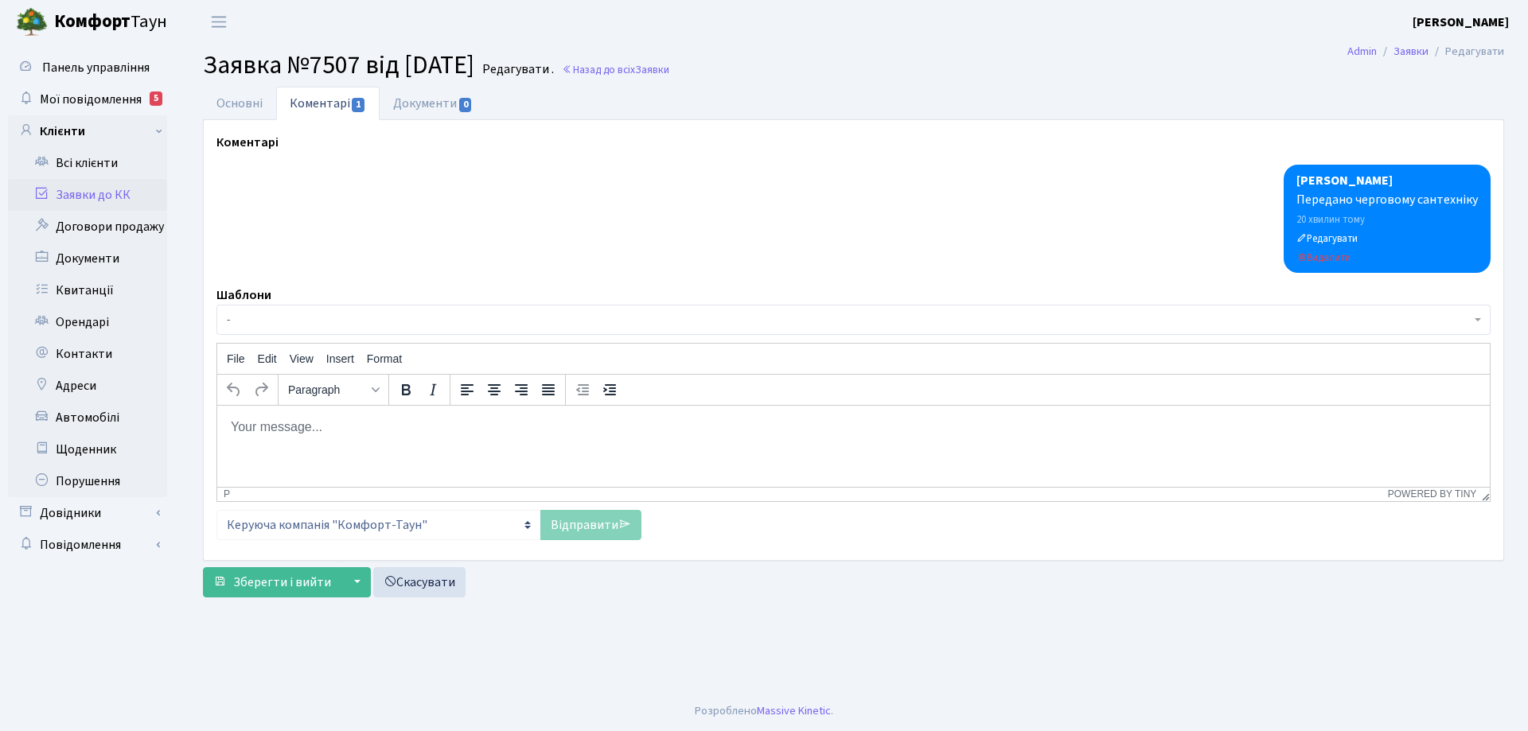
drag, startPoint x: 283, startPoint y: 424, endPoint x: 284, endPoint y: 415, distance: 9.7
click at [284, 418] on body "Rich Text Area. Press ALT-0 for help." at bounding box center [853, 427] width 1247 height 18
click at [378, 428] on p "Полив з двору перекриточерговим сантехніком." at bounding box center [853, 427] width 1247 height 18
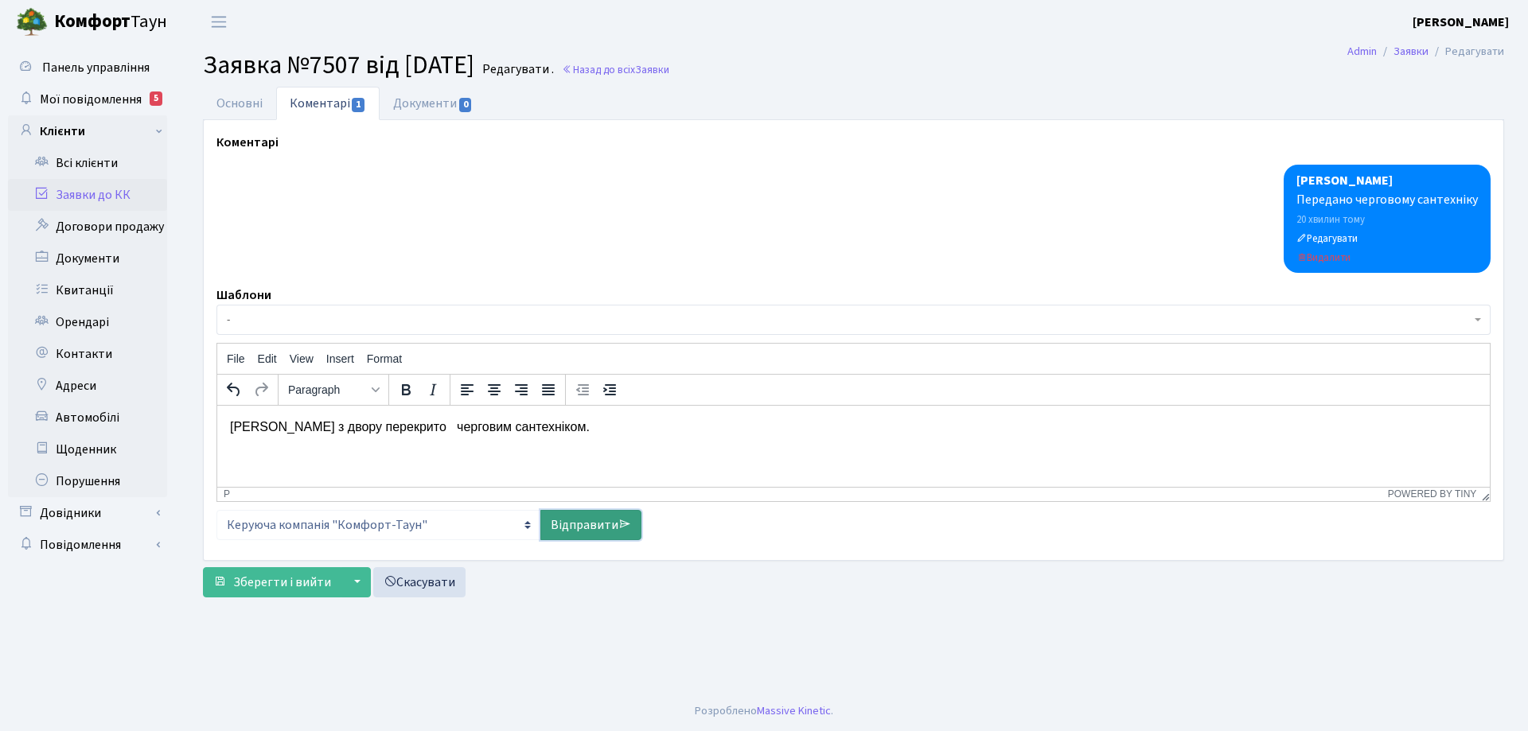
click at [589, 519] on link "Відправити" at bounding box center [590, 525] width 101 height 30
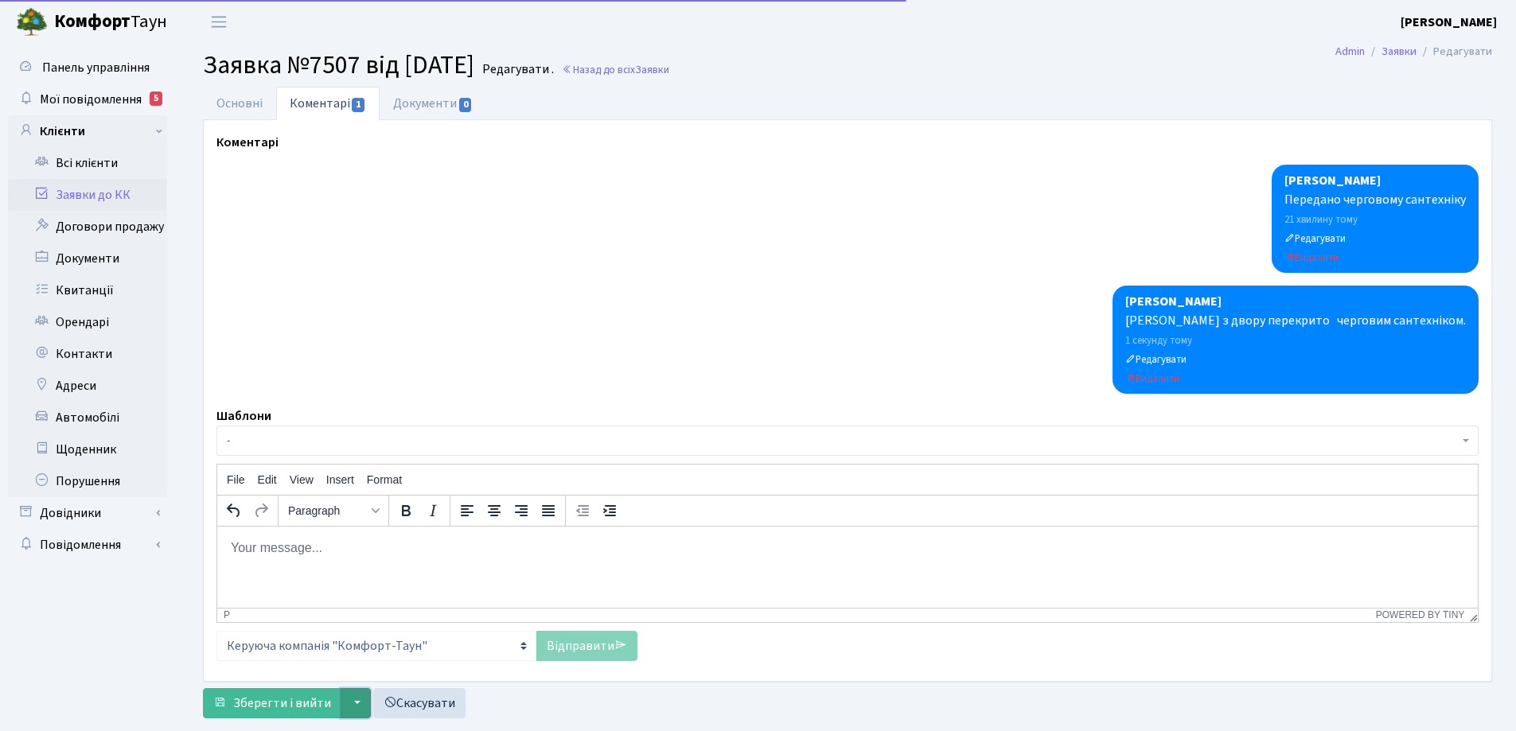
click at [341, 694] on button "▼" at bounding box center [356, 703] width 30 height 30
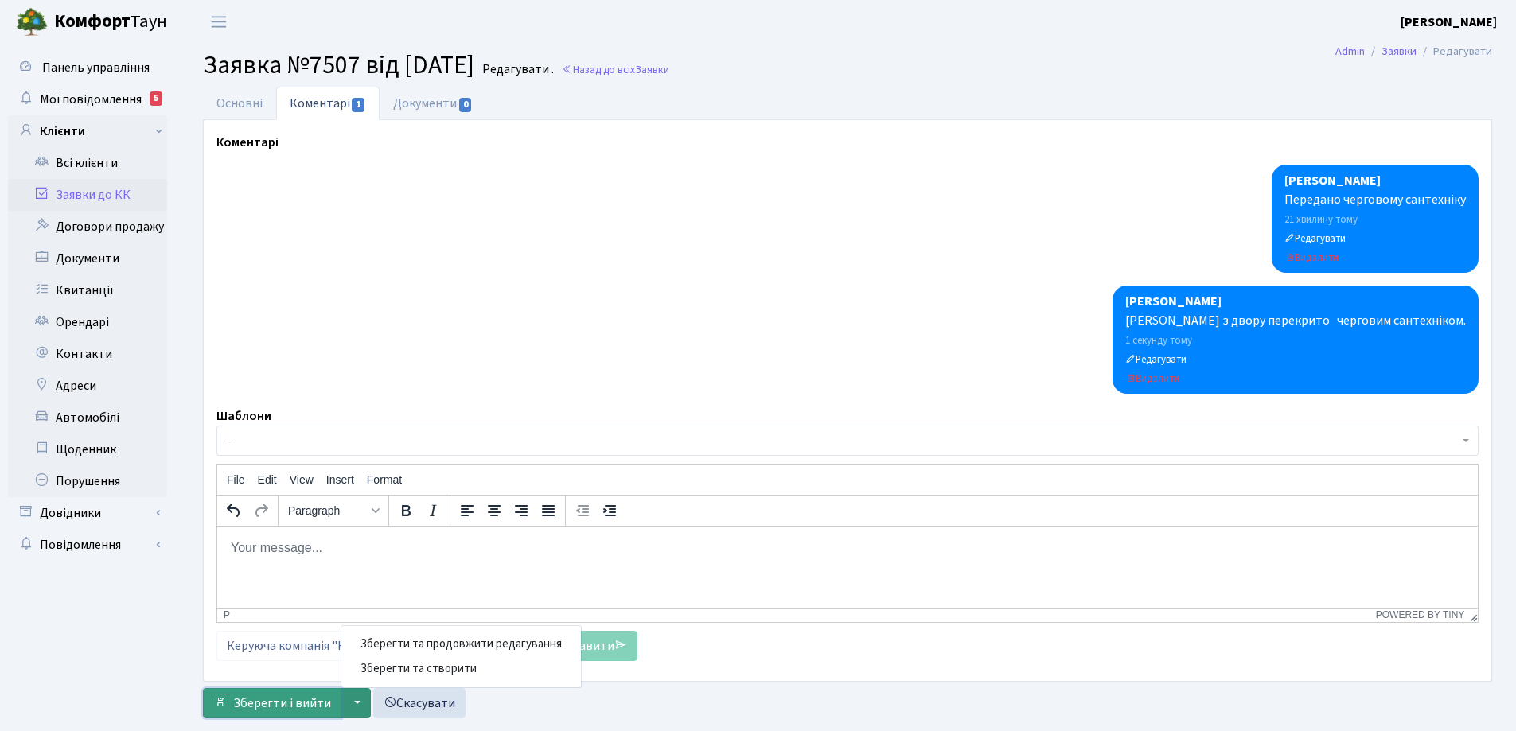
click at [293, 701] on span "Зберегти і вийти" at bounding box center [282, 704] width 98 height 18
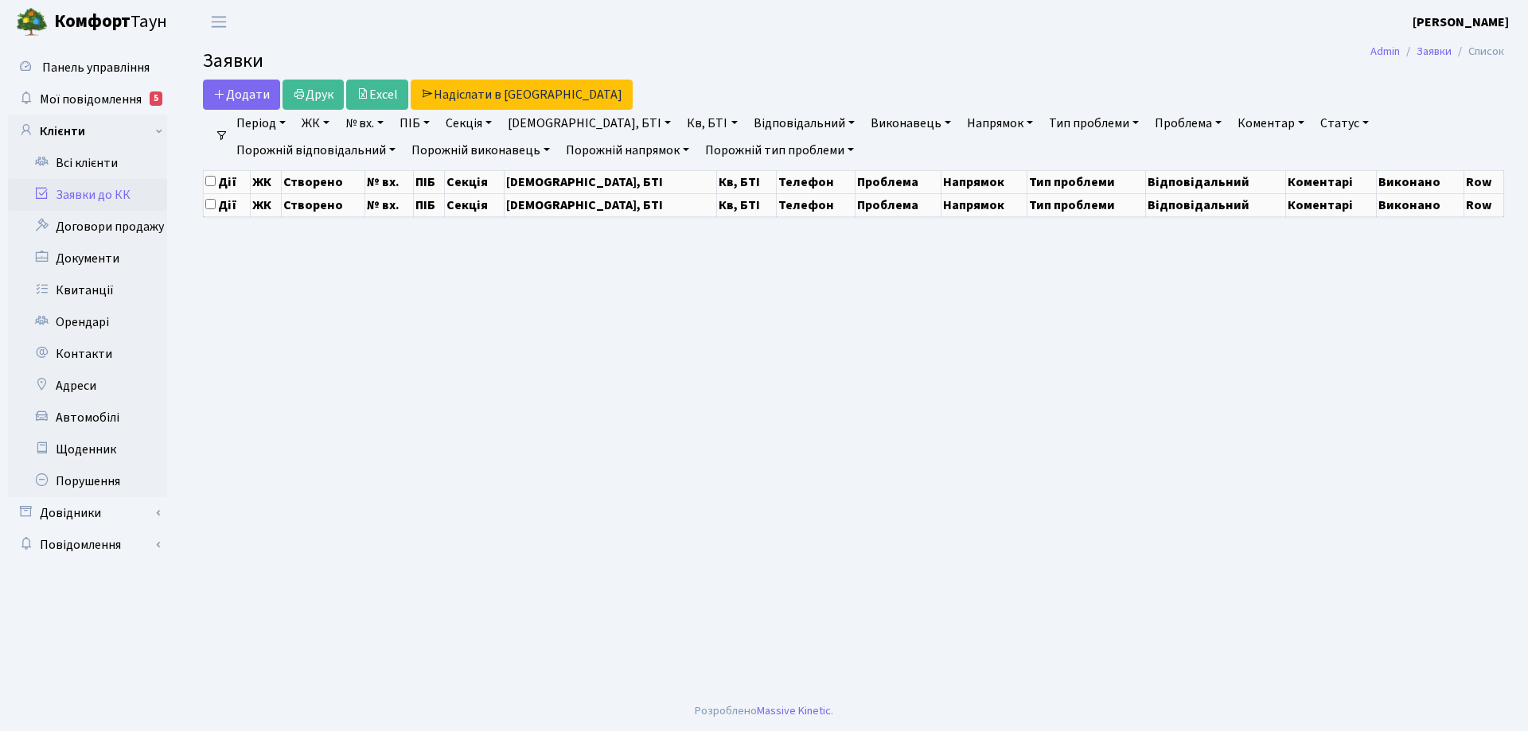
select select "25"
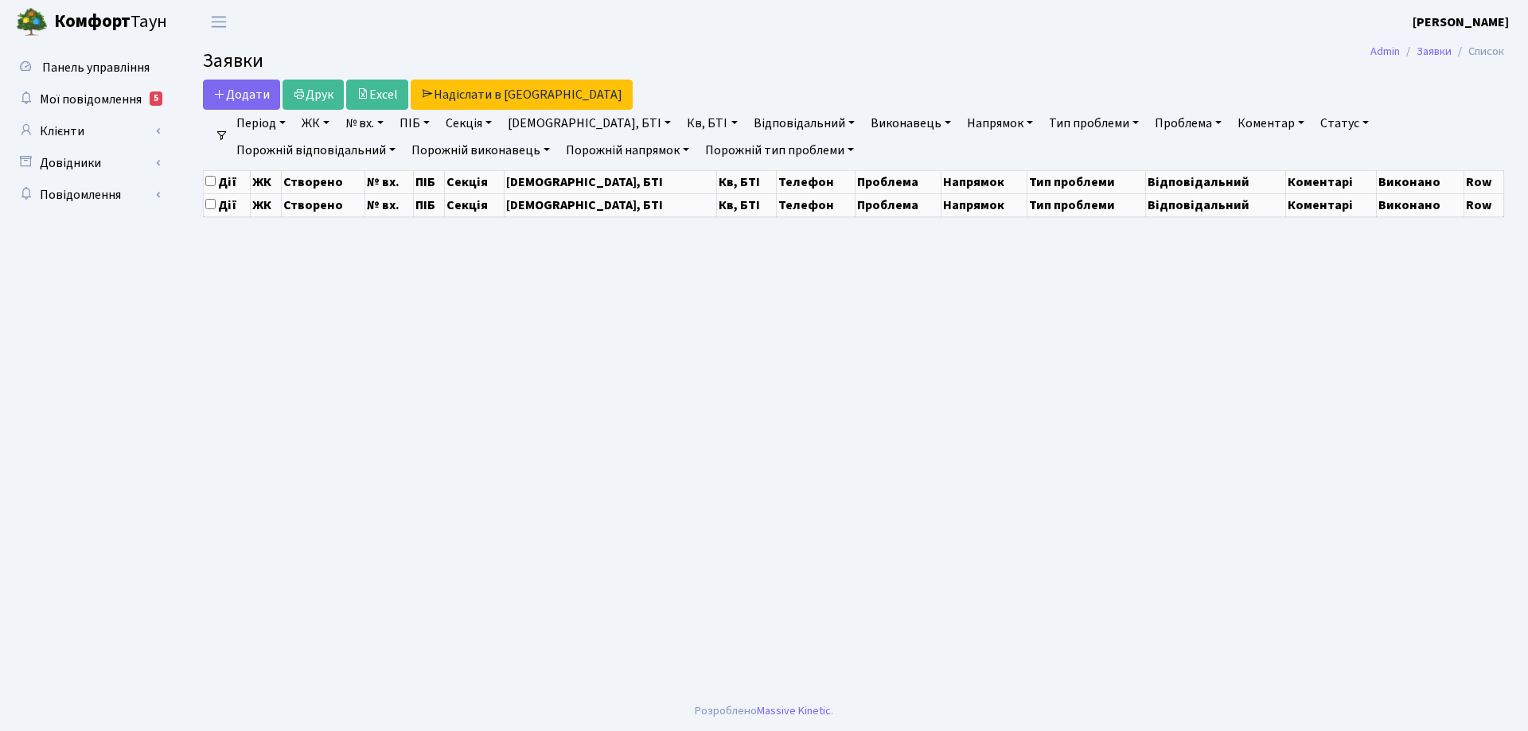
select select "25"
